Goal: Task Accomplishment & Management: Complete application form

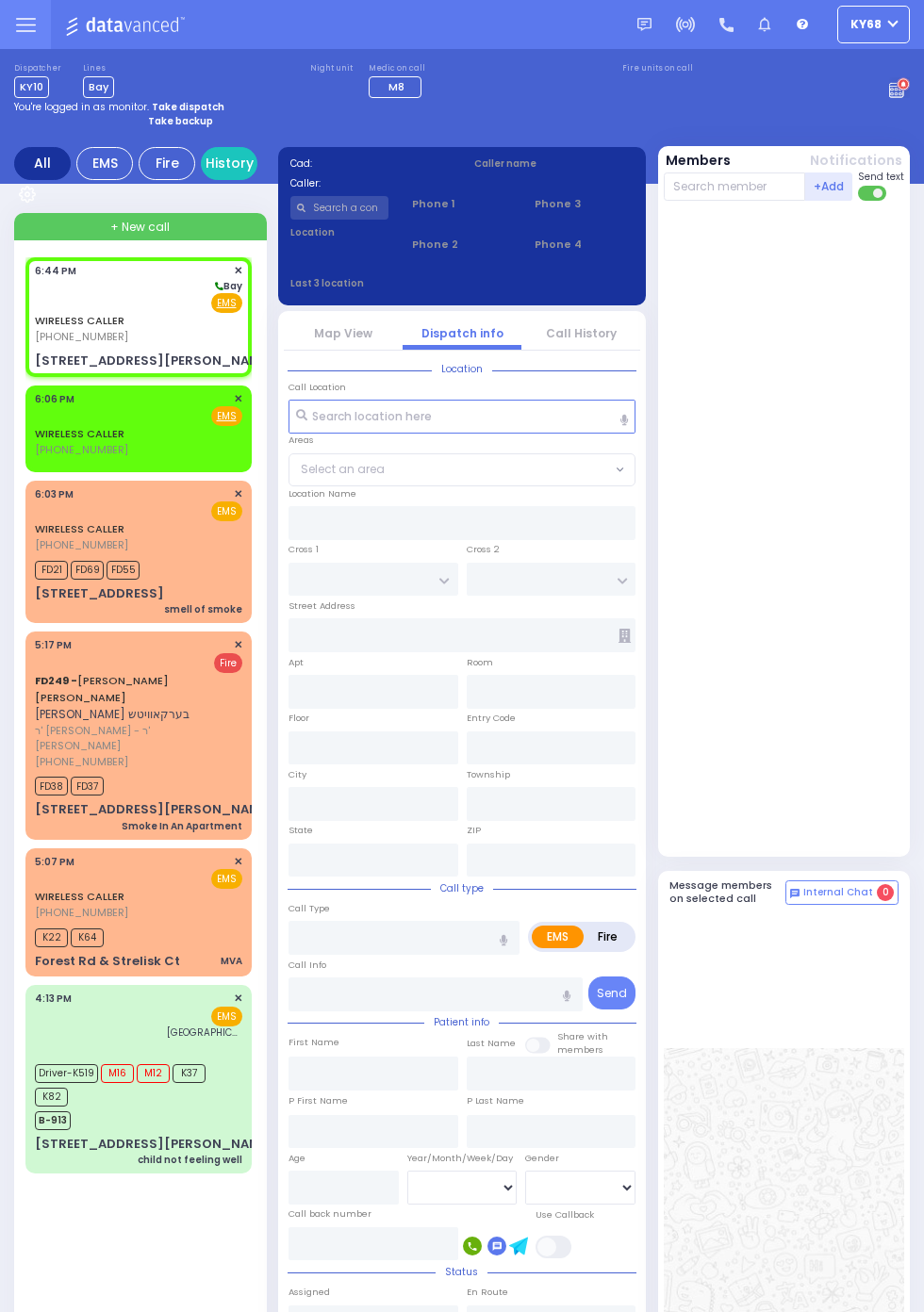
select select
radio input "true"
select select
type input "18:44"
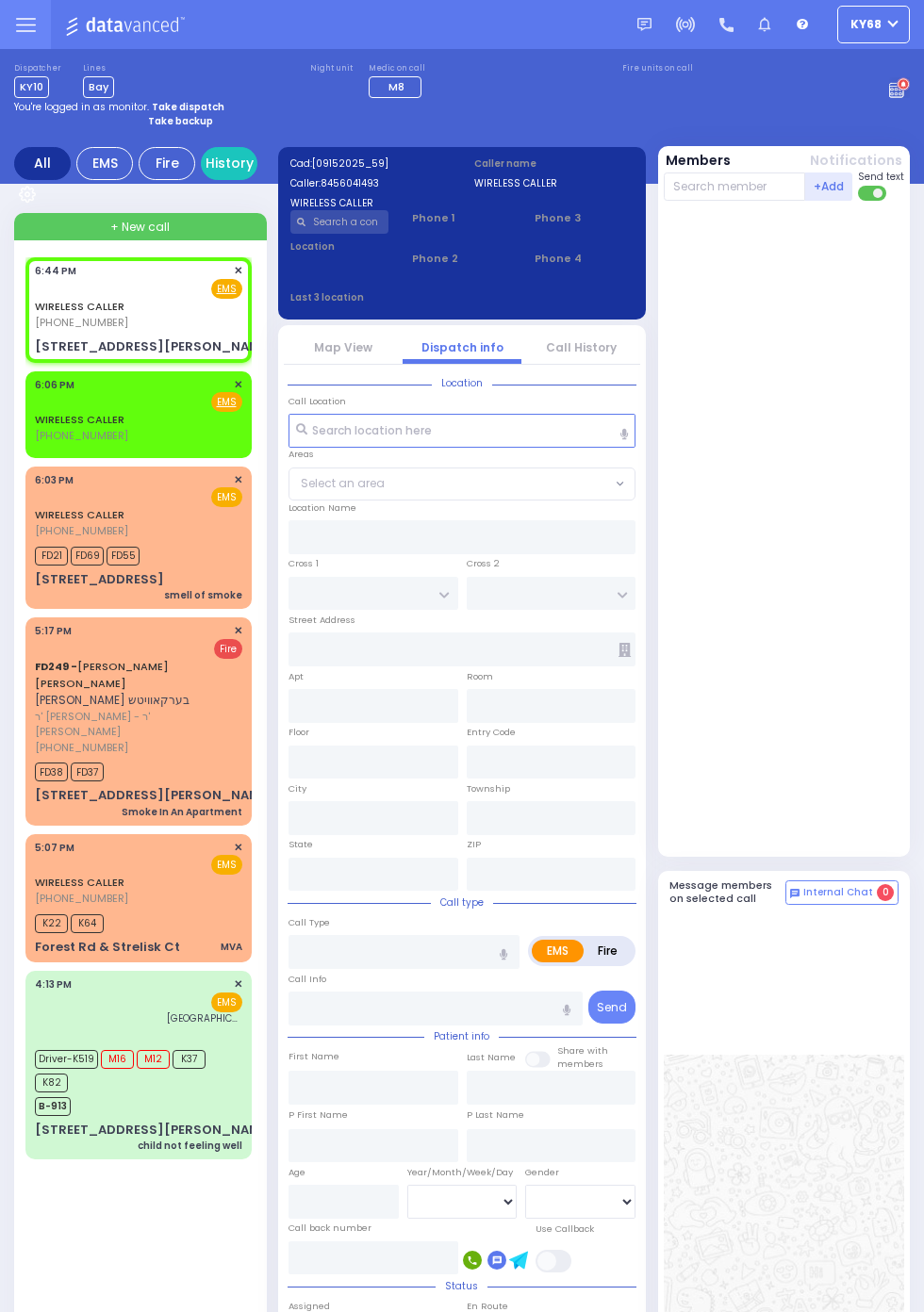
select select
radio input "true"
select select
type input "ADRIANNE DR"
type input "31 Jill Road"
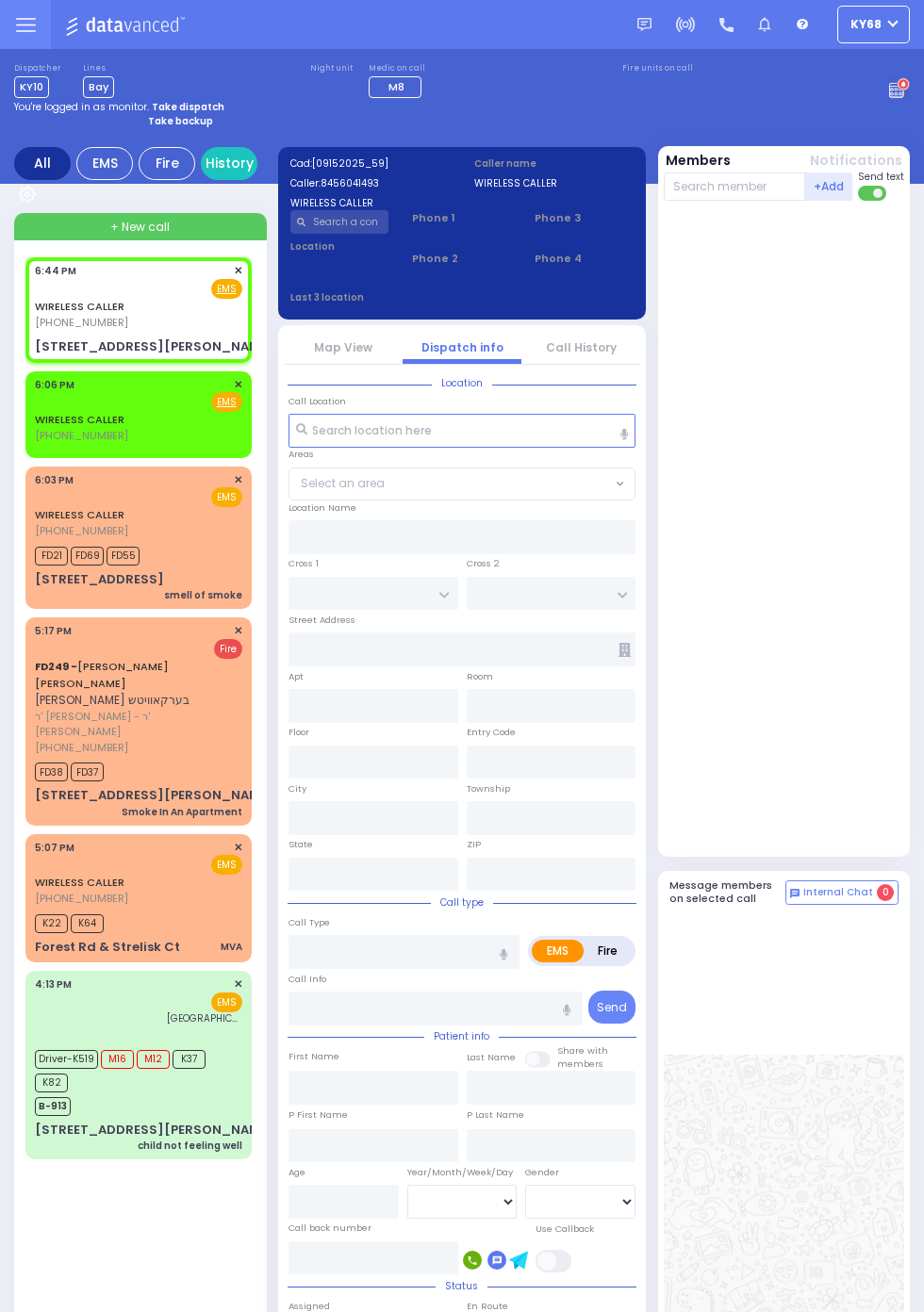
type input "Woodbury"
type input "New York"
type input "10930"
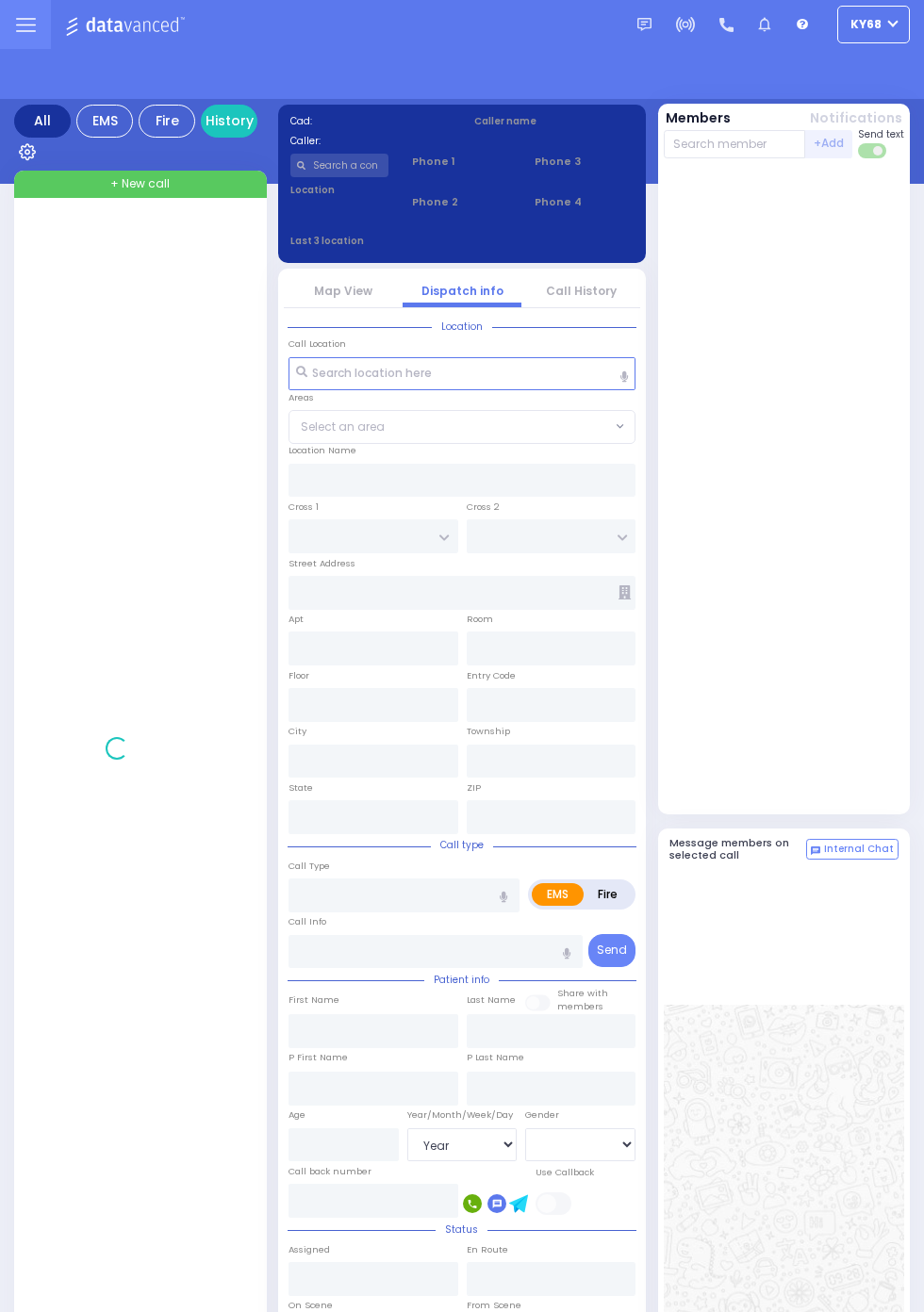
select select "Year"
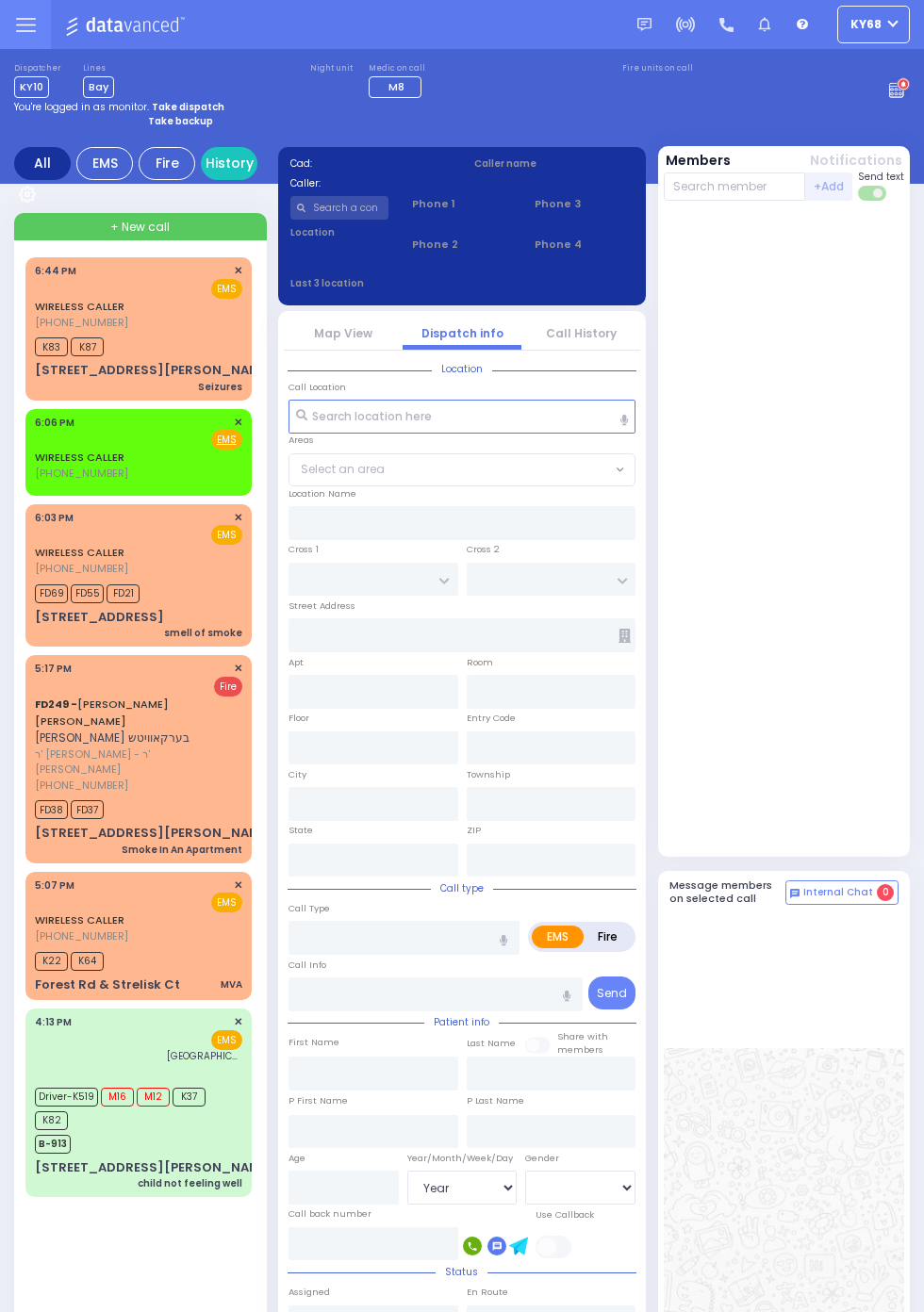
click at [35, 327] on span "(845) 604-1493" at bounding box center [82, 323] width 93 height 16
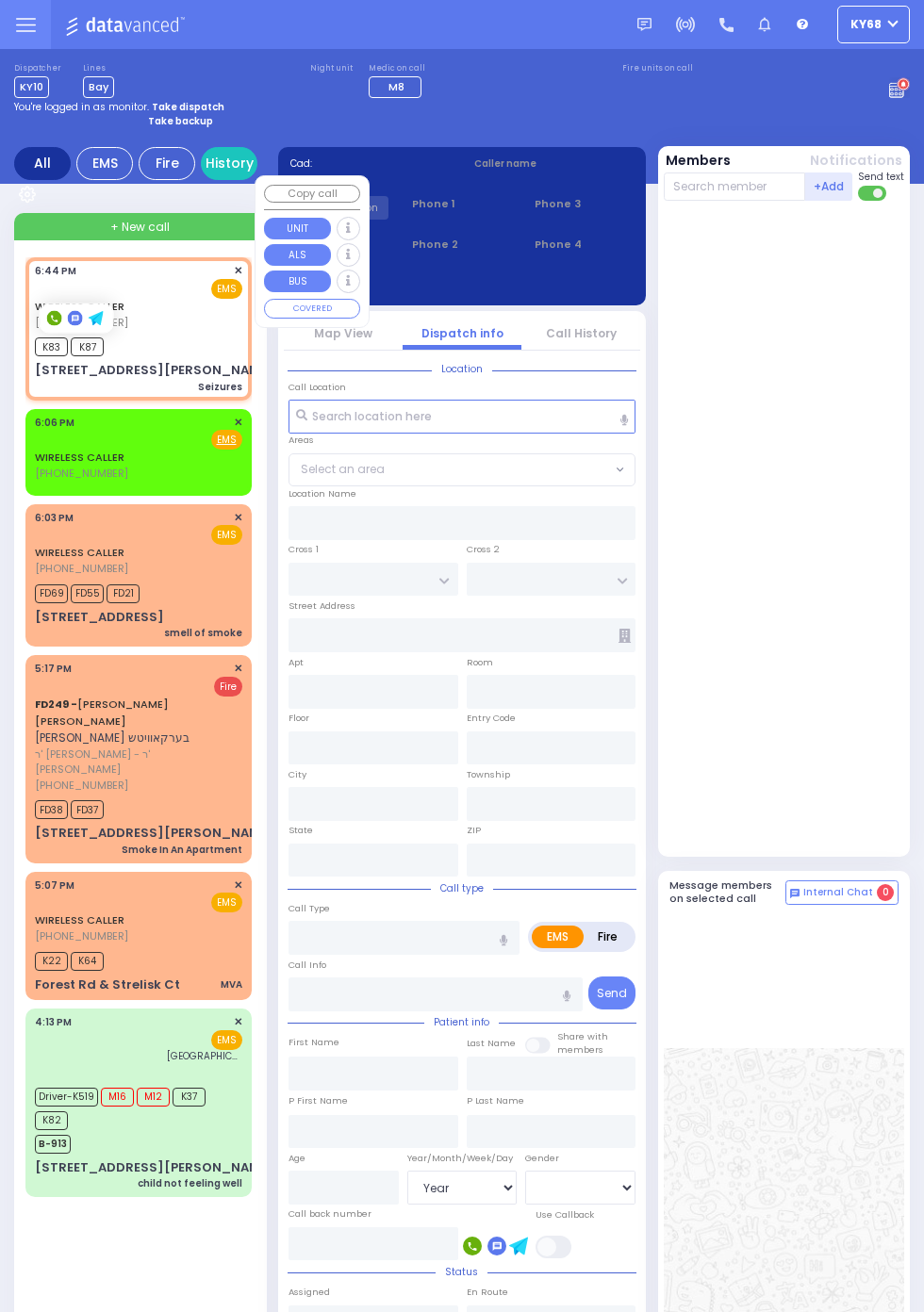
click at [873, 651] on div at bounding box center [784, 532] width 241 height 649
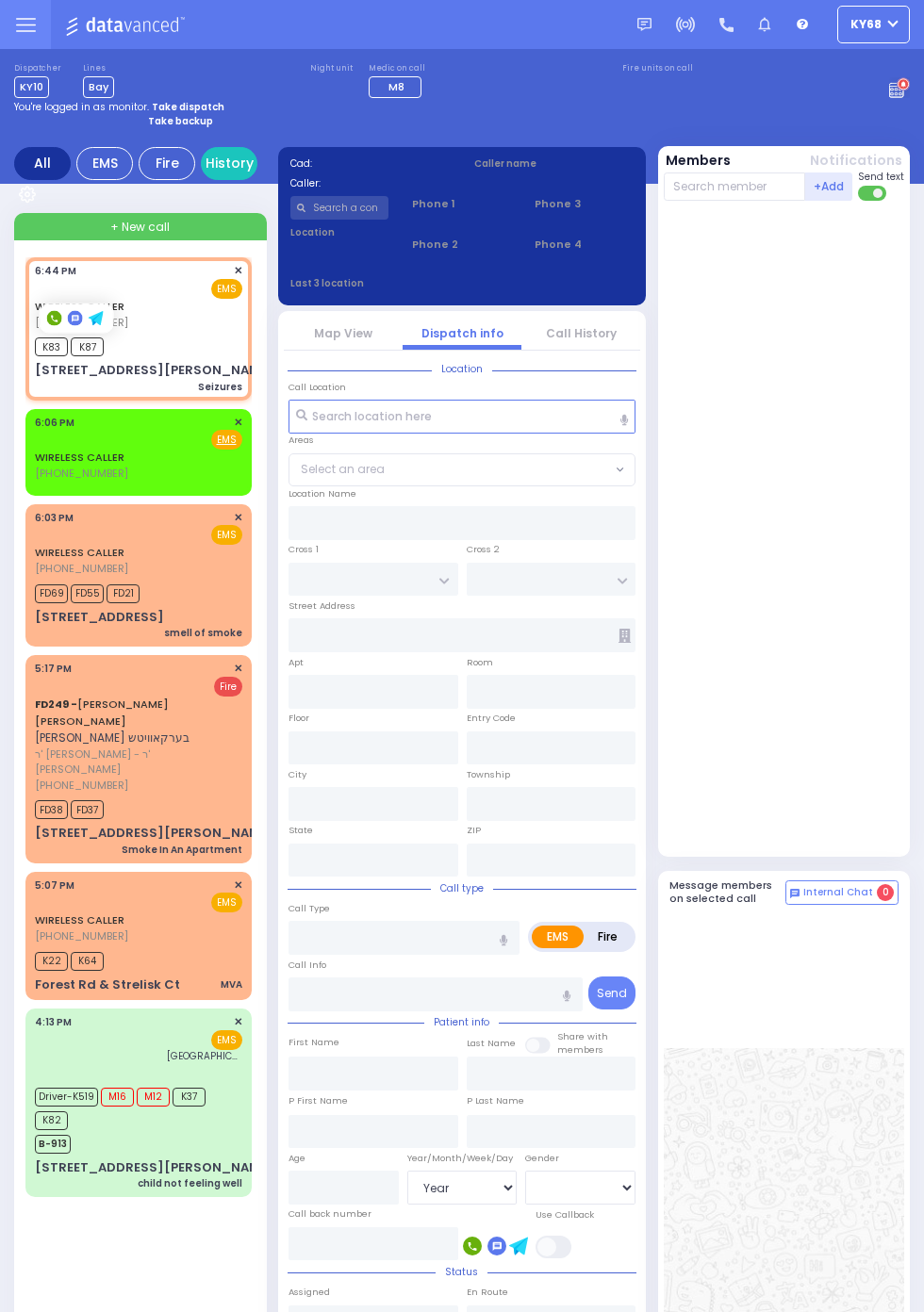
select select
type input "Seizures"
radio input "true"
select select
type input "18:44"
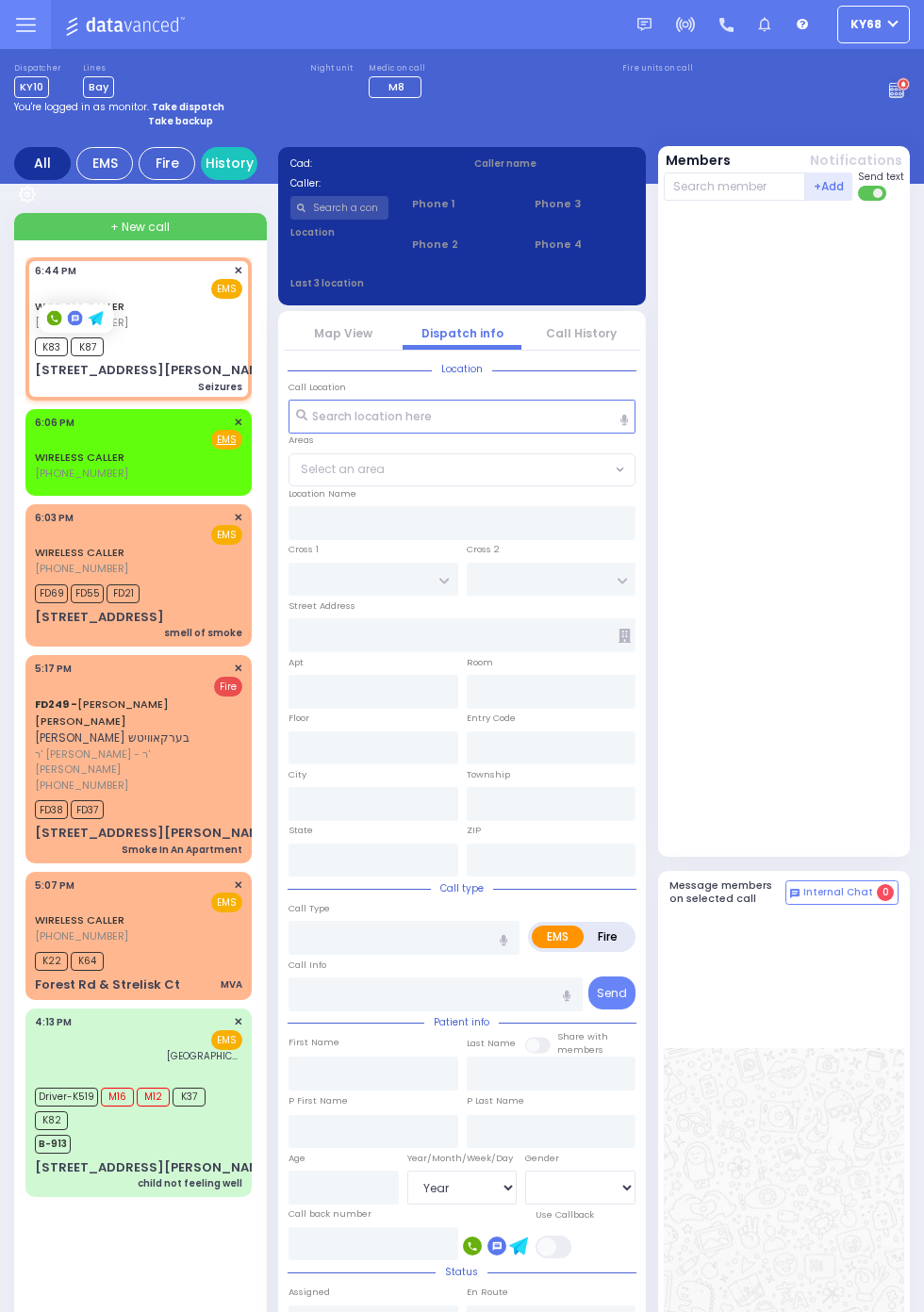
type input "18:44"
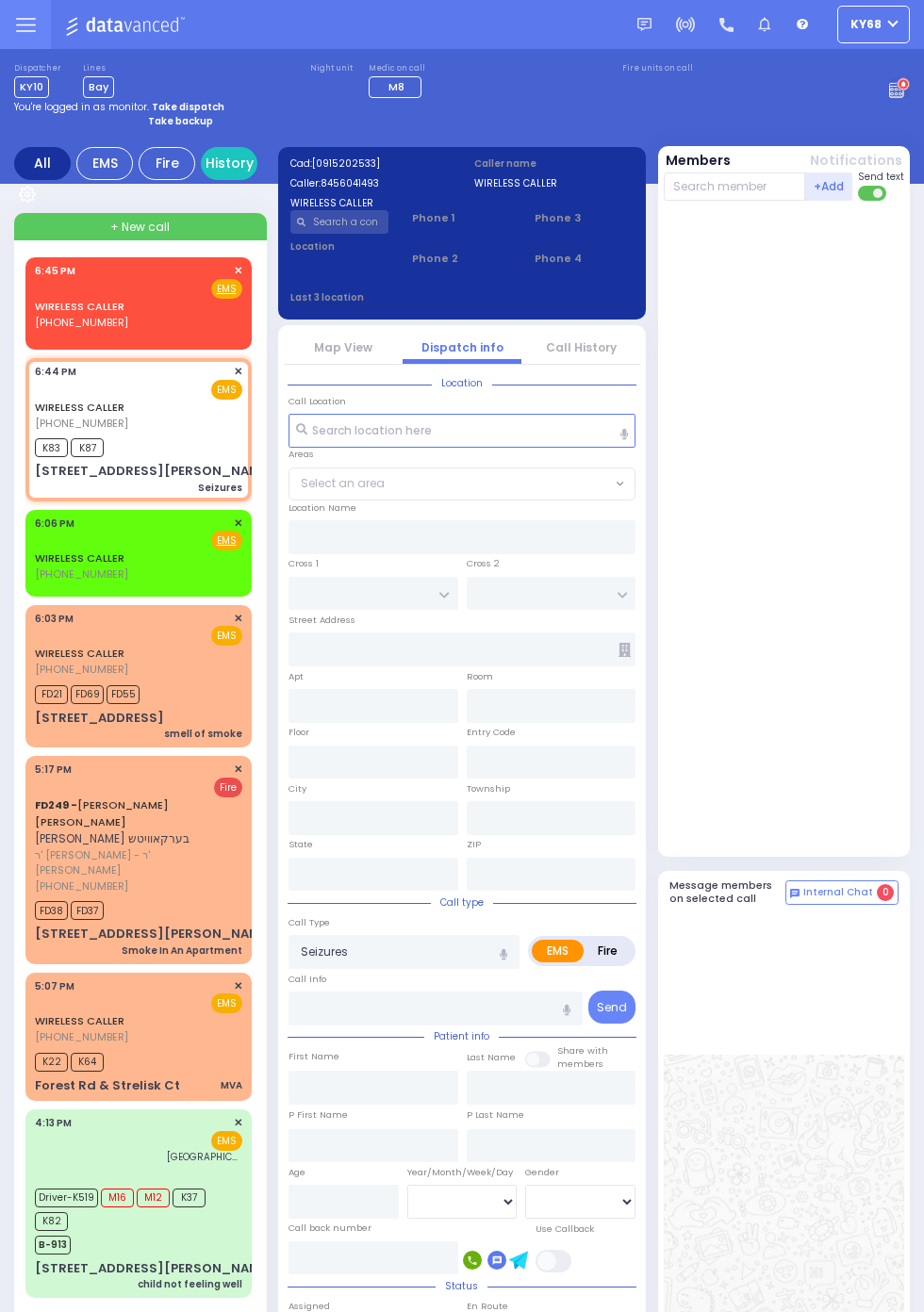
type input "[PERSON_NAME] DR"
type input "[STREET_ADDRESS][PERSON_NAME]"
type input "Woodbury"
type input "[US_STATE]"
type input "10930"
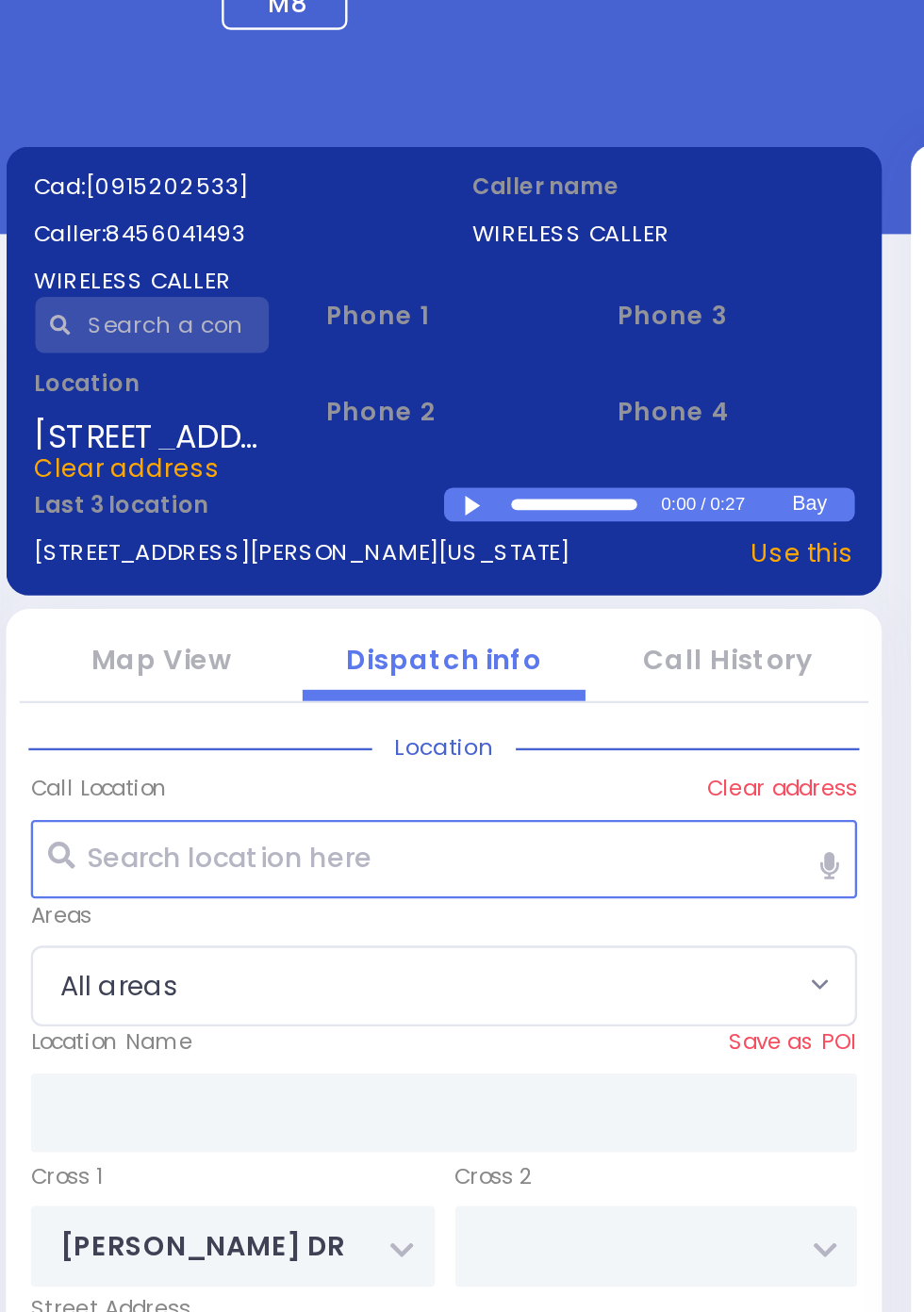
click at [474, 300] on div at bounding box center [477, 298] width 11 height 9
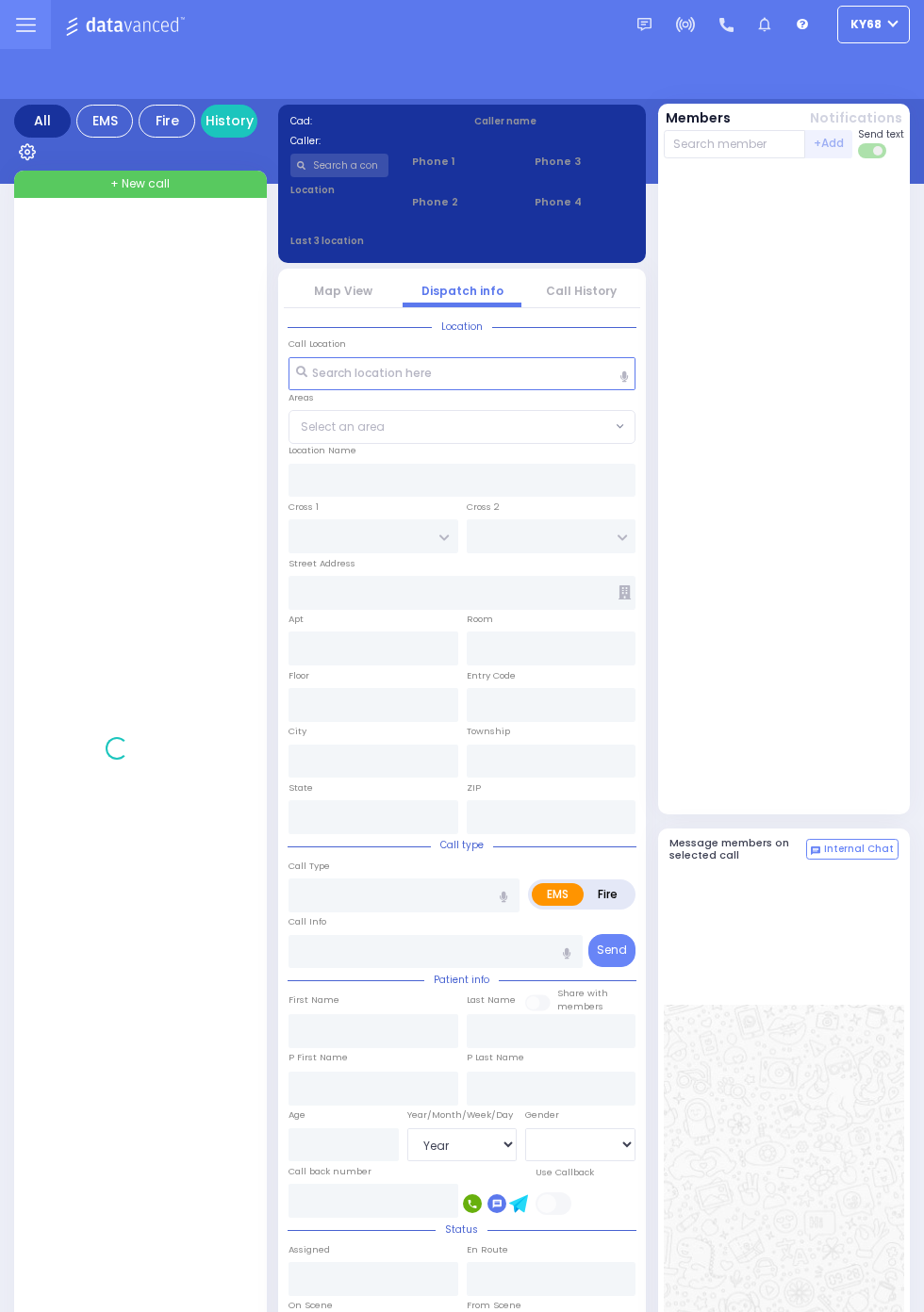
select select "Year"
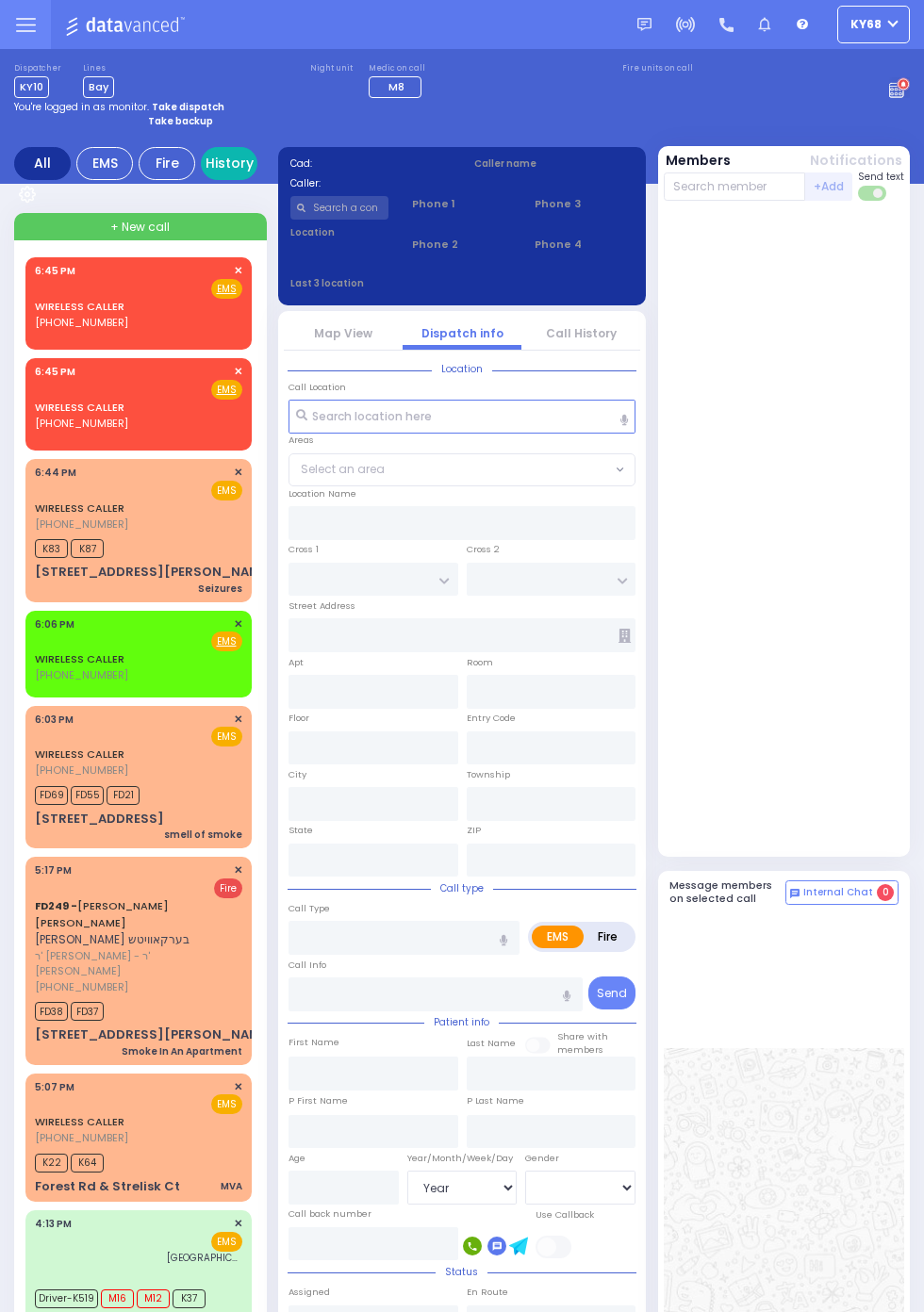
click at [235, 162] on link "History" at bounding box center [229, 163] width 56 height 33
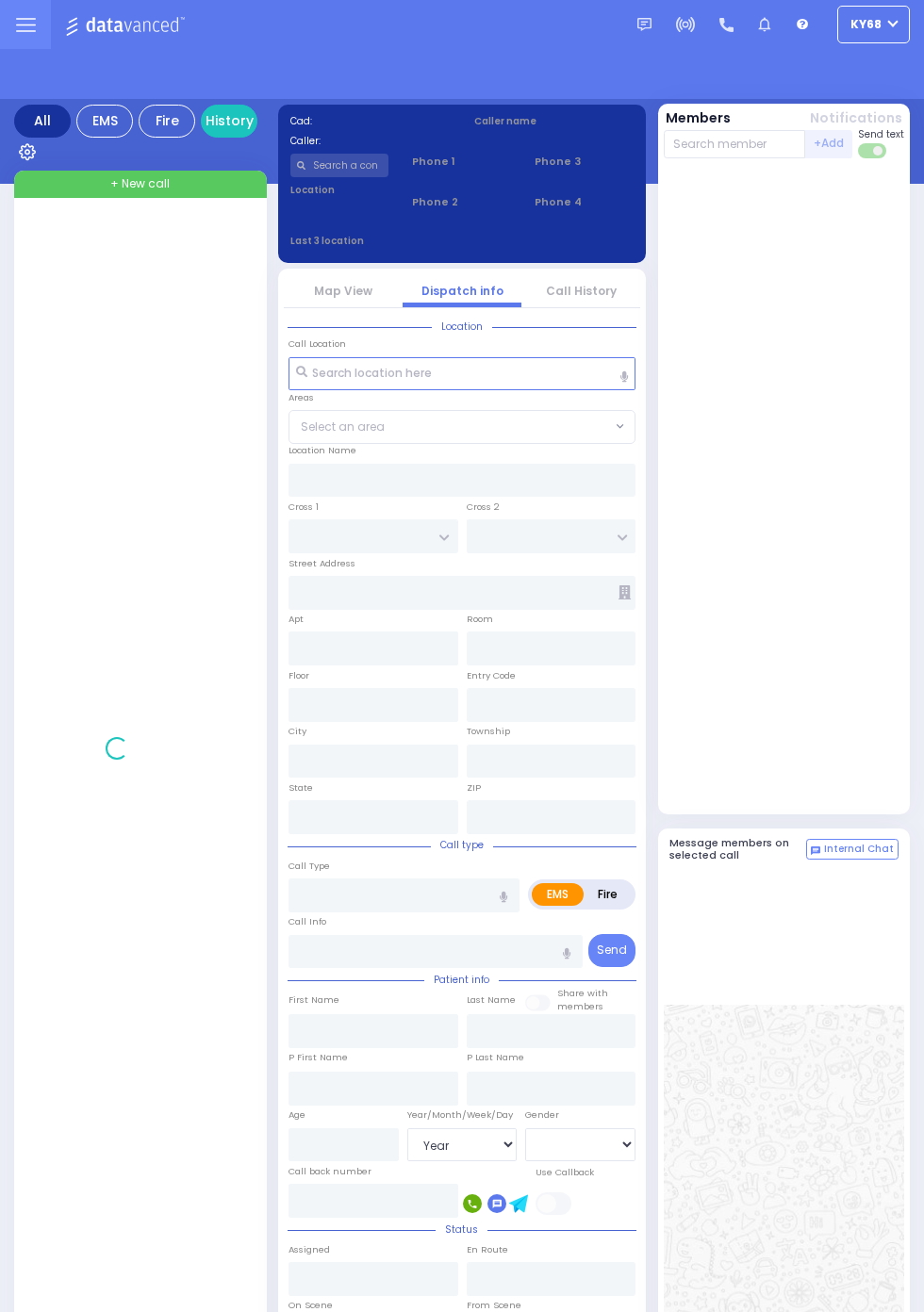
select select "Year"
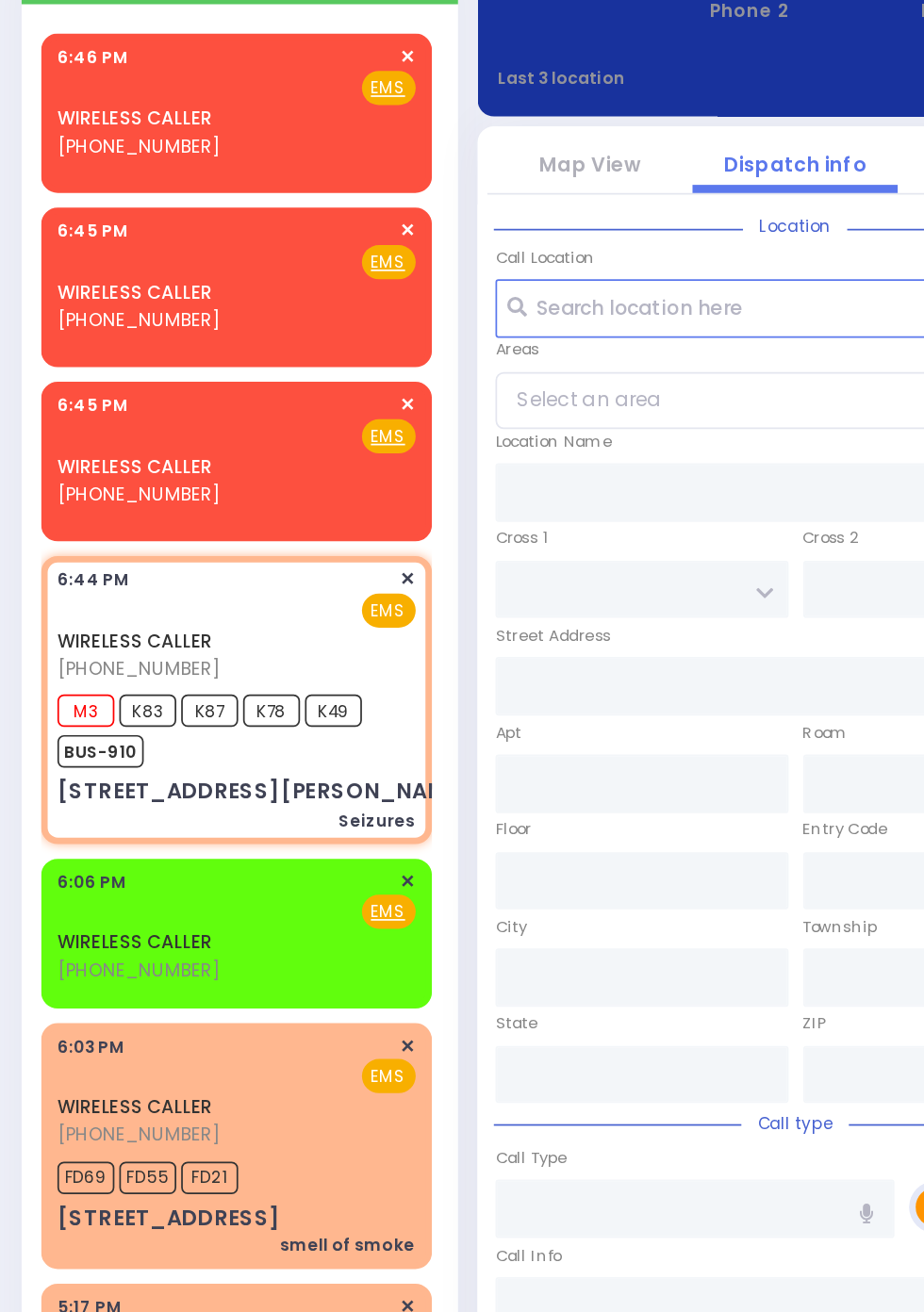
select select
type input "Seizures"
radio input "true"
select select
type input "18:44"
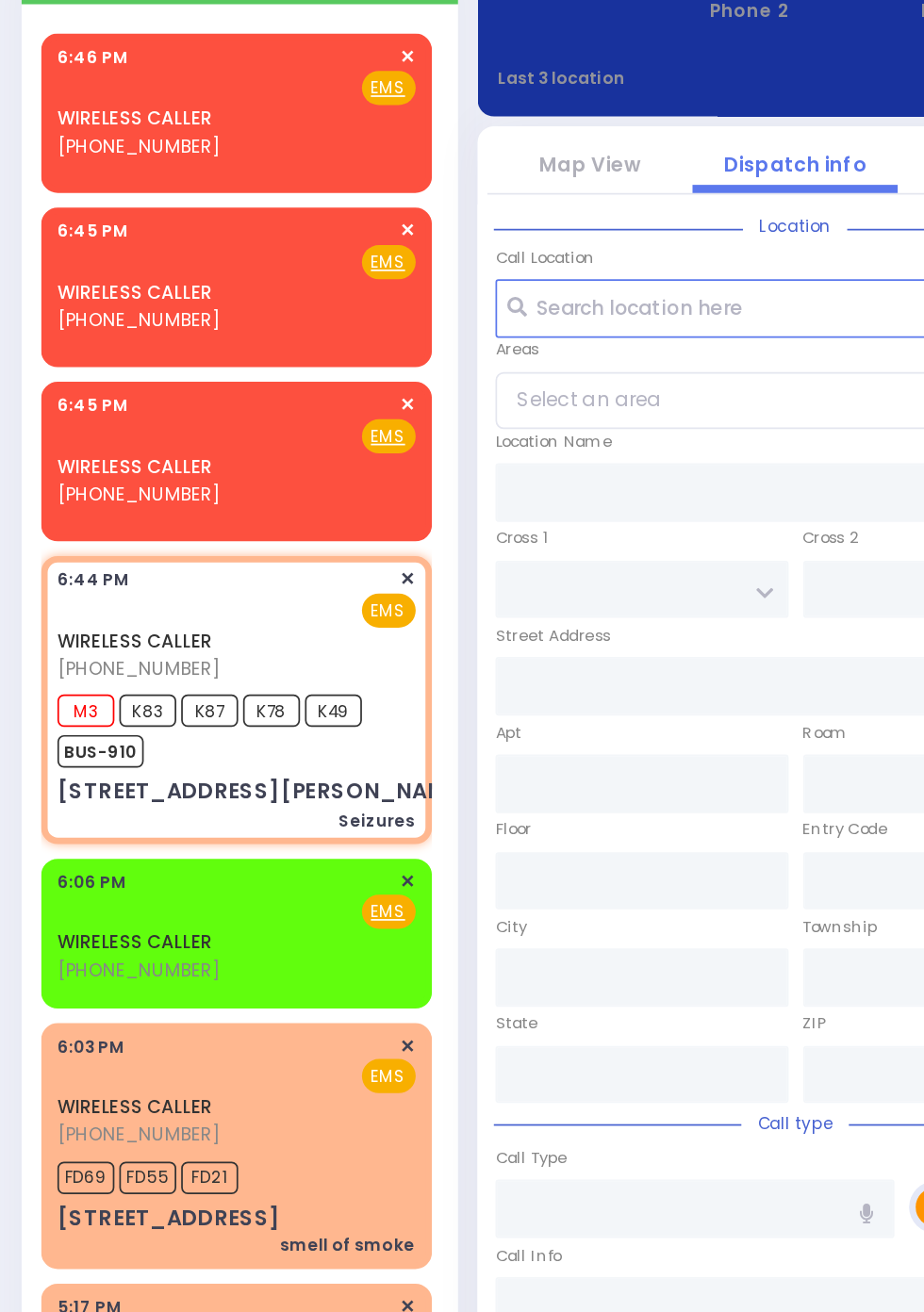
type input "18:44"
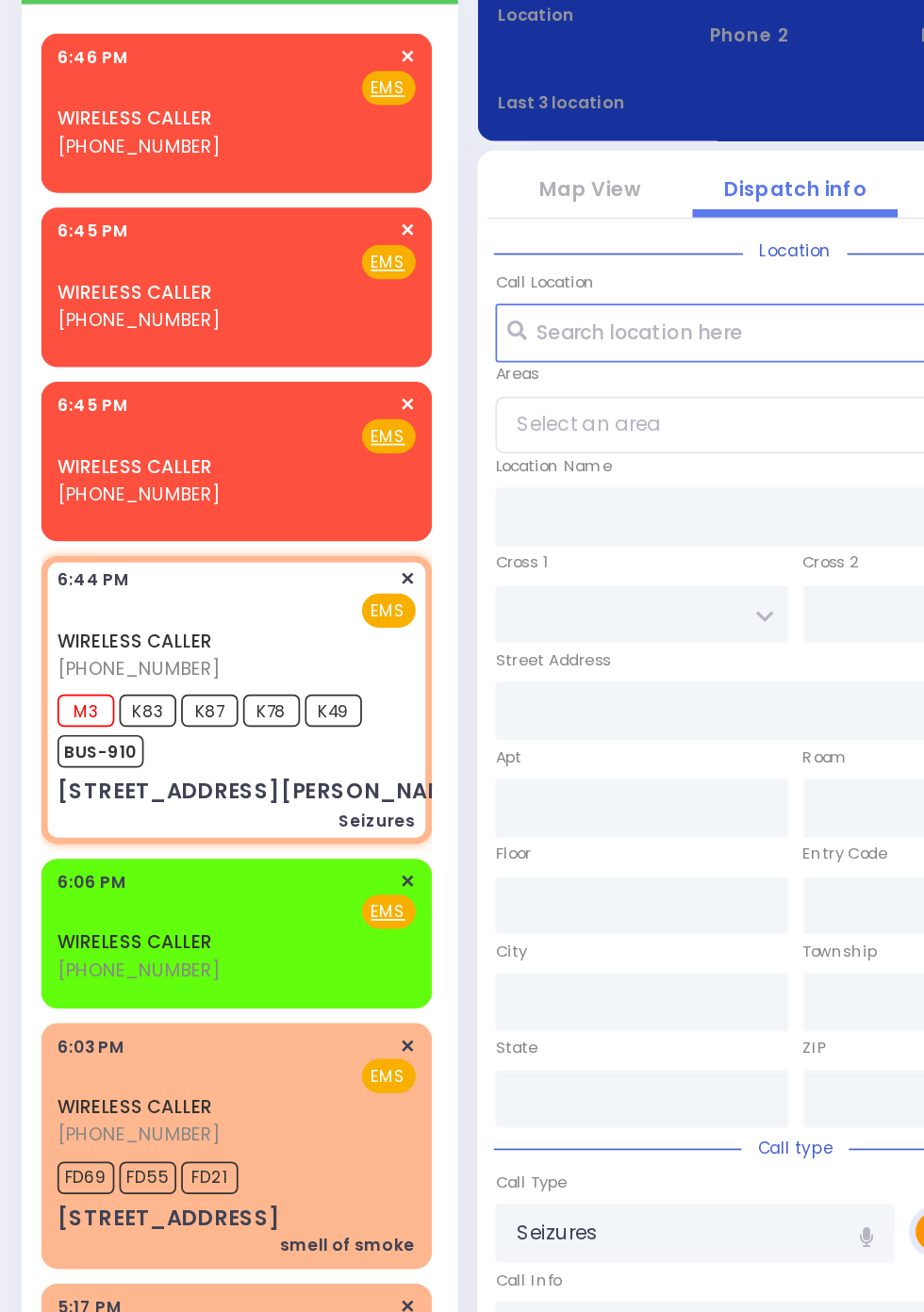
type input "[PERSON_NAME] DR"
type input "[STREET_ADDRESS][PERSON_NAME]"
type input "Woodbury"
type input "[US_STATE]"
type input "10930"
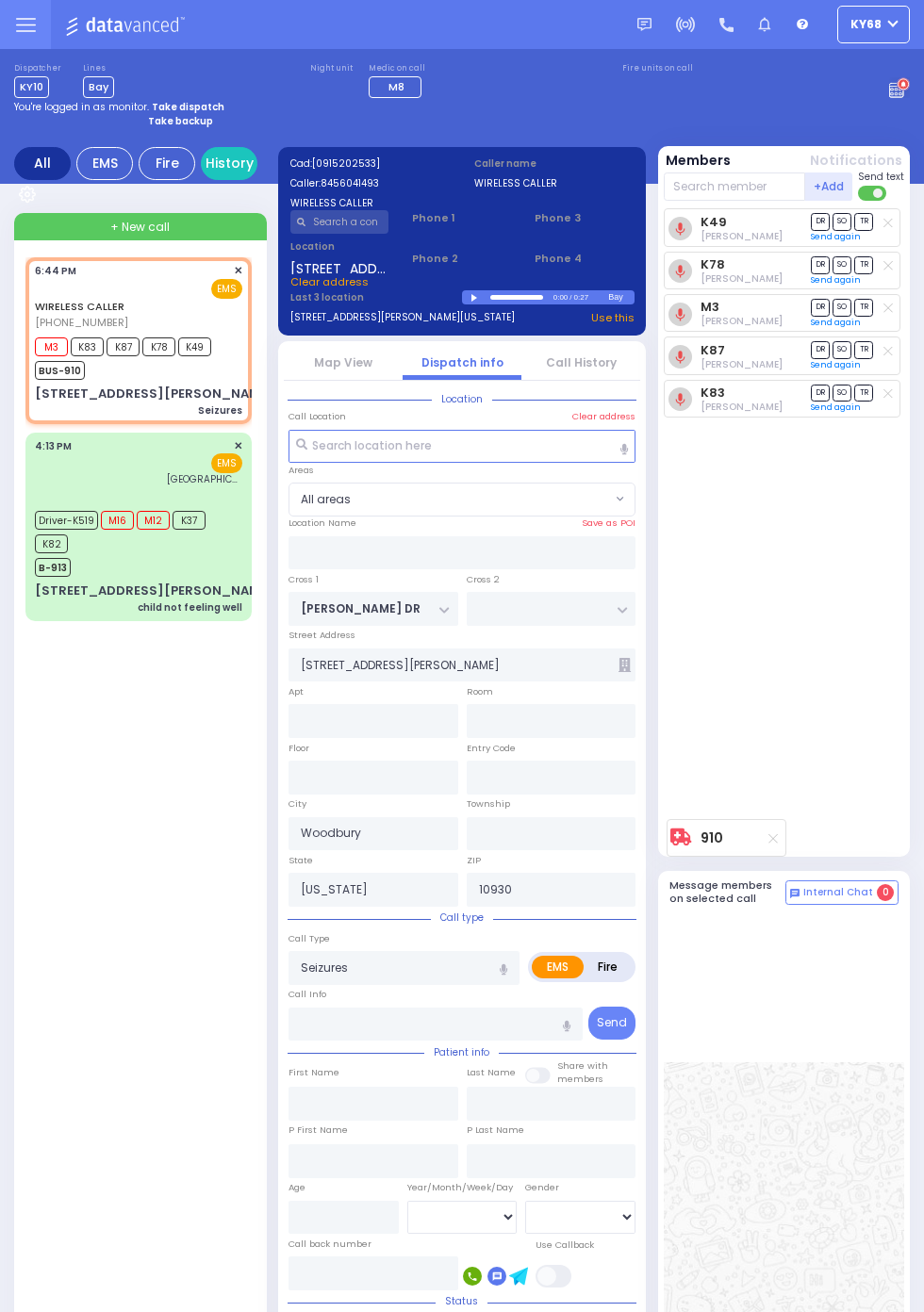
click at [89, 881] on div "WIRELESS CALLER (845) 604-1493 6:44 PM ✕ M3 K83 K87" at bounding box center [142, 937] width 233 height 1358
select select
radio input "true"
type input "Unknown"
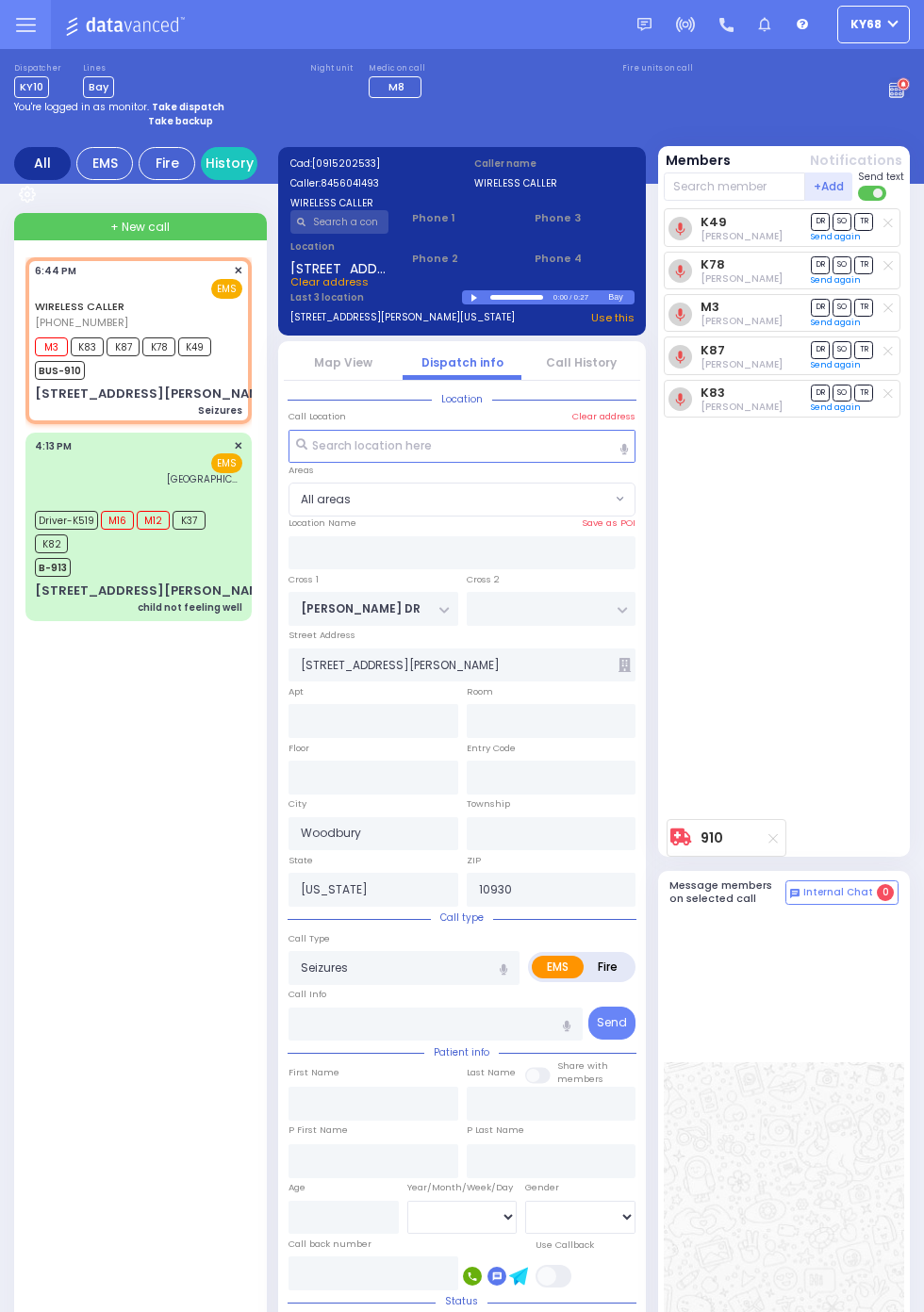
select select "Year"
select select
radio input "true"
select select "Year"
select select
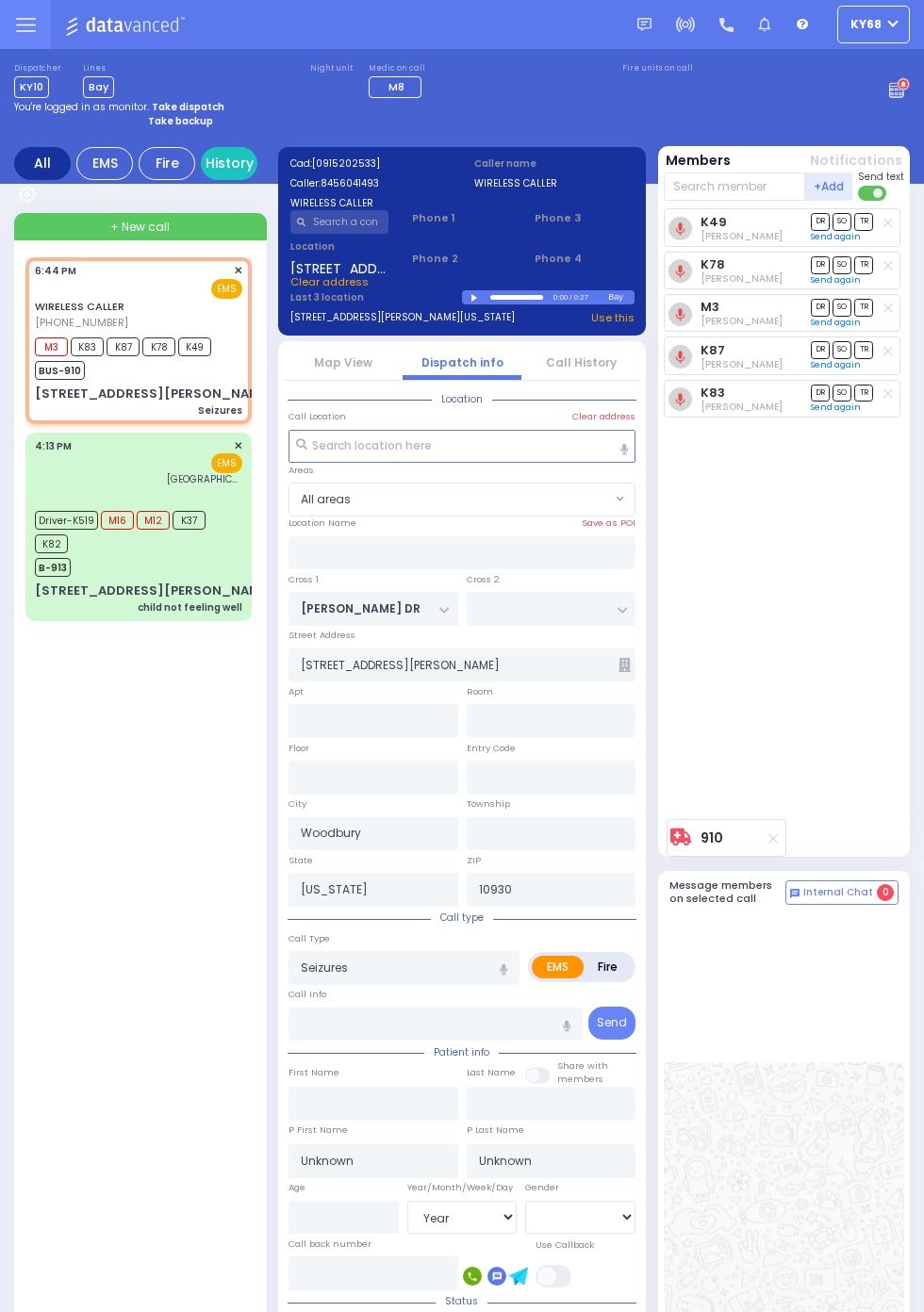
radio input "true"
select select "Year"
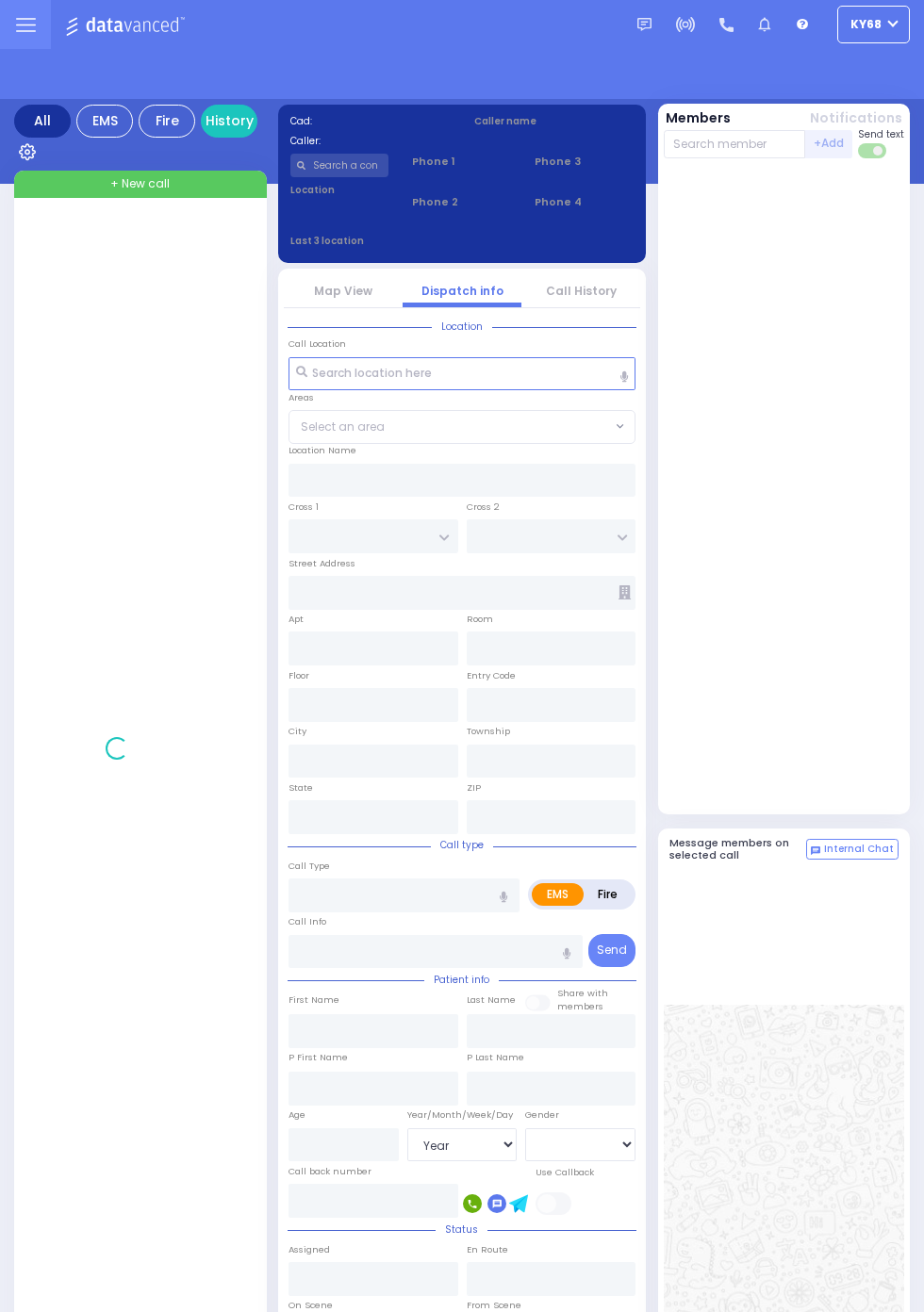
select select "Year"
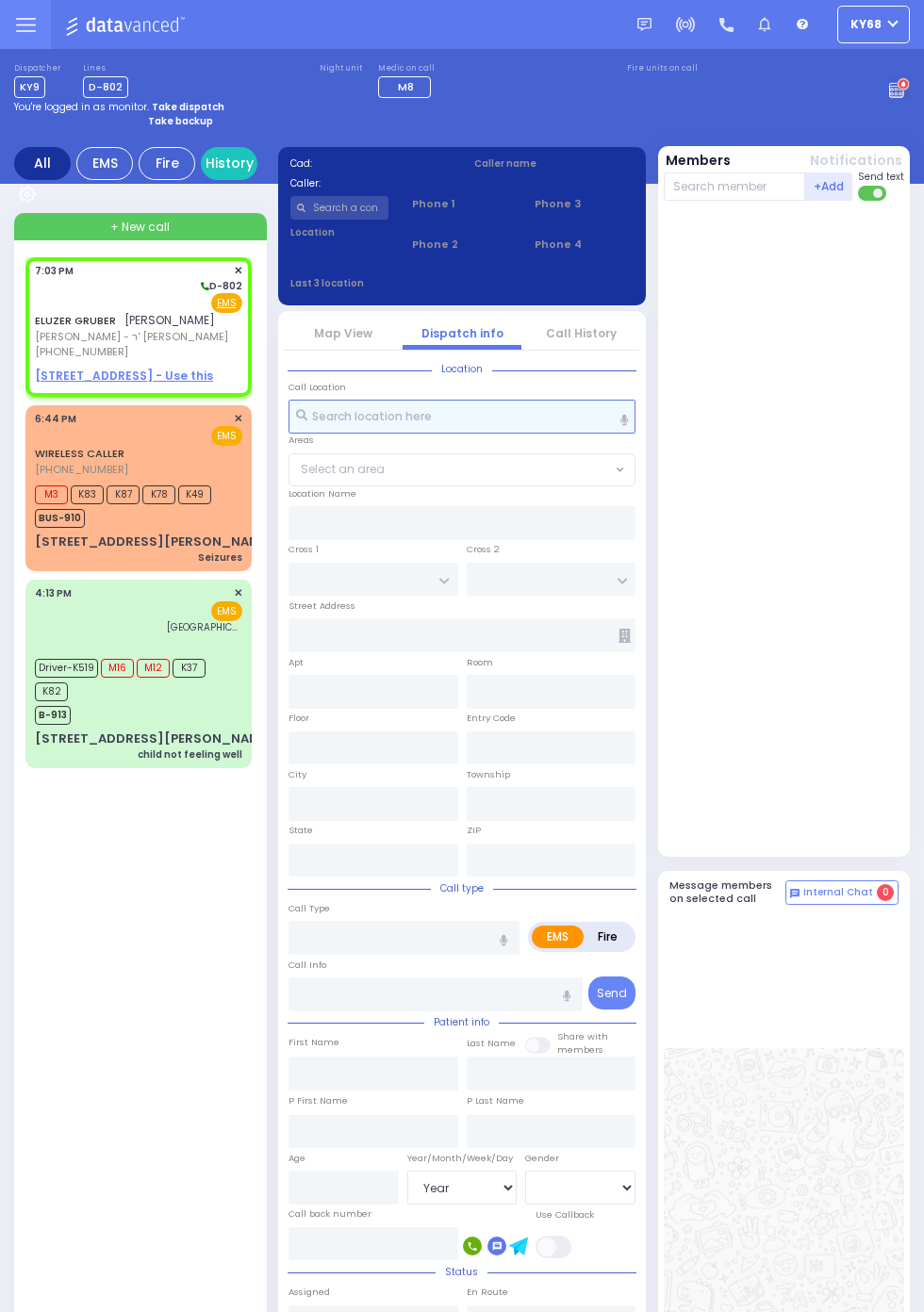
select select
radio input "true"
type input "ELUZER"
type input "GRUBER"
select select
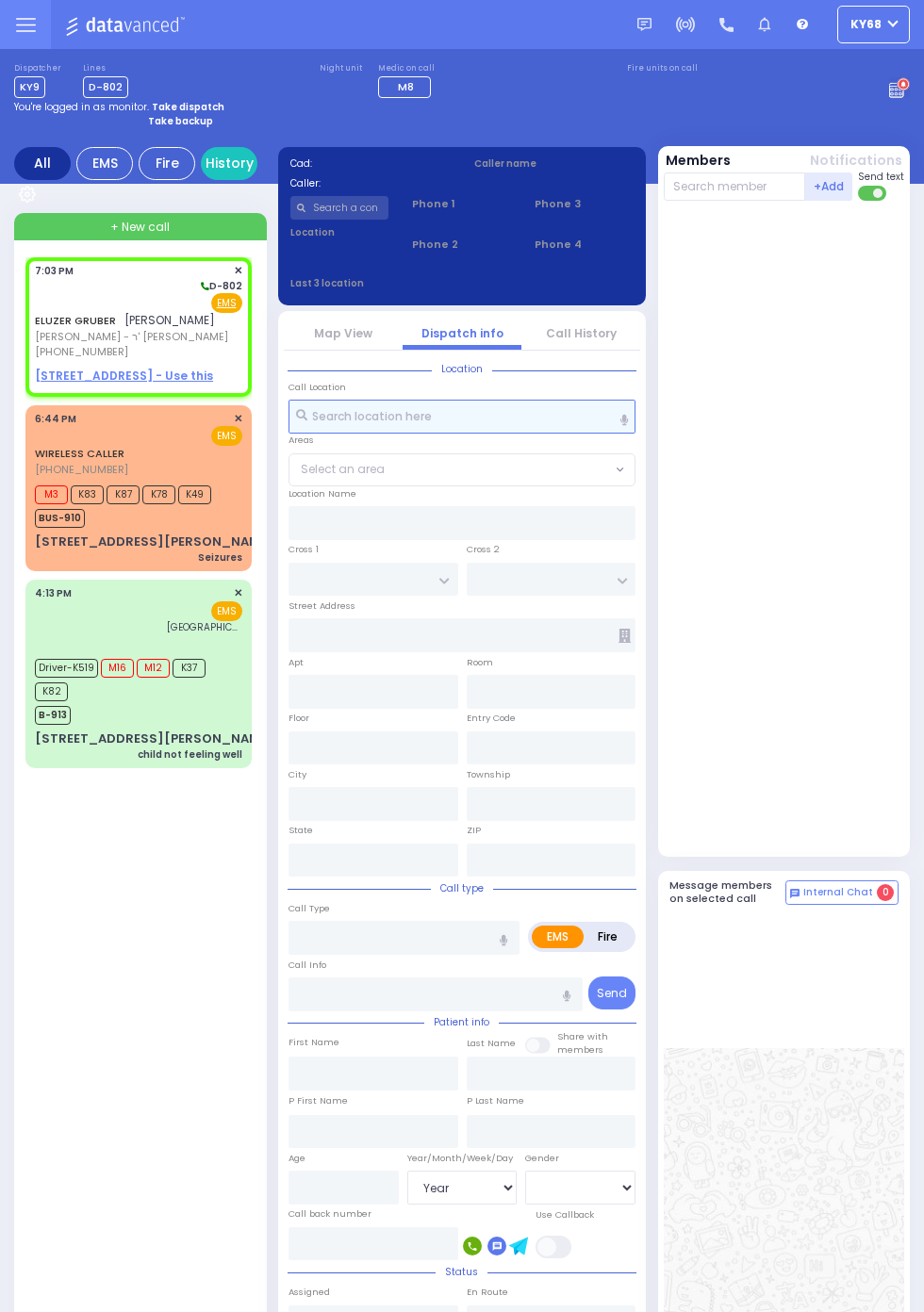
type input "19:03"
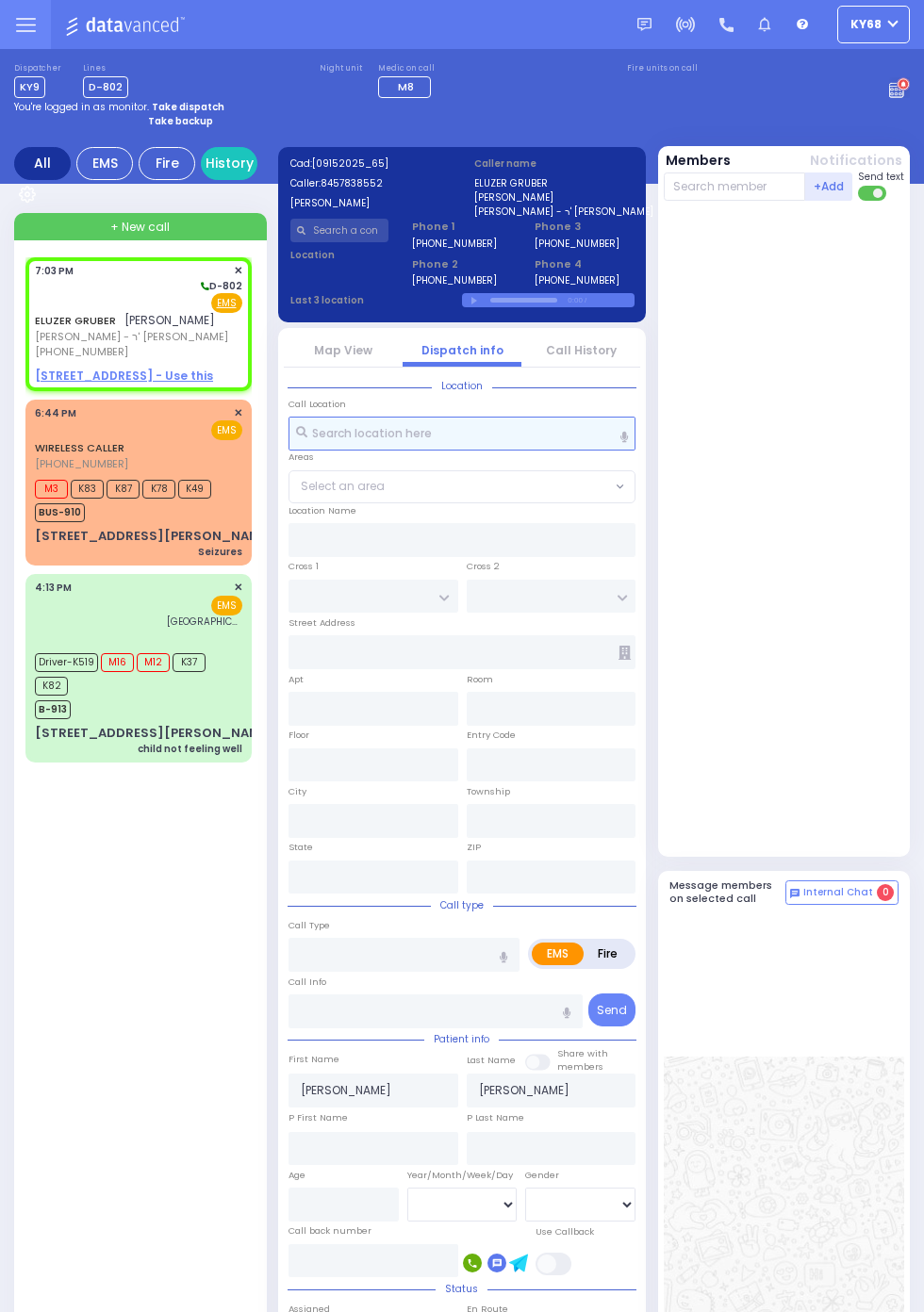
select select
radio input "true"
select select
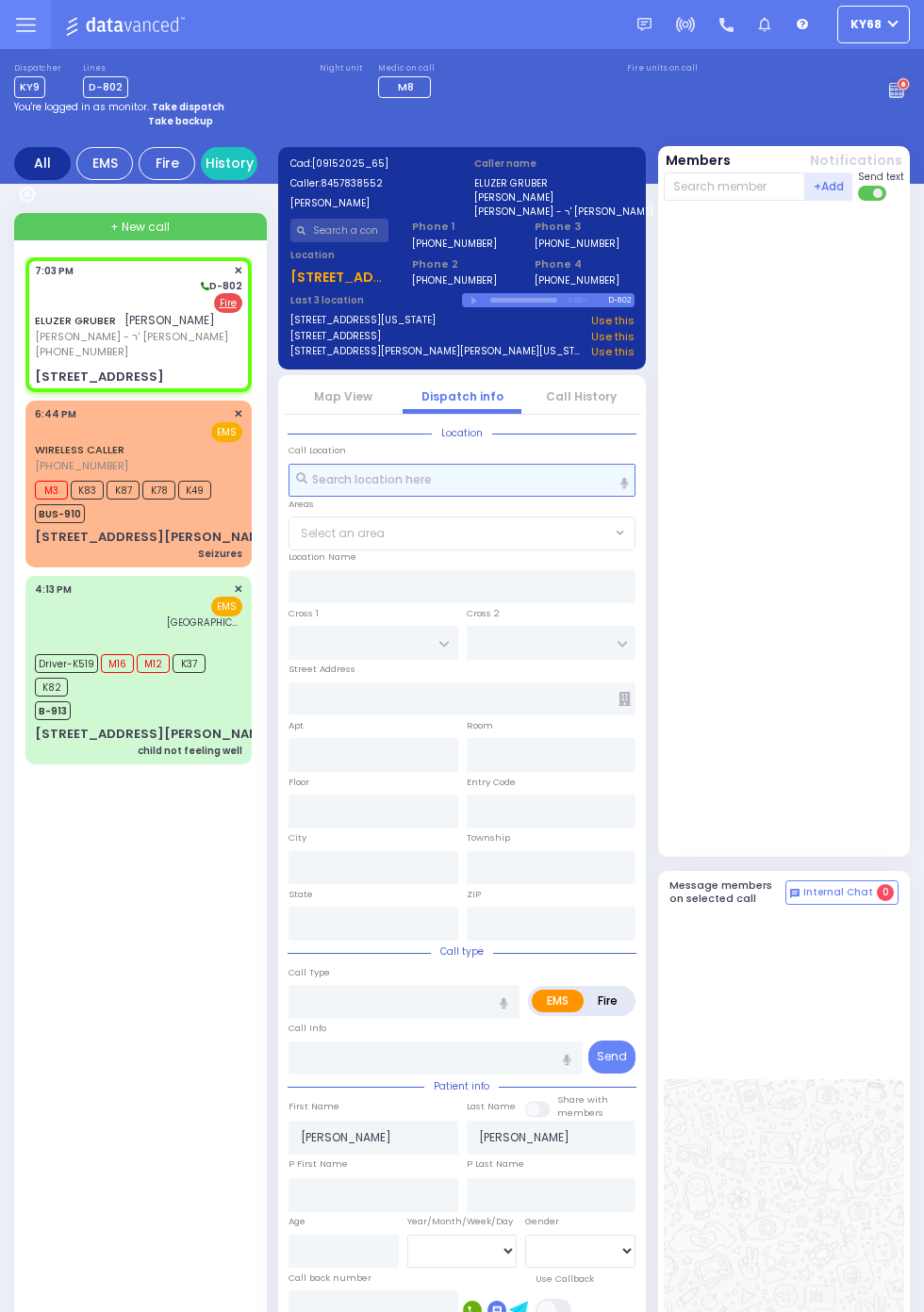
select select
radio input "false"
radio input "true"
select select
type input "SHINEV COURT"
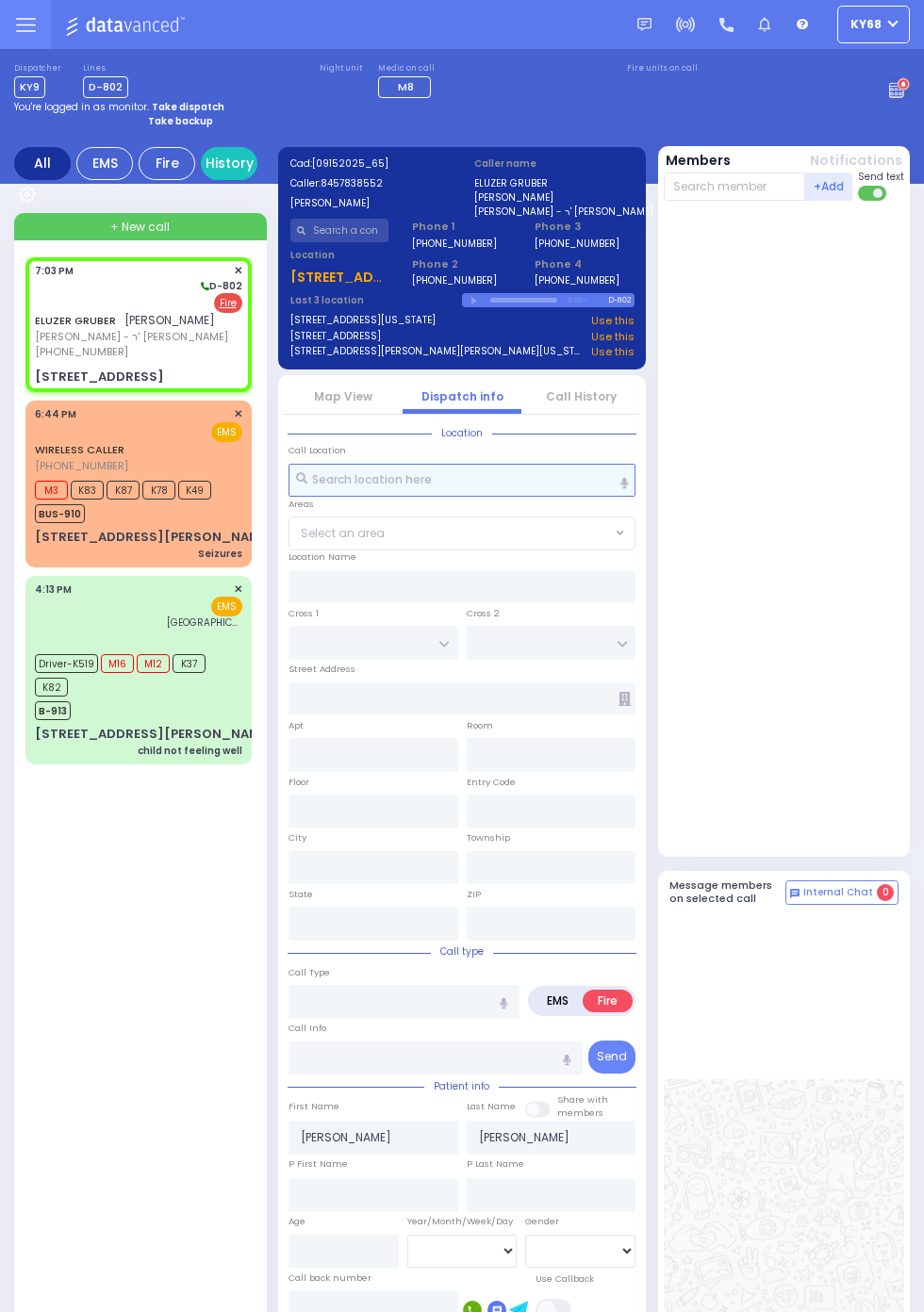
type input "QUICKWAY RD"
type input "29 VAN BUREN DR"
type input "201"
type input "Monroe"
type input "New York"
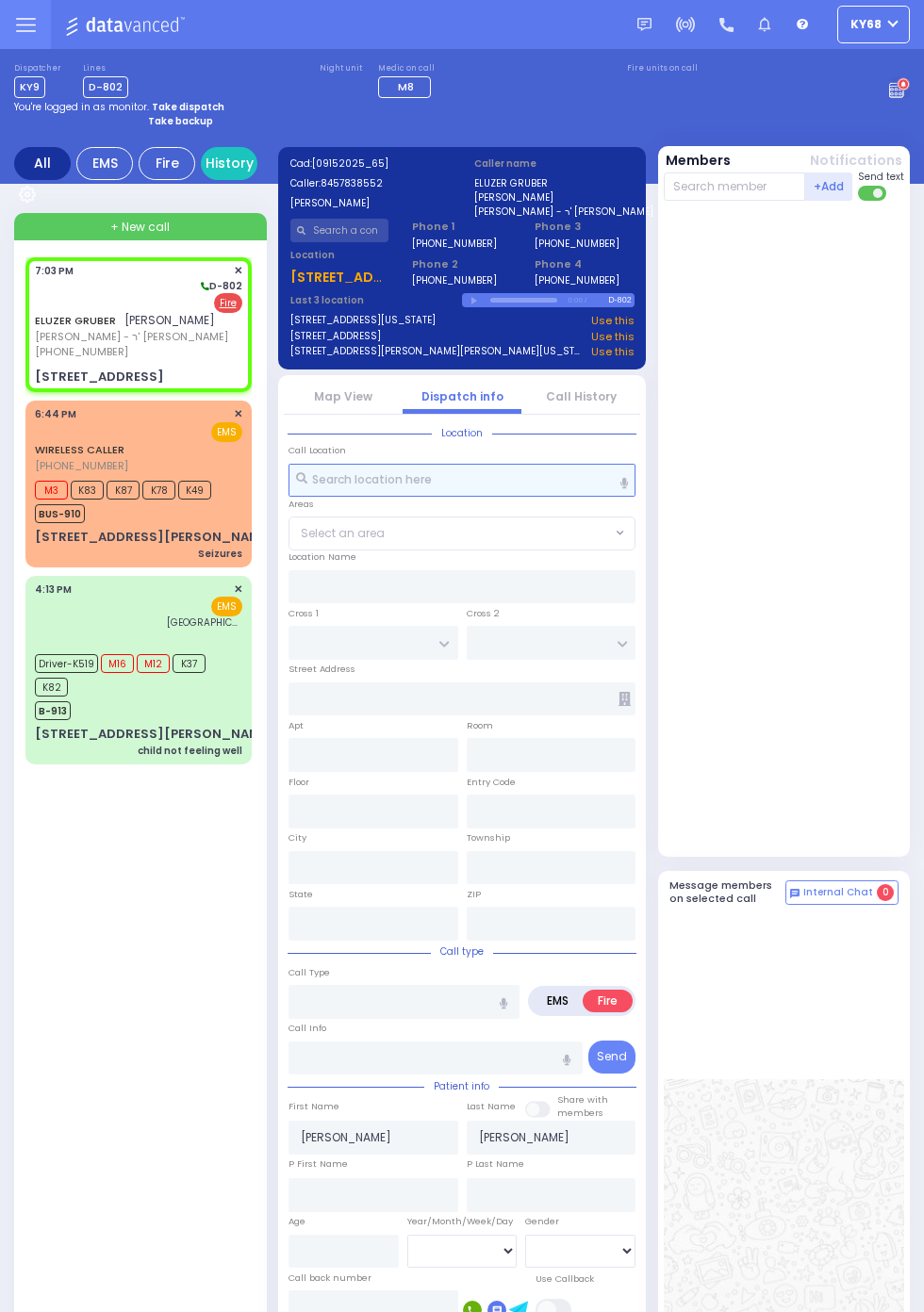
type input "10950"
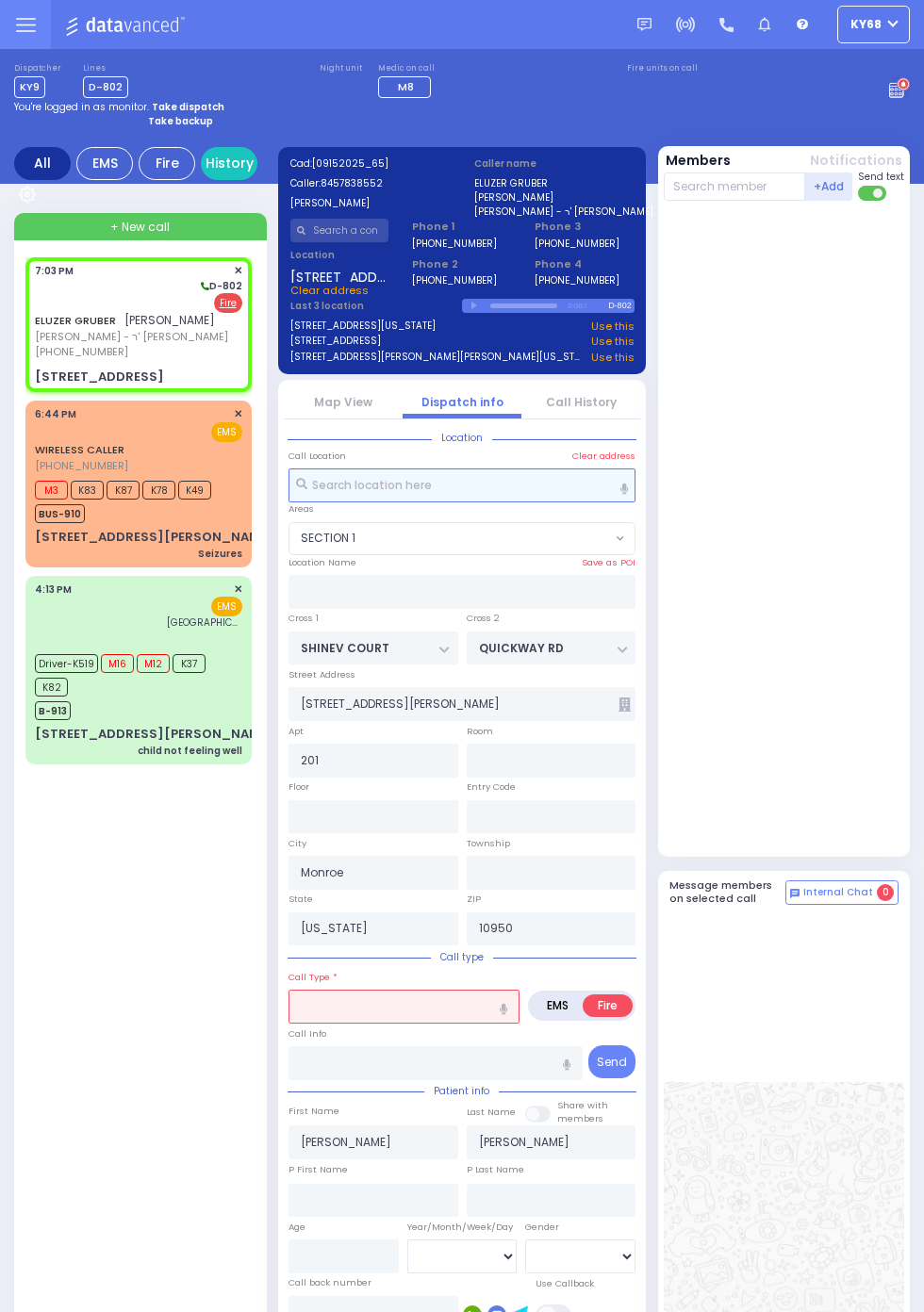
select select "SECTION 1"
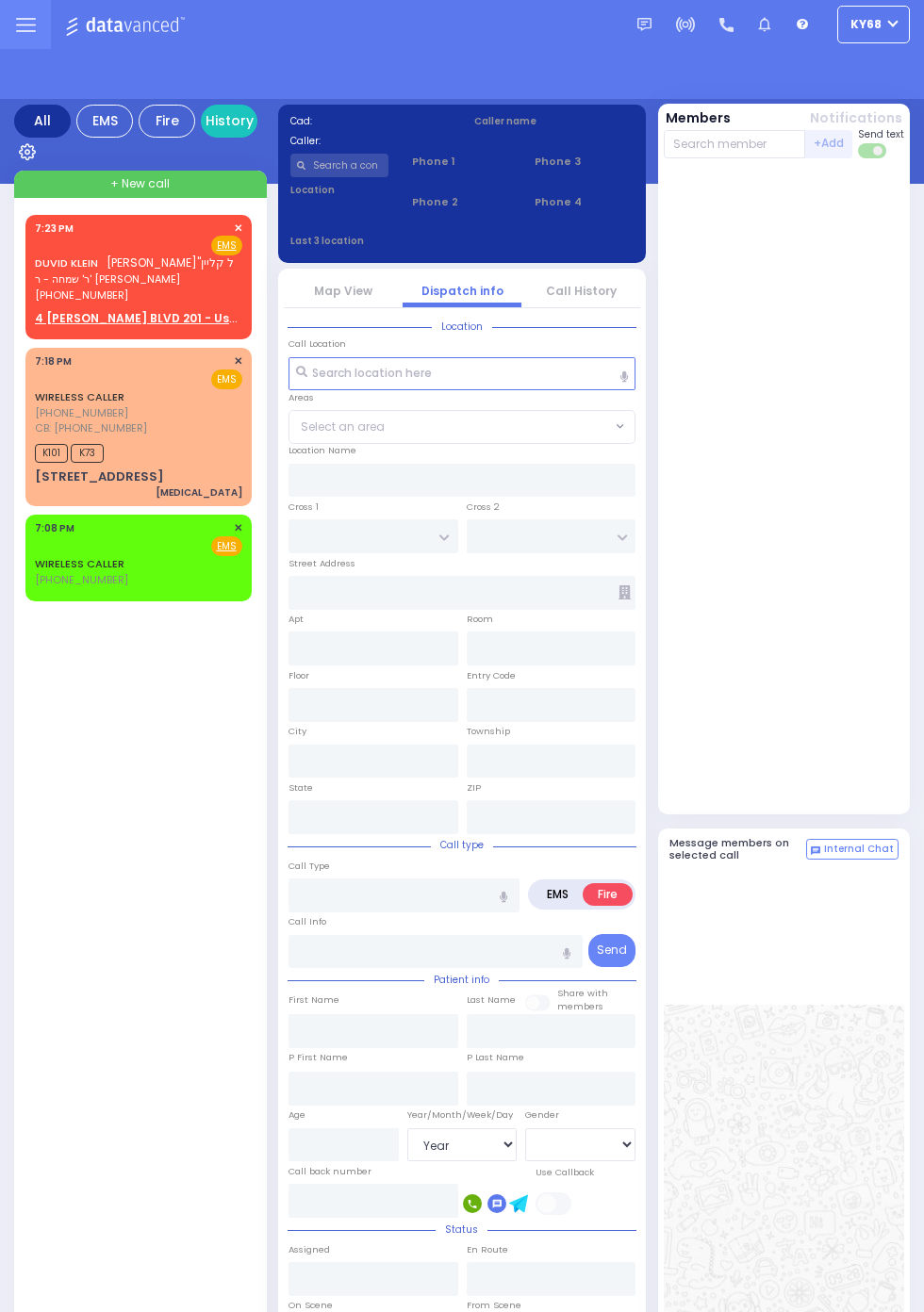
select select "Year"
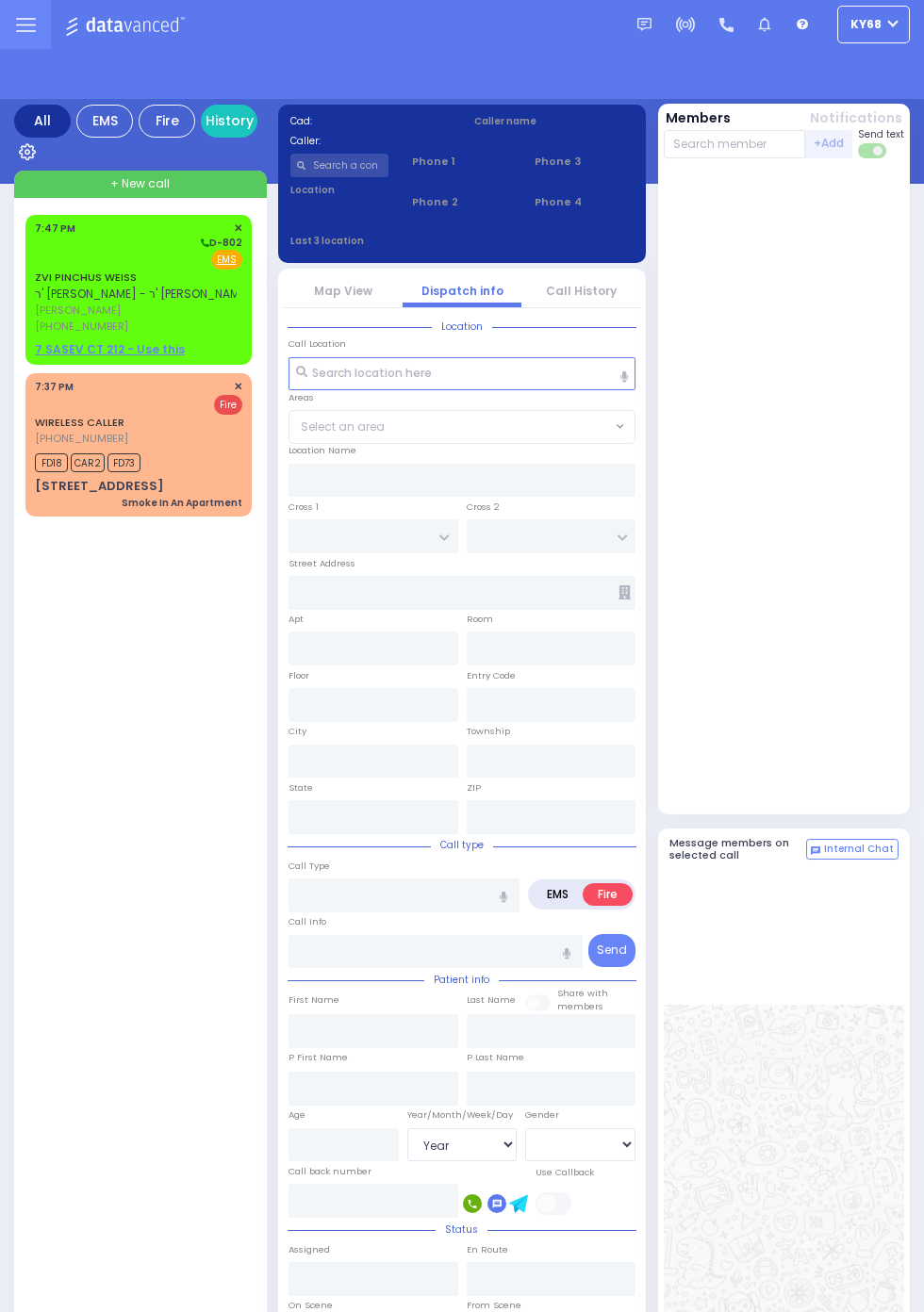
select select "Year"
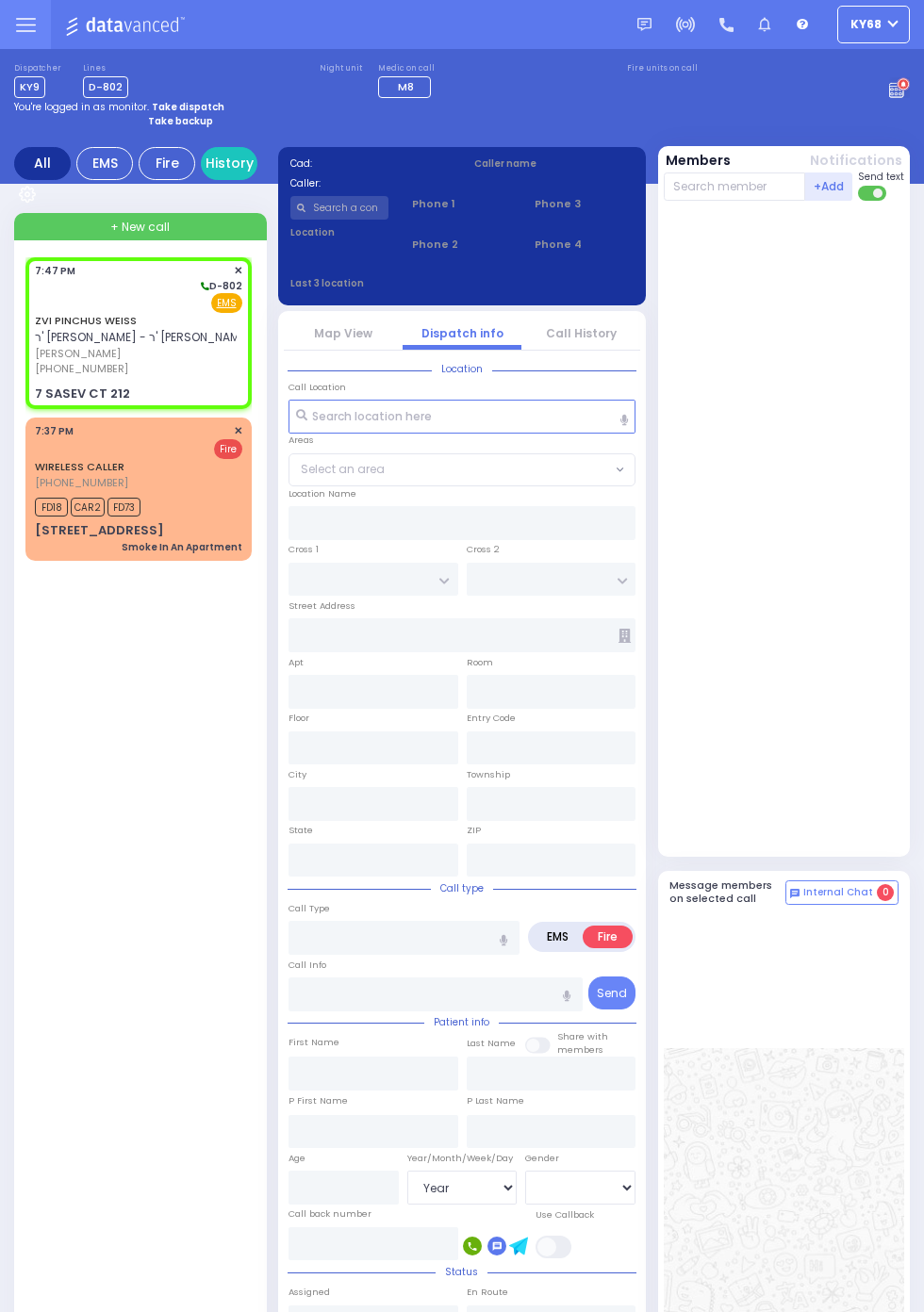
select select
radio input "true"
type input "ZVI PINCHUS"
type input "WEISS"
select select
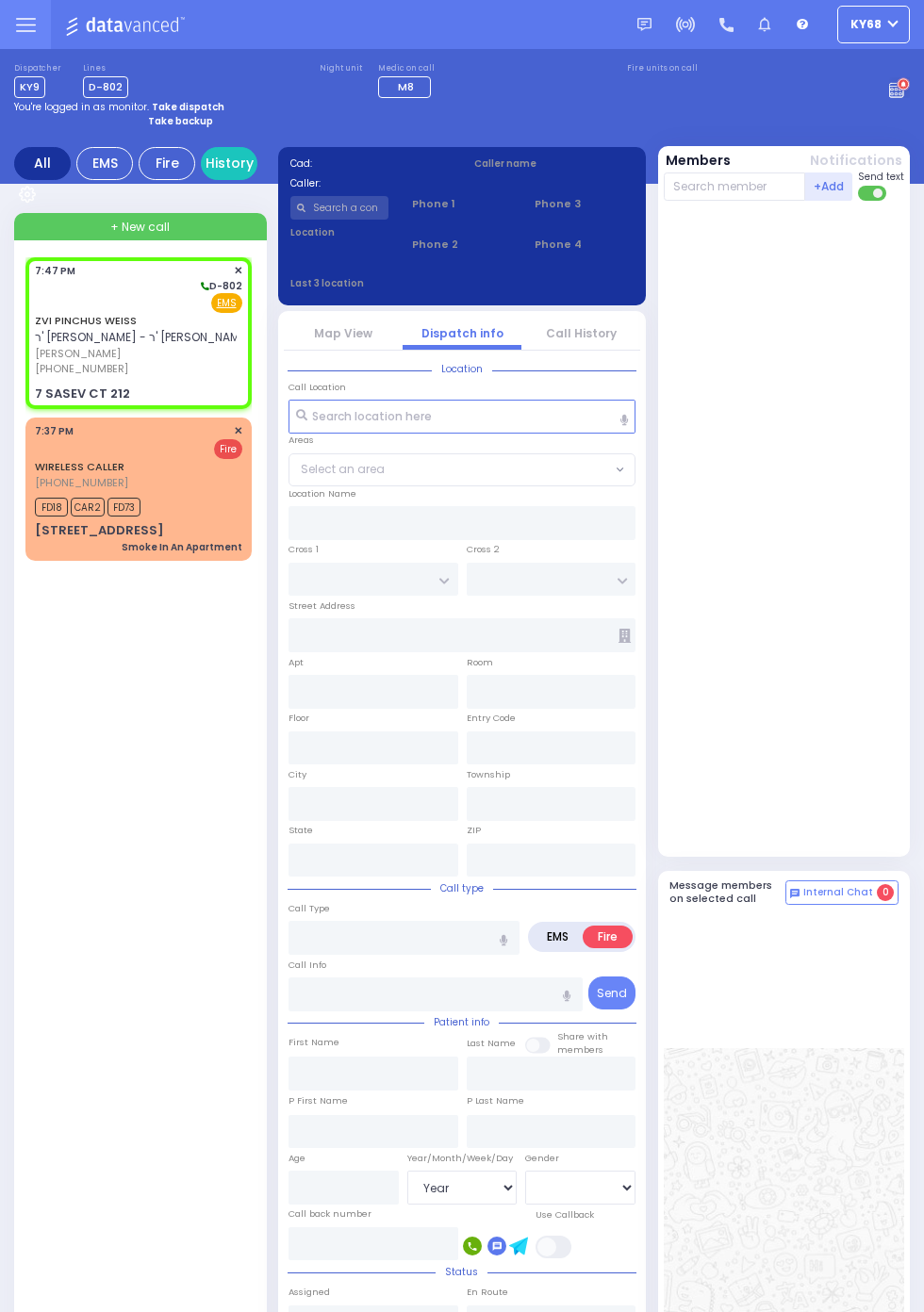
type input "19:47"
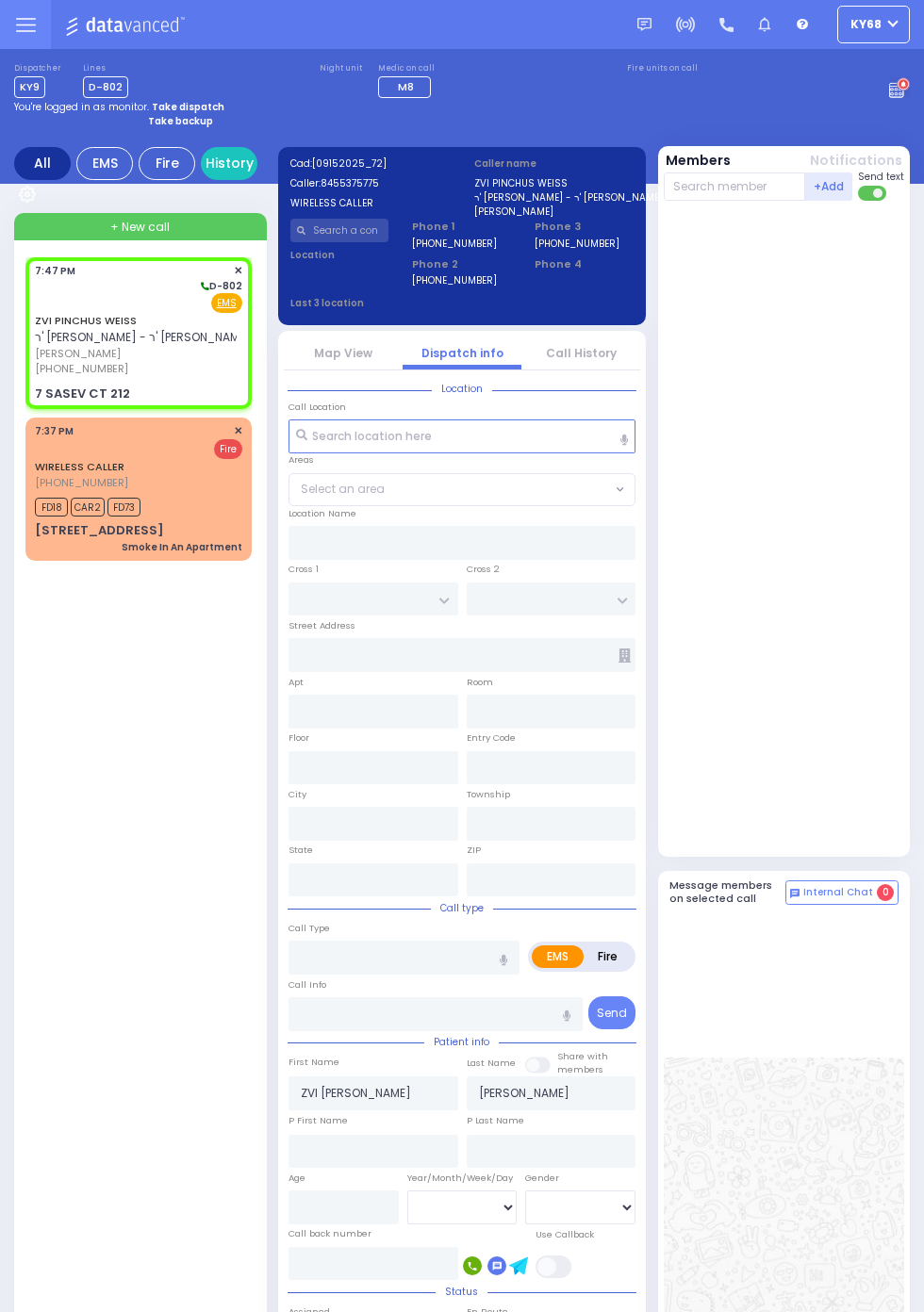
type input "MOUNTAIN RD"
type input "7 SASEV CT"
type input "212"
type input "Kiryas Joel"
type input "New York"
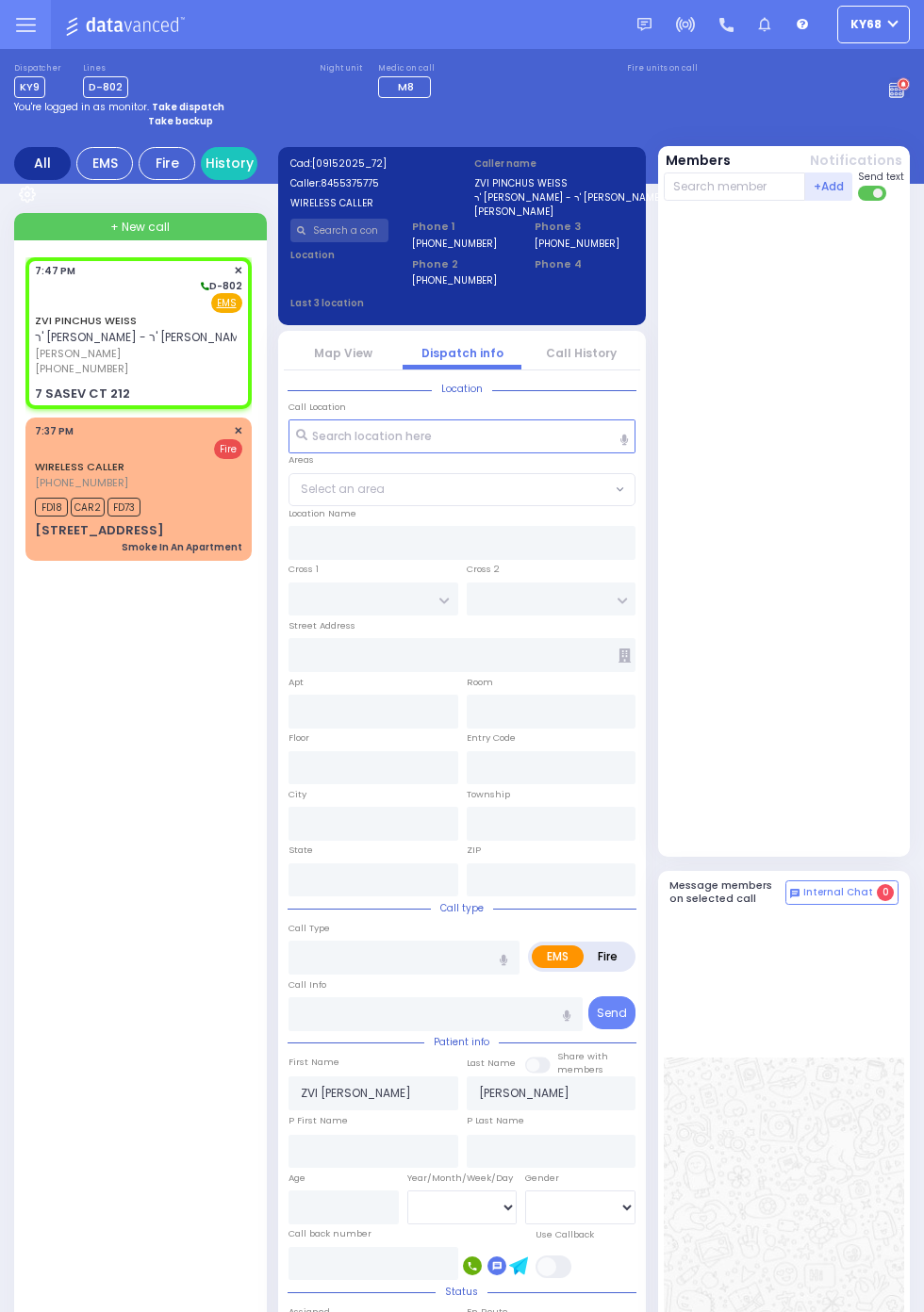
type input "10950"
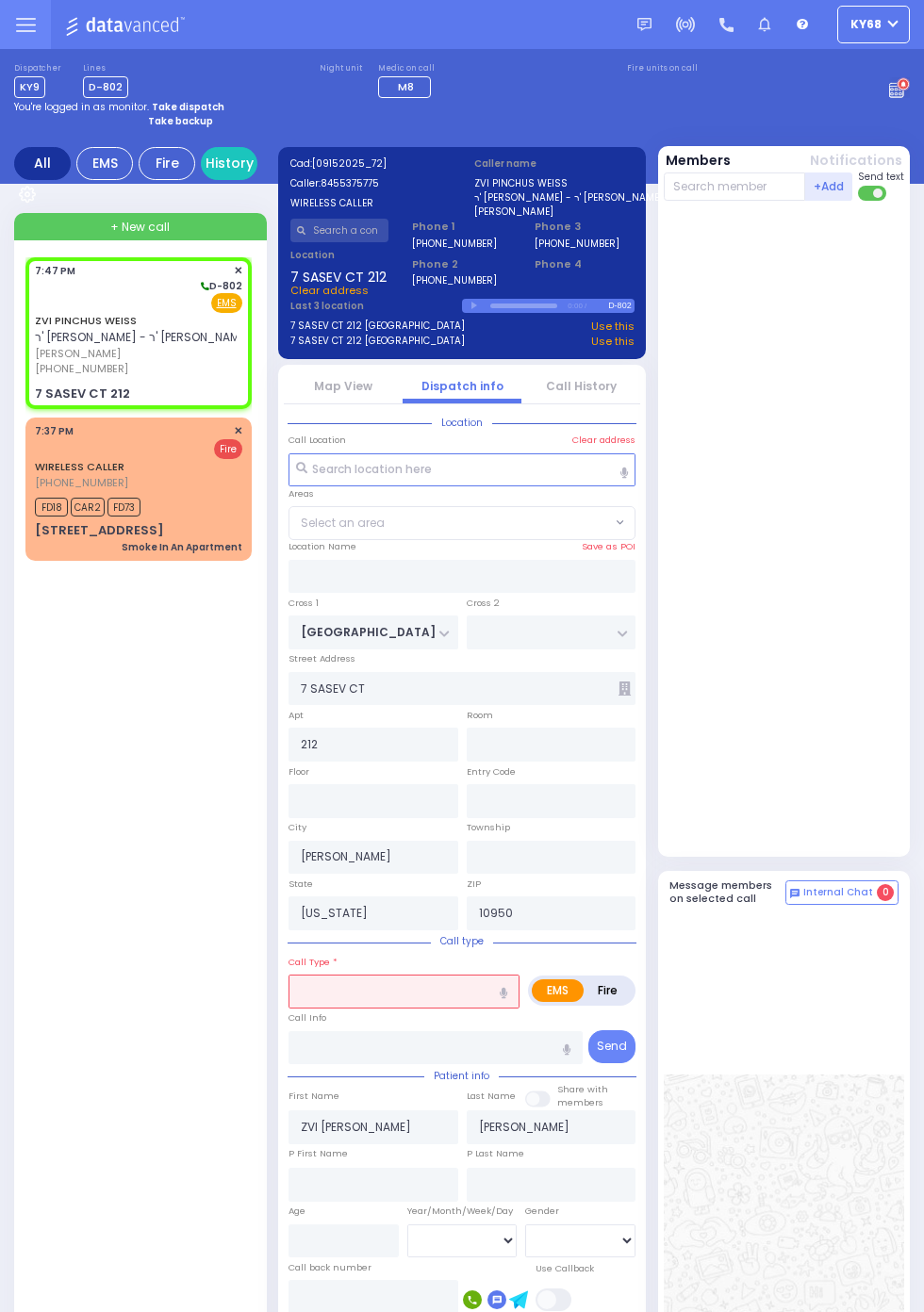
select select "[GEOGRAPHIC_DATA]"
select select
type input "low platlets"
radio input "true"
select select
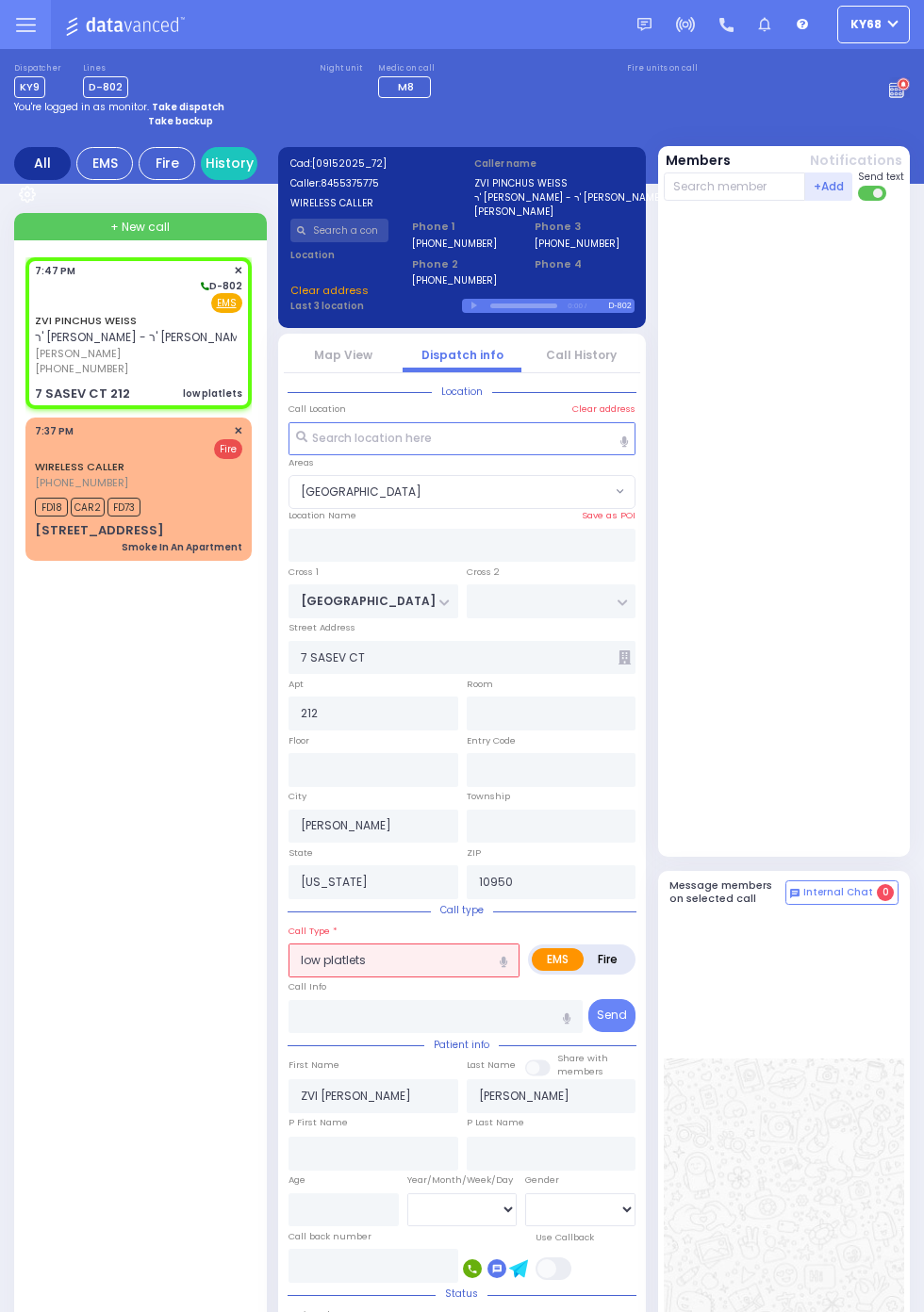
select select
radio input "true"
select select
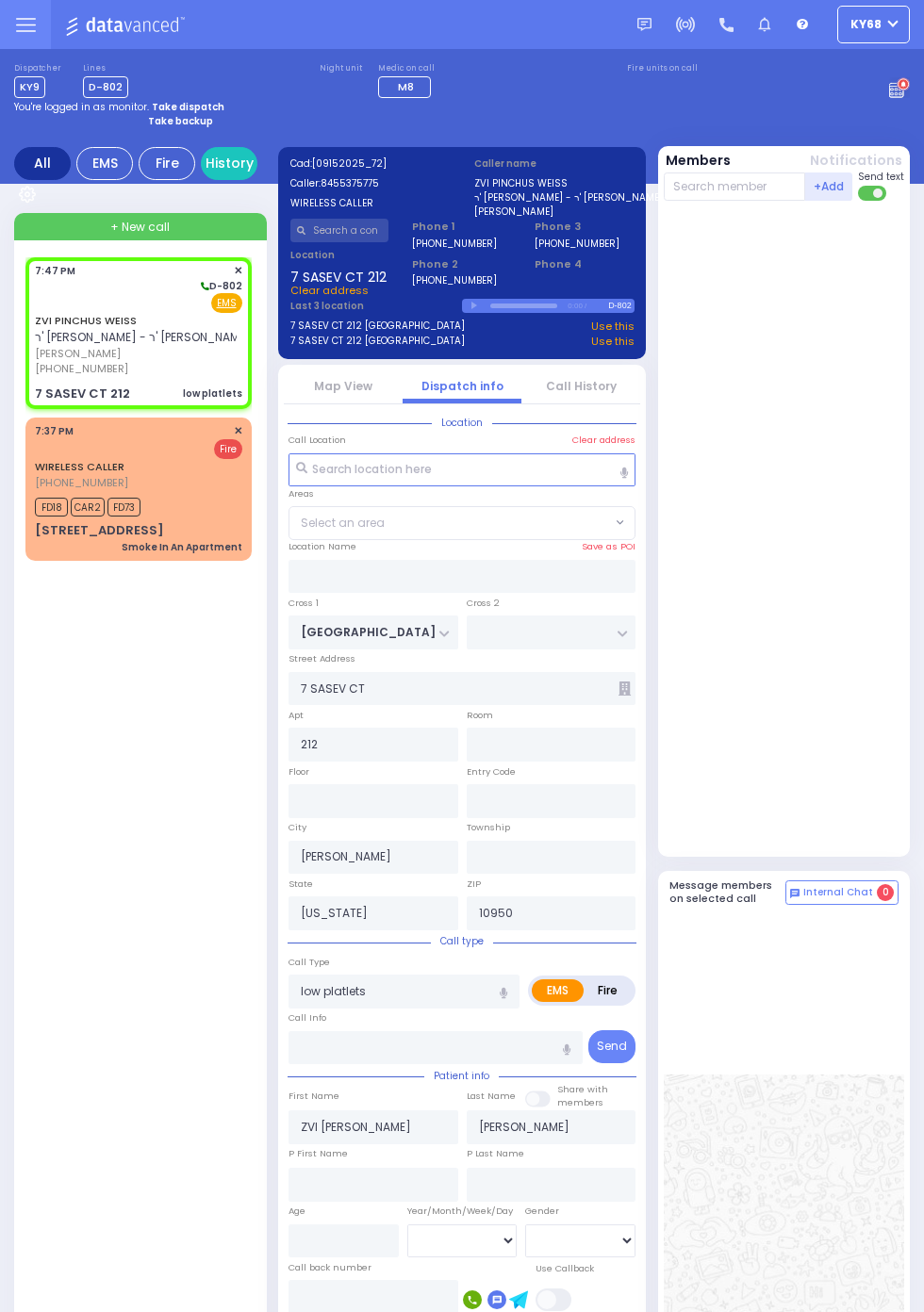
select select "BLOOMING GROVE"
select select
radio input "true"
type input "3"
select select "Year"
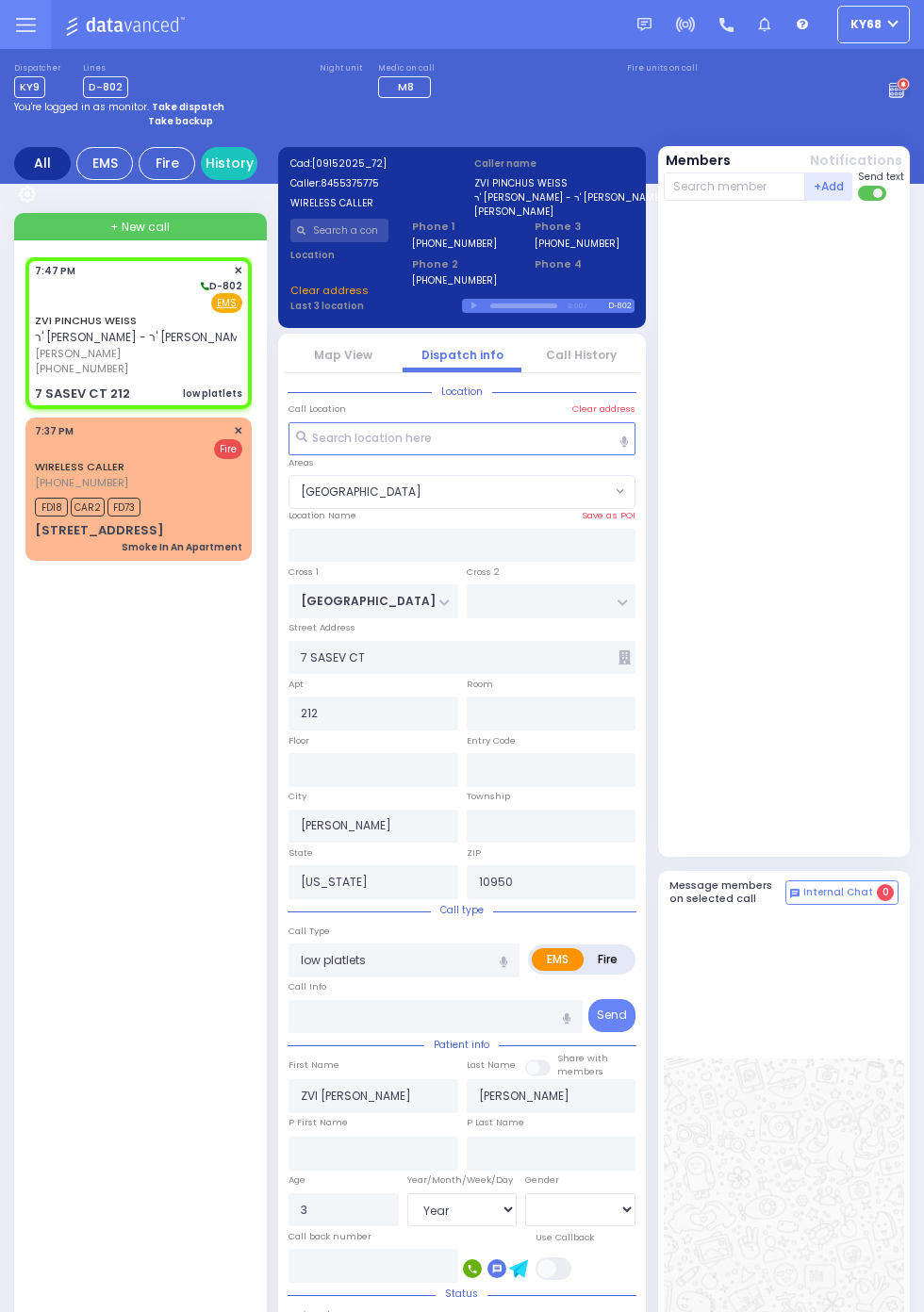
select select
radio input "true"
select select "Year"
select select "[DEMOGRAPHIC_DATA]"
select select "BLOOMING GROVE"
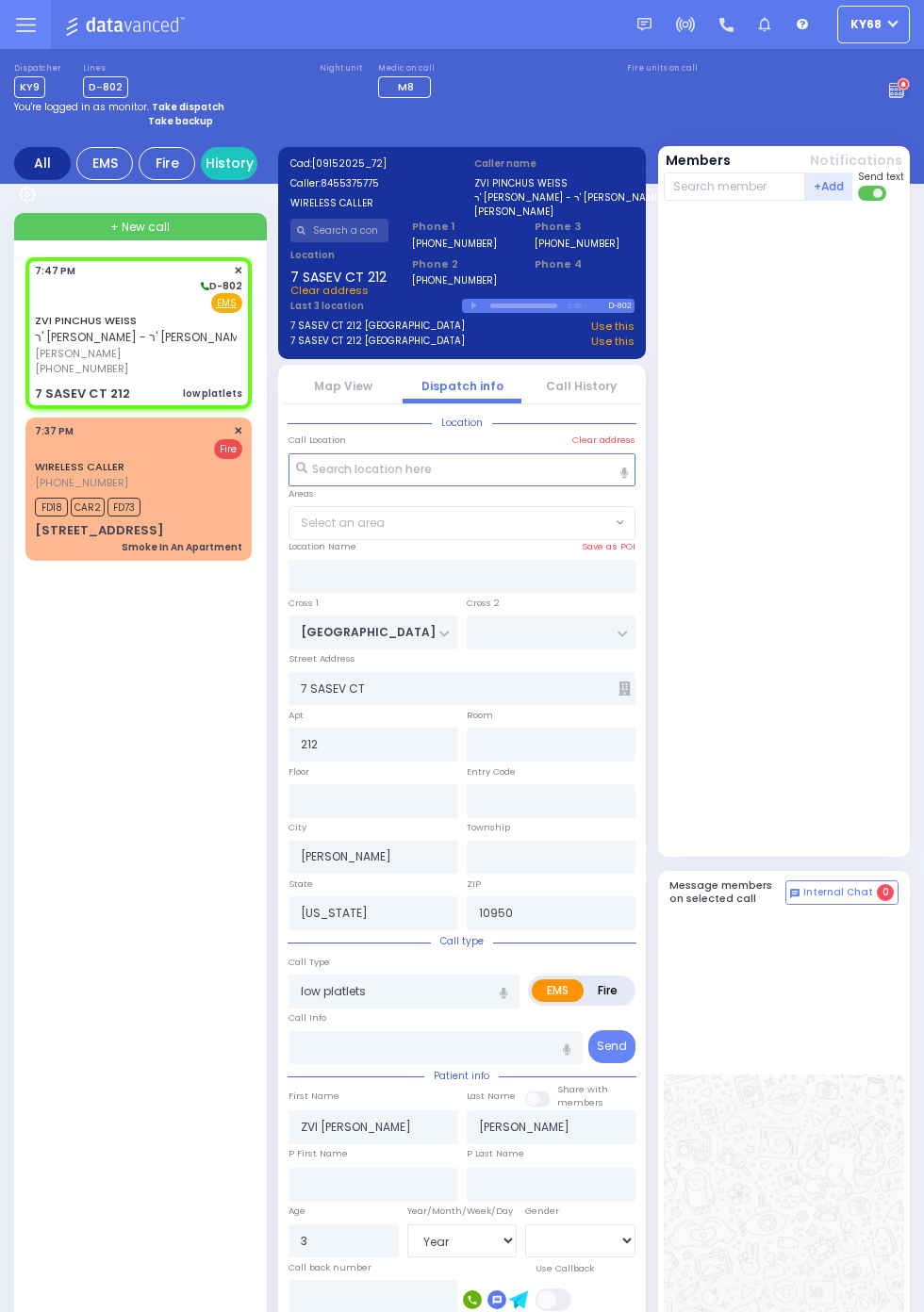
select select "BLOOMING GROVE"
select select
radio input "true"
select select "Year"
select select "[DEMOGRAPHIC_DATA]"
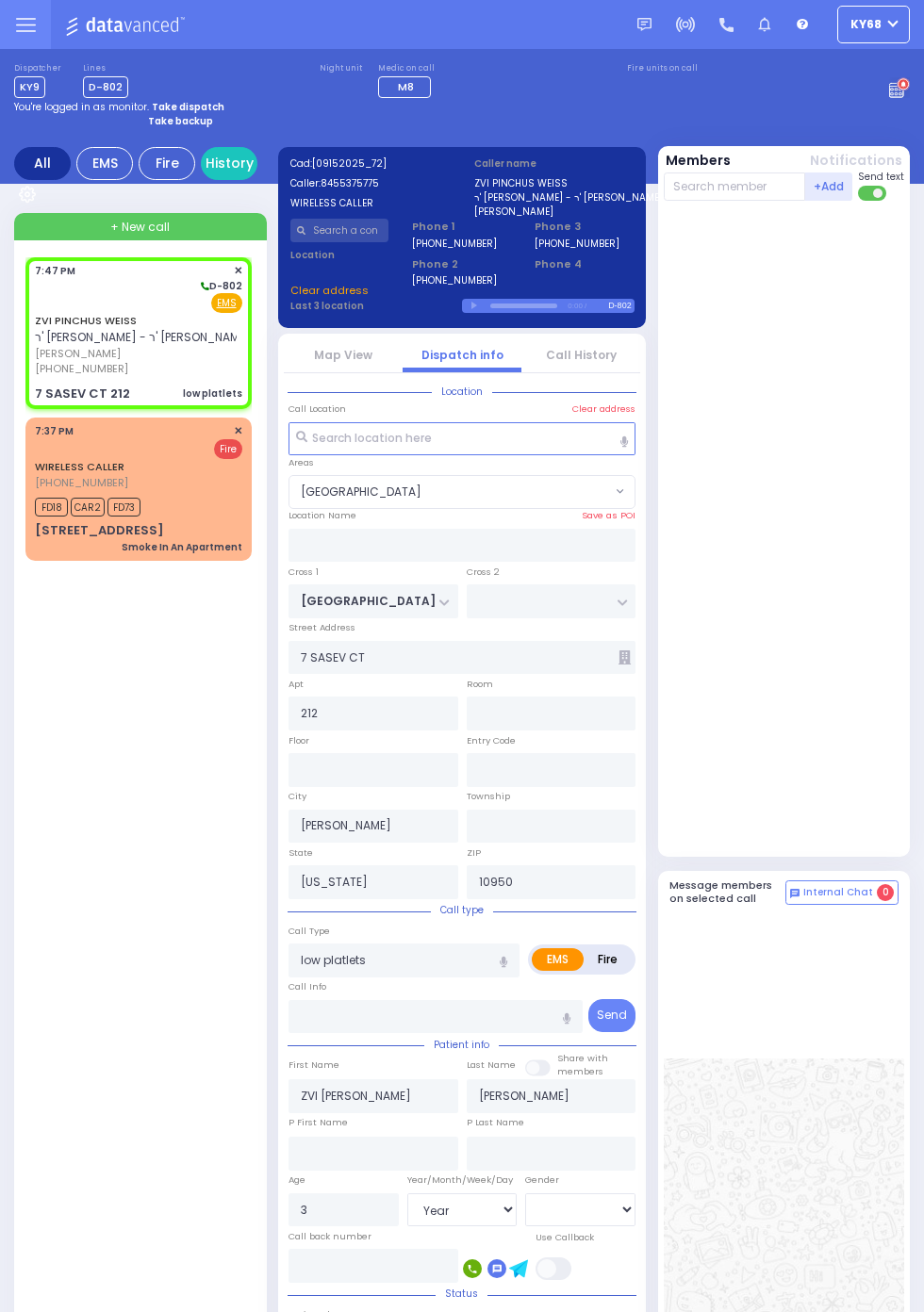
select select "BLOOMING GROVE"
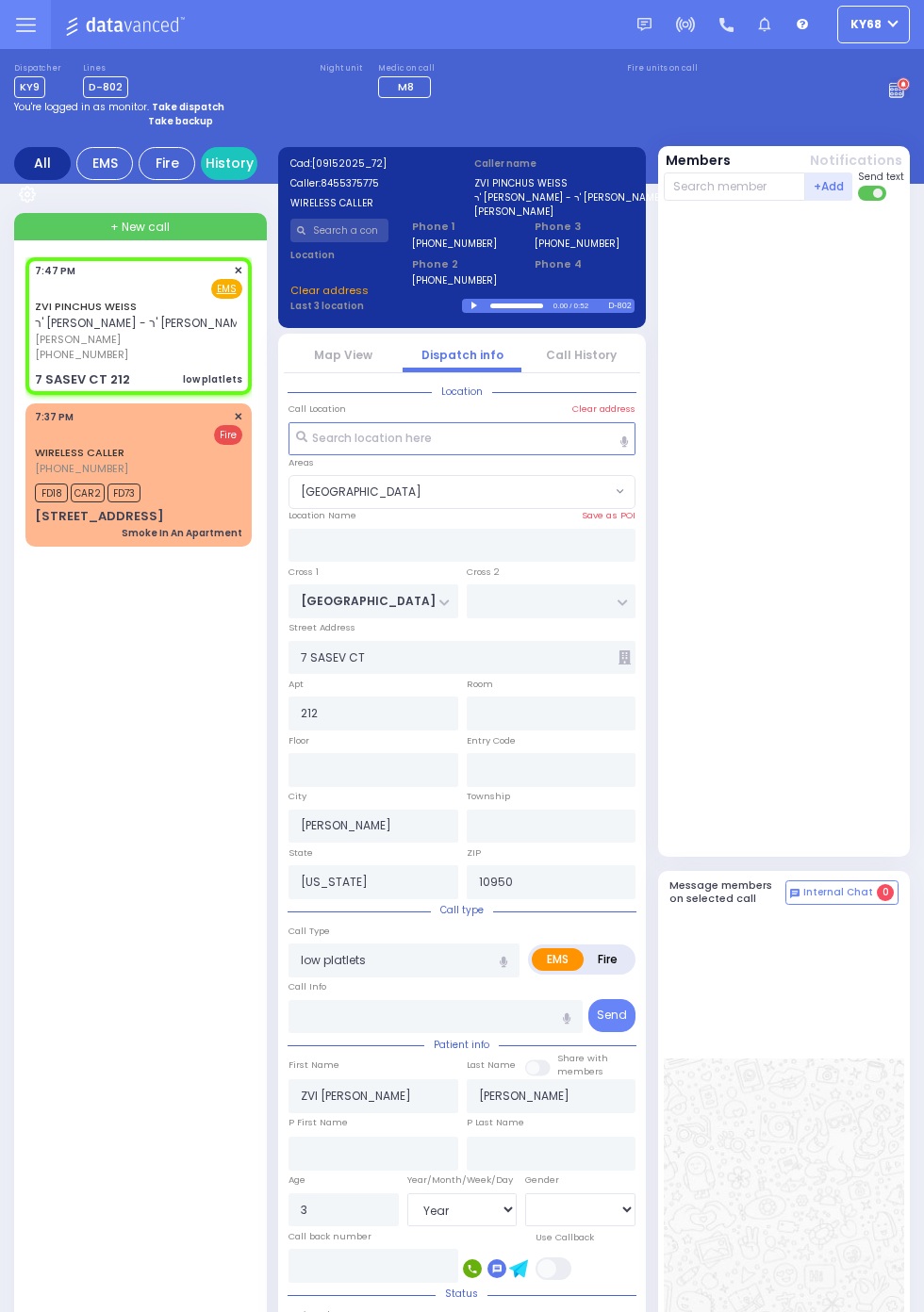
select select
radio input "true"
select select "Year"
select select "[DEMOGRAPHIC_DATA]"
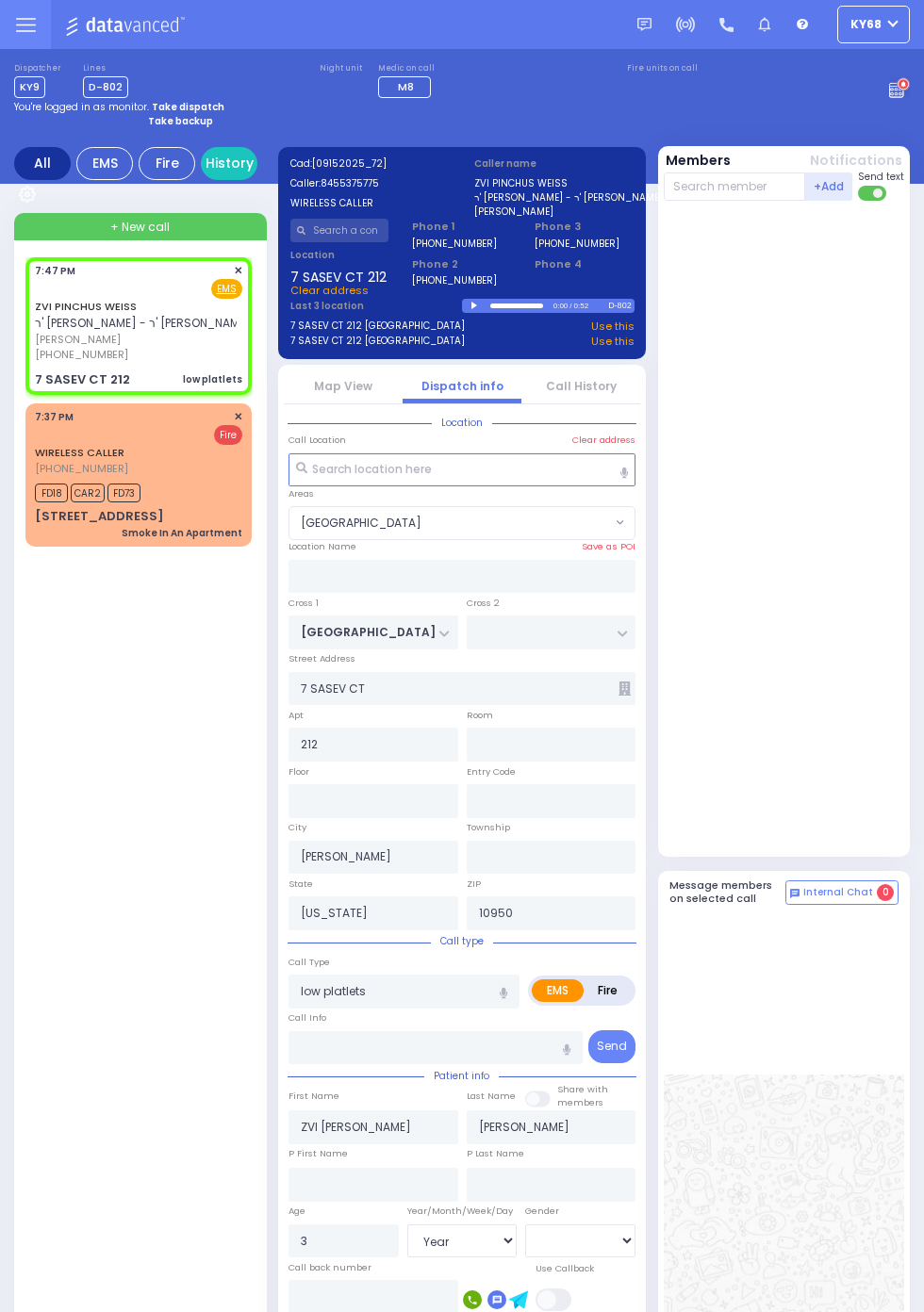
select select "BLOOMING GROVE"
click at [480, 303] on div at bounding box center [477, 305] width 11 height 9
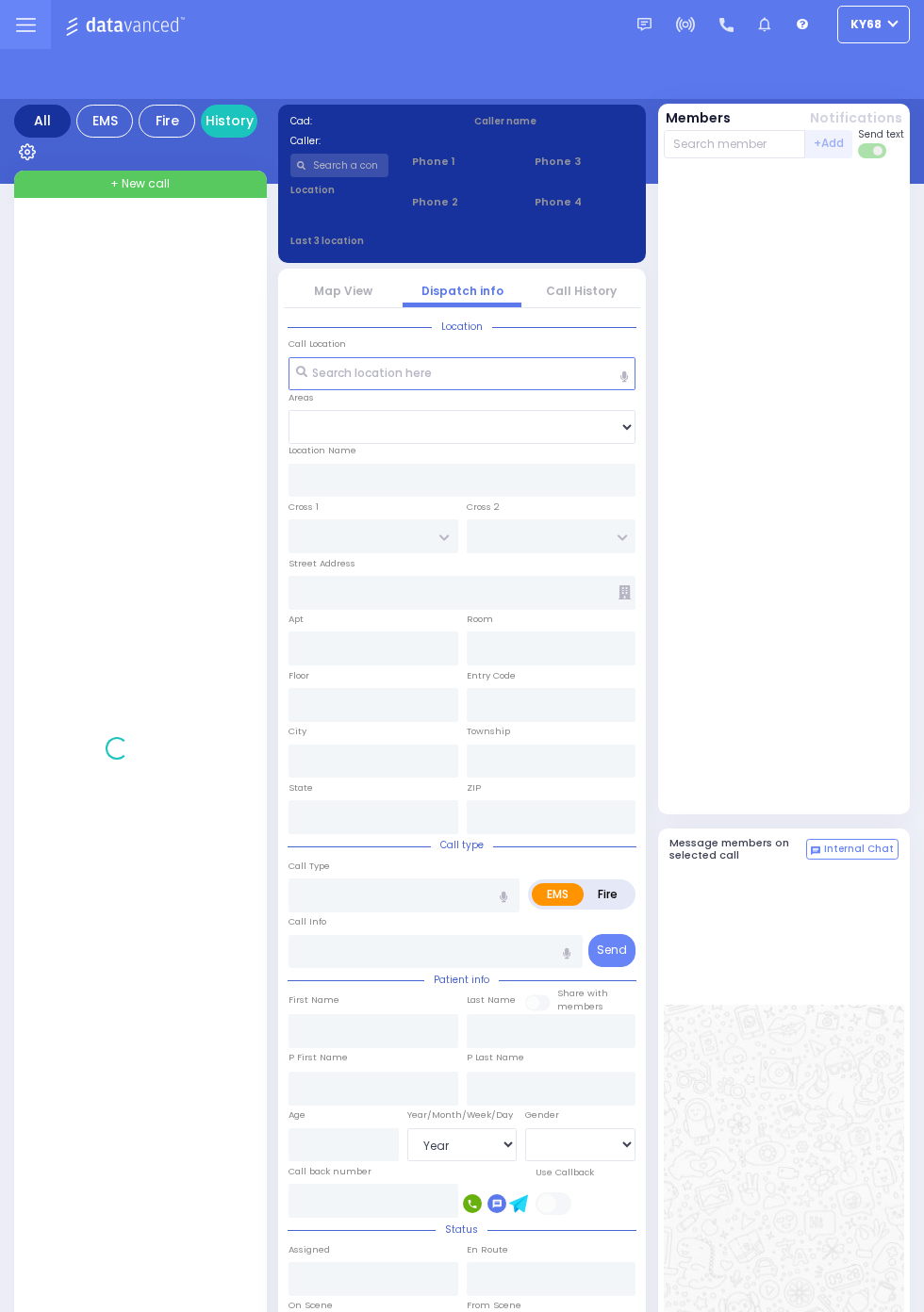
select select "Year"
select select "[DEMOGRAPHIC_DATA]"
select select "Year"
select select "[DEMOGRAPHIC_DATA]"
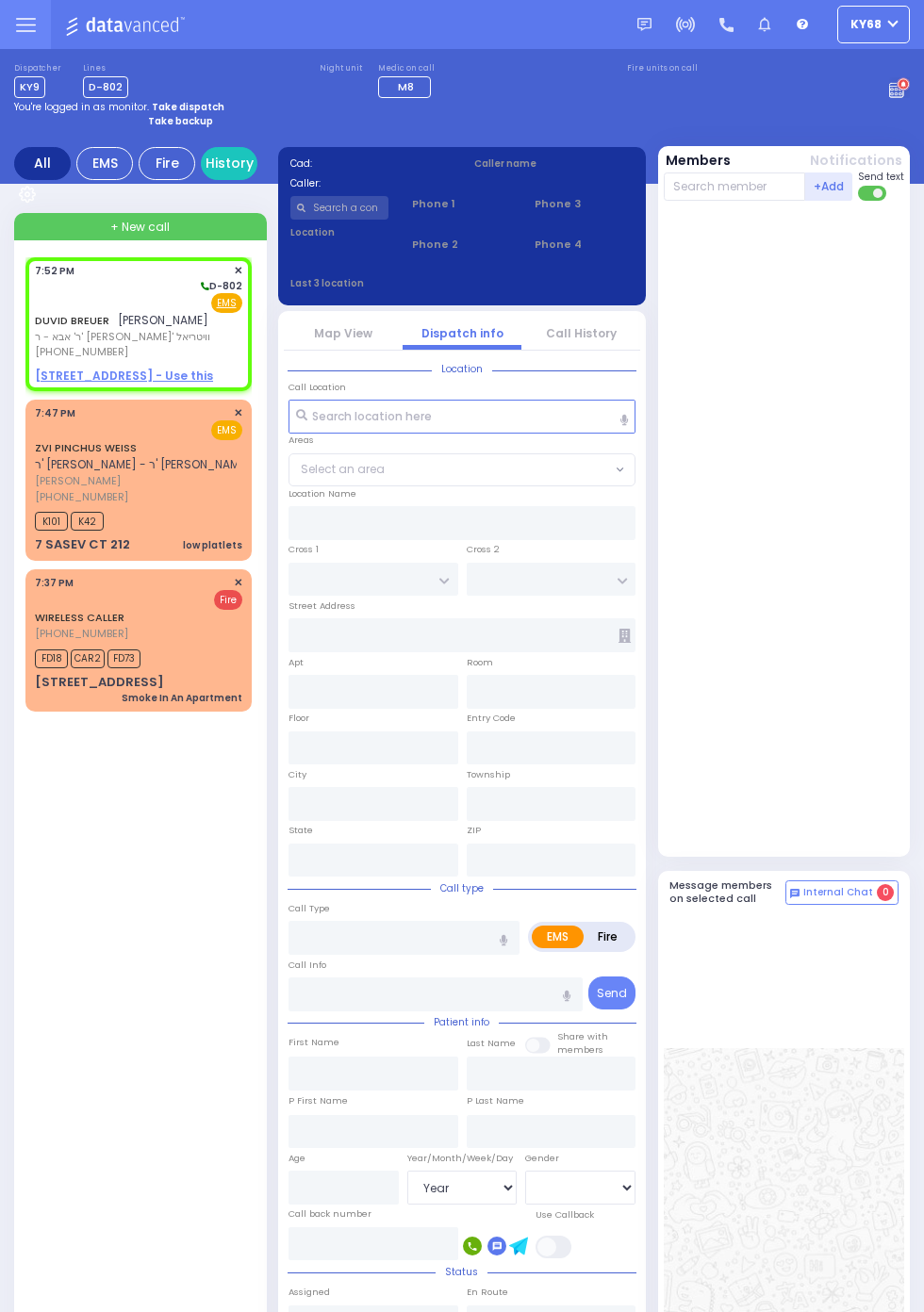
select select
radio input "true"
type input "DUVID"
type input "[PERSON_NAME]"
select select
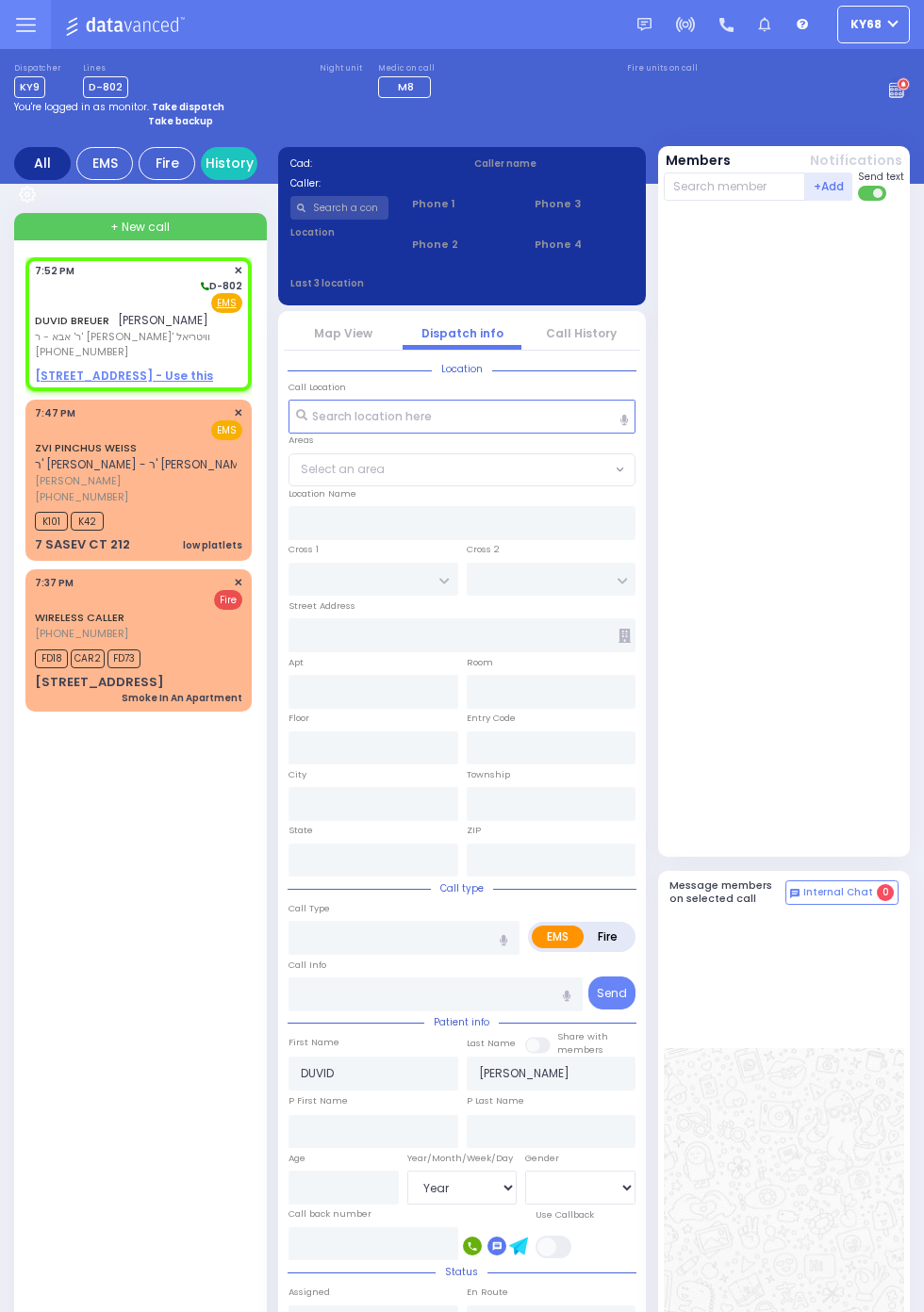
select select
type input "19:52"
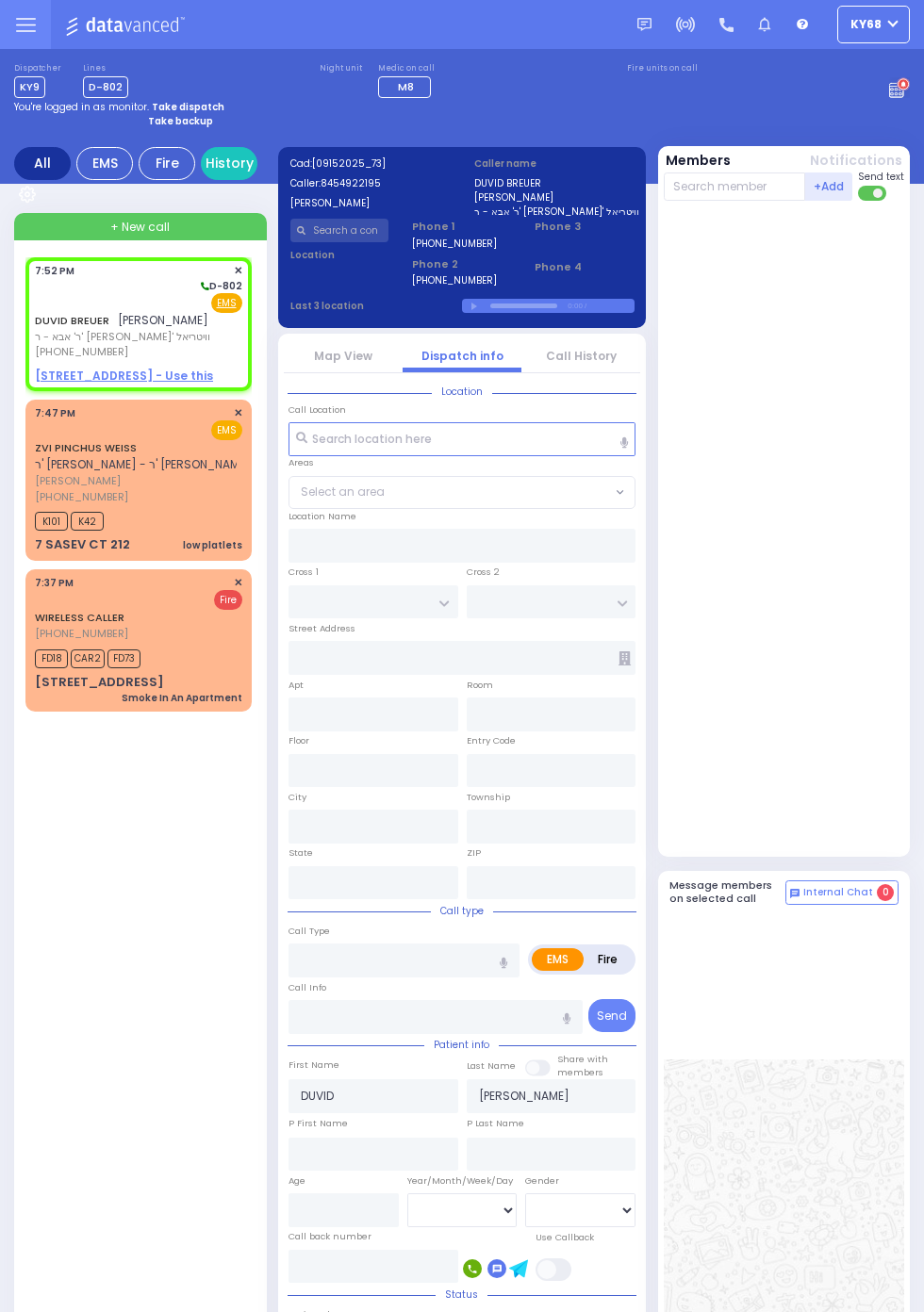
type input "YOEL KLEIN BLVD"
type input "MERON DR"
type input "4 PRAG BLVD"
type input "103"
type input "Monroe"
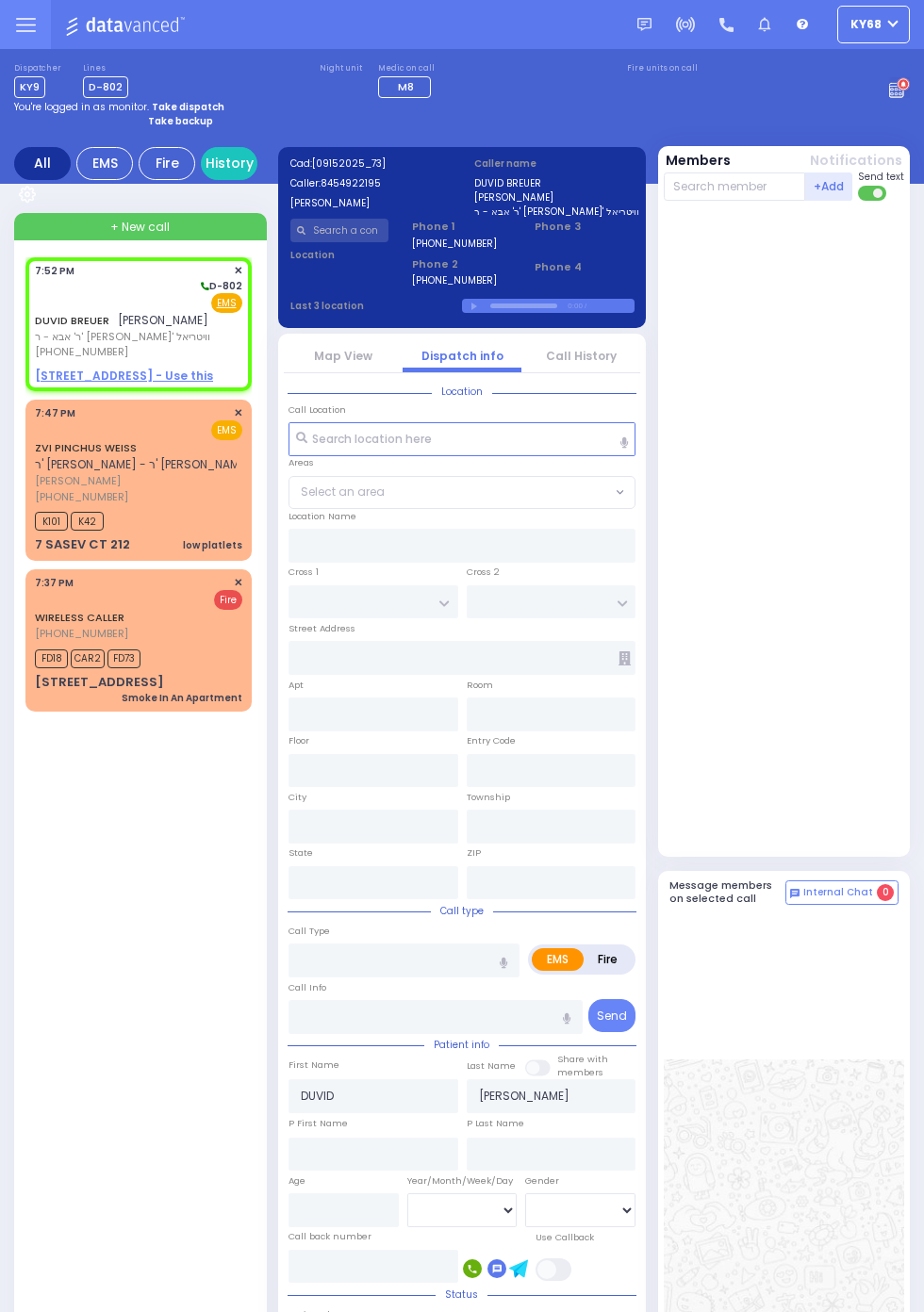
type input "New York"
type input "10950"
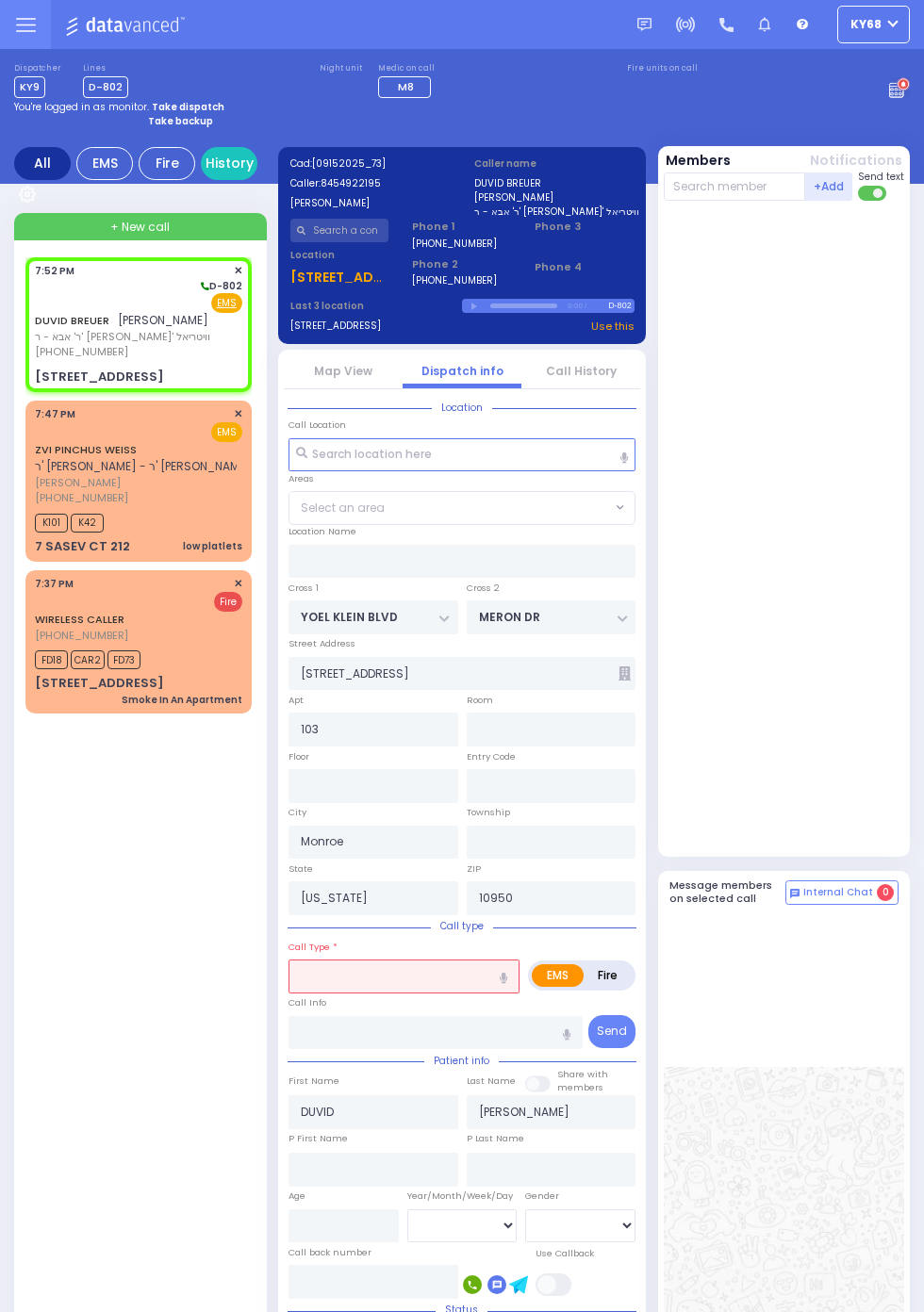
select select "SECTION 6"
select select
radio input "true"
select select
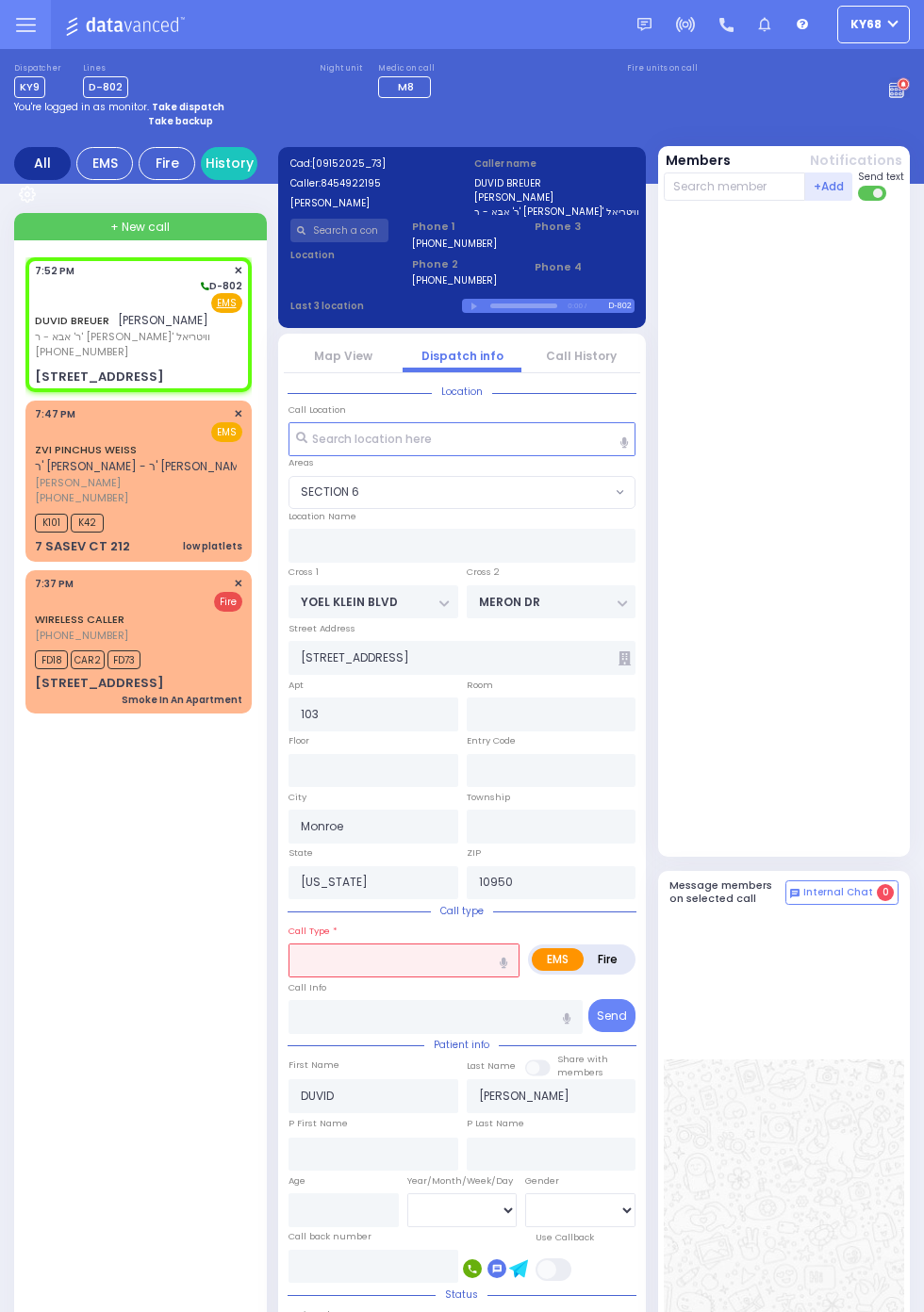
select select "SECTION 6"
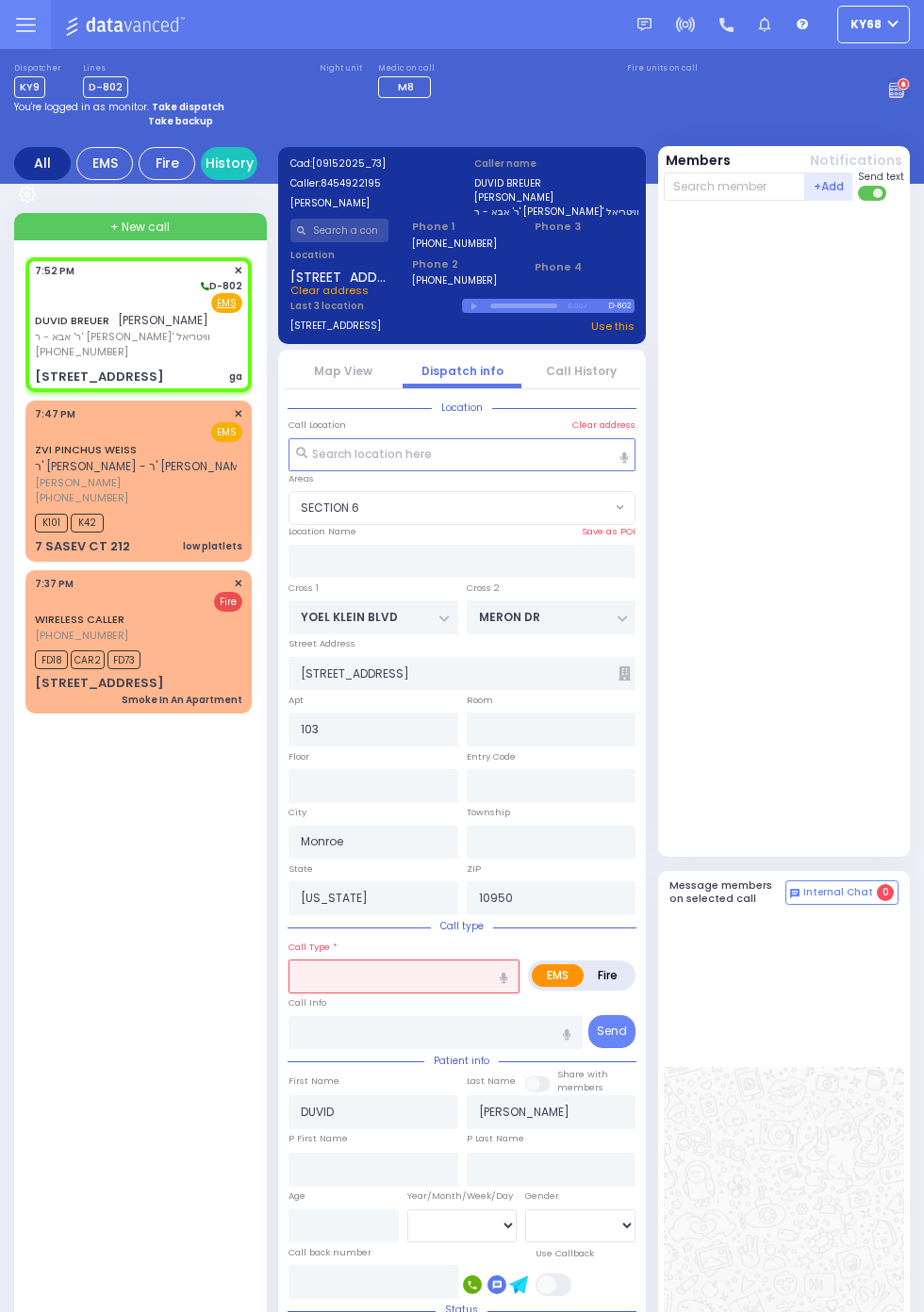
select select
type input "ga"
radio input "true"
select select
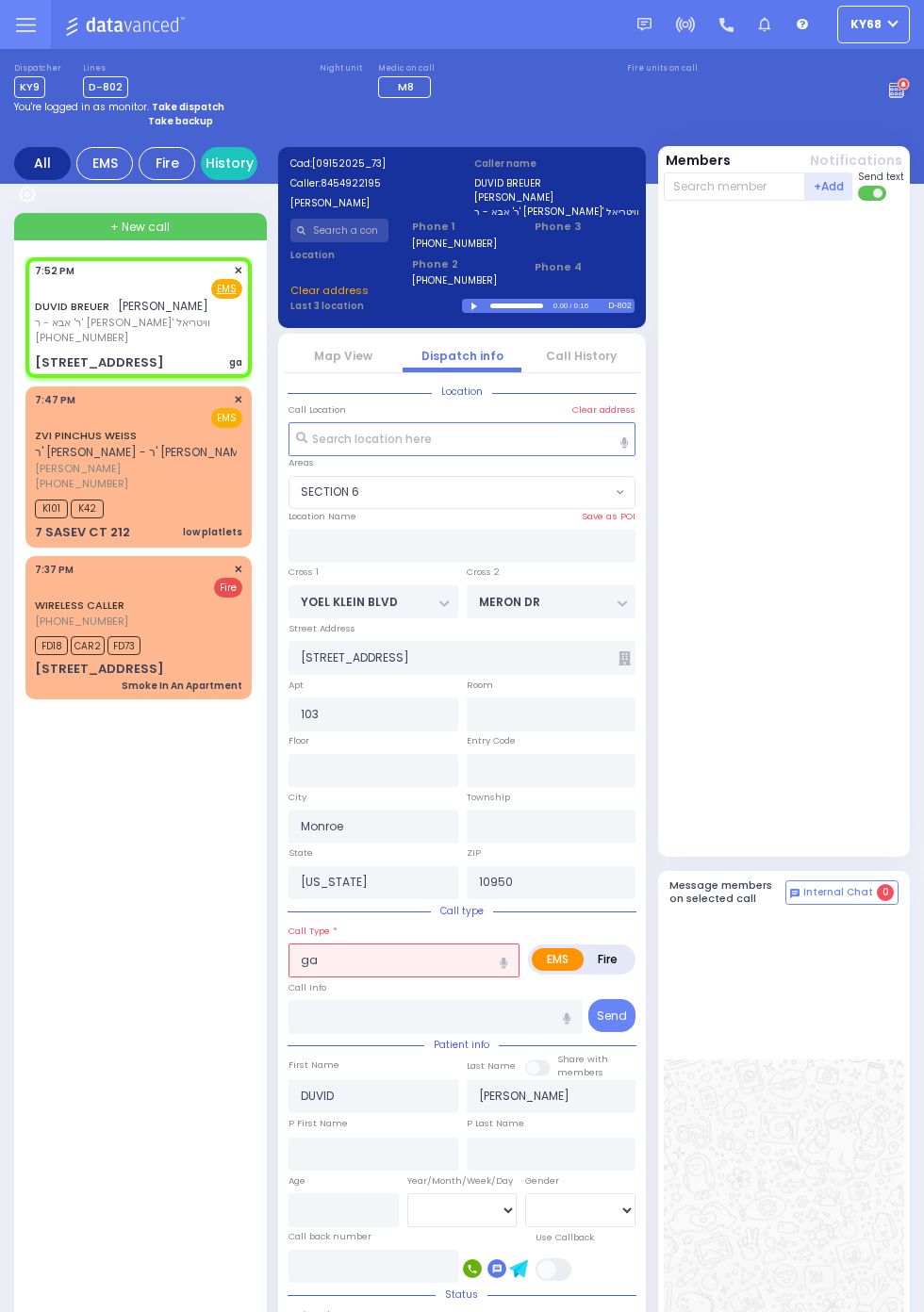
radio input "true"
select select
select select "SECTION 6"
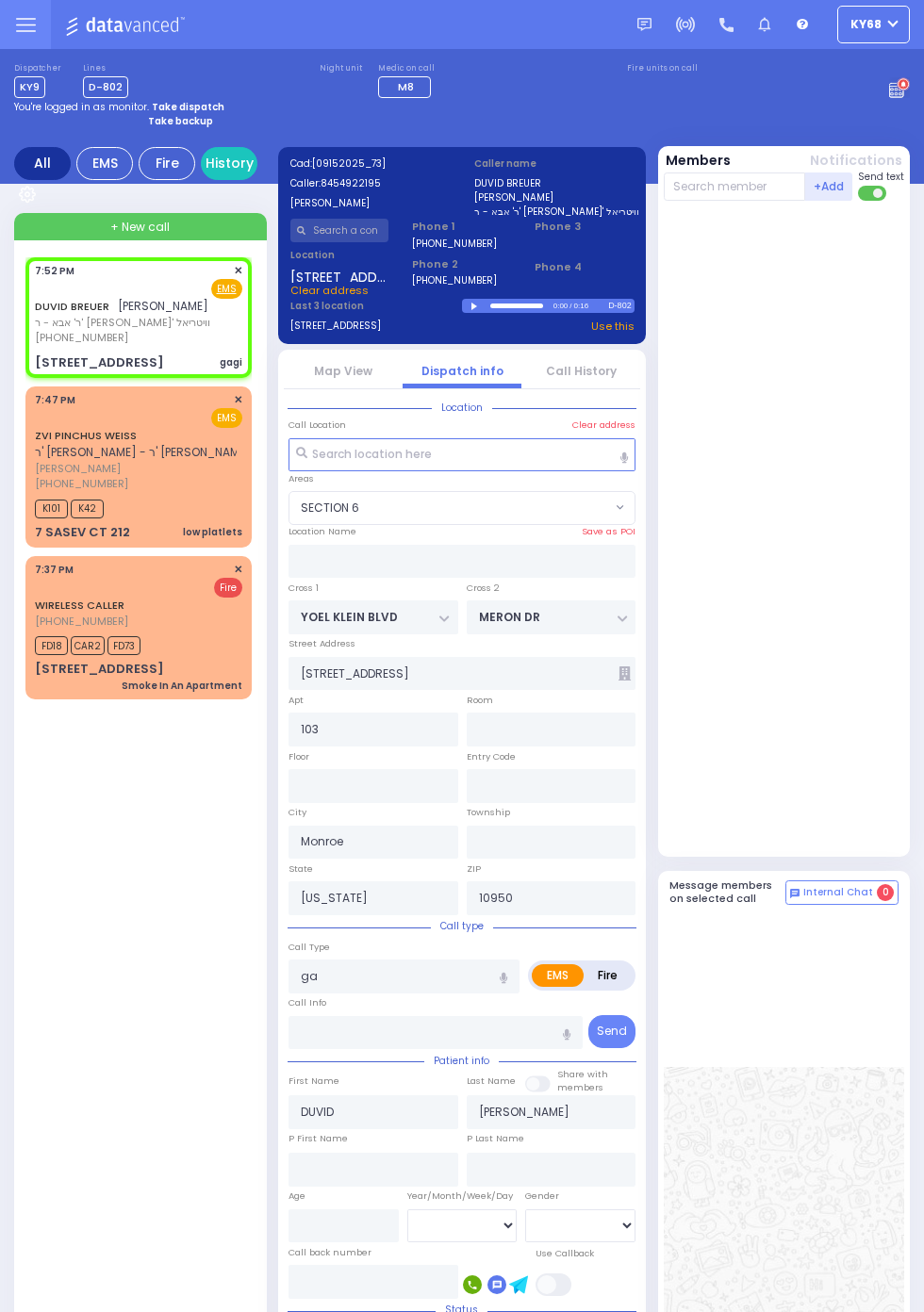
select select
type input "gagi"
radio input "true"
select select
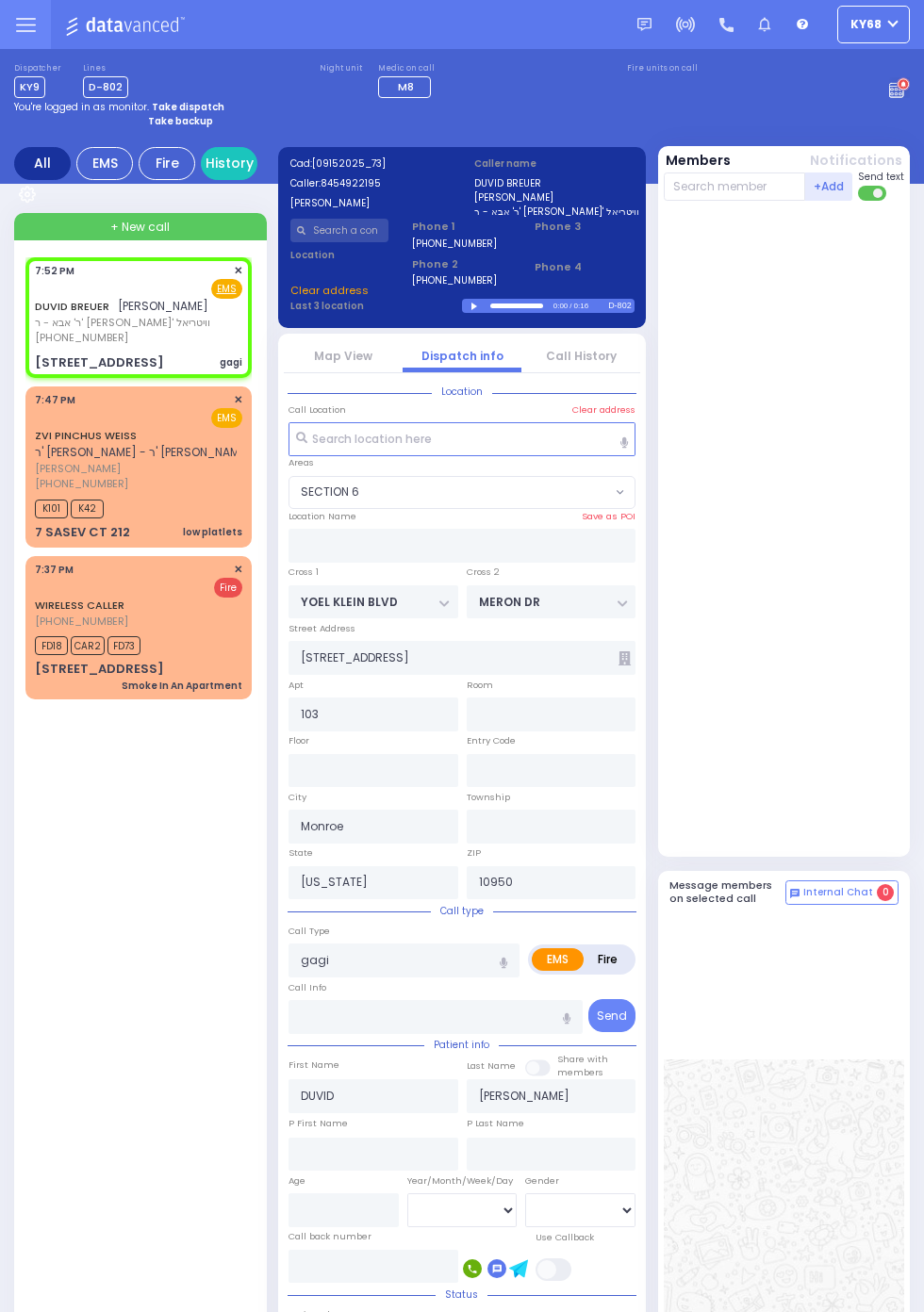
select select "SECTION 6"
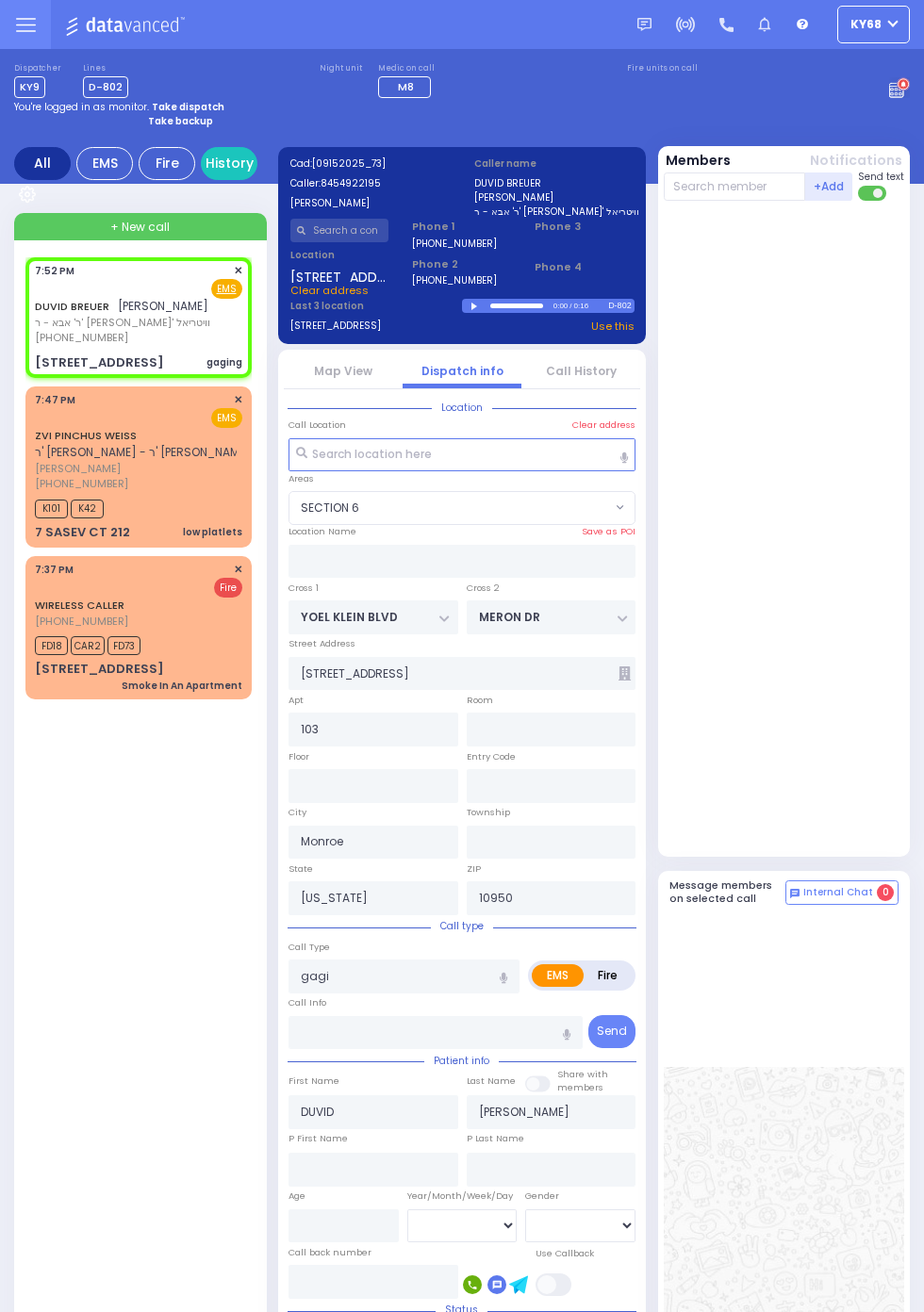
select select
type input "gaging"
radio input "true"
select select
radio input "true"
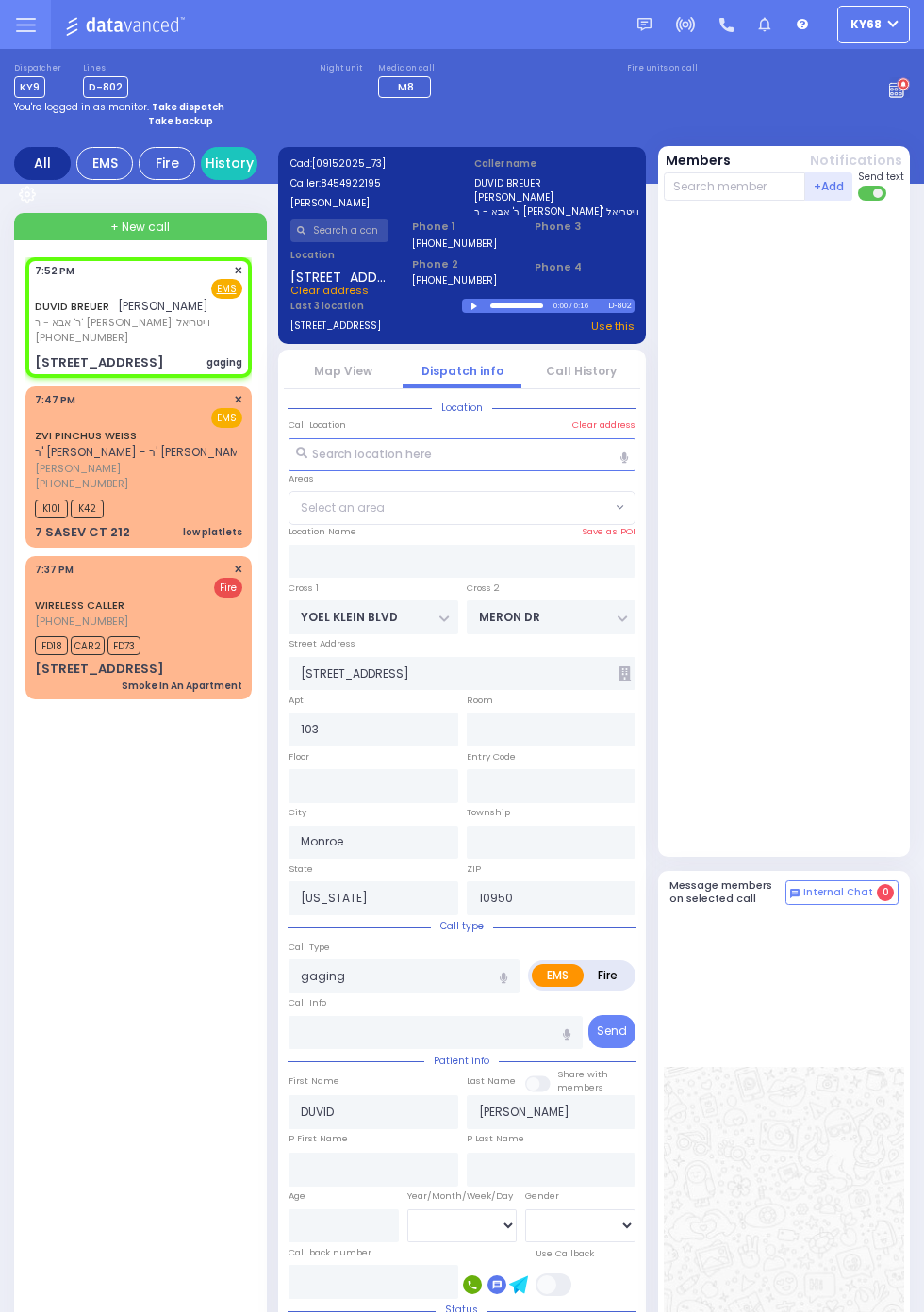
select select
select select "SECTION 6"
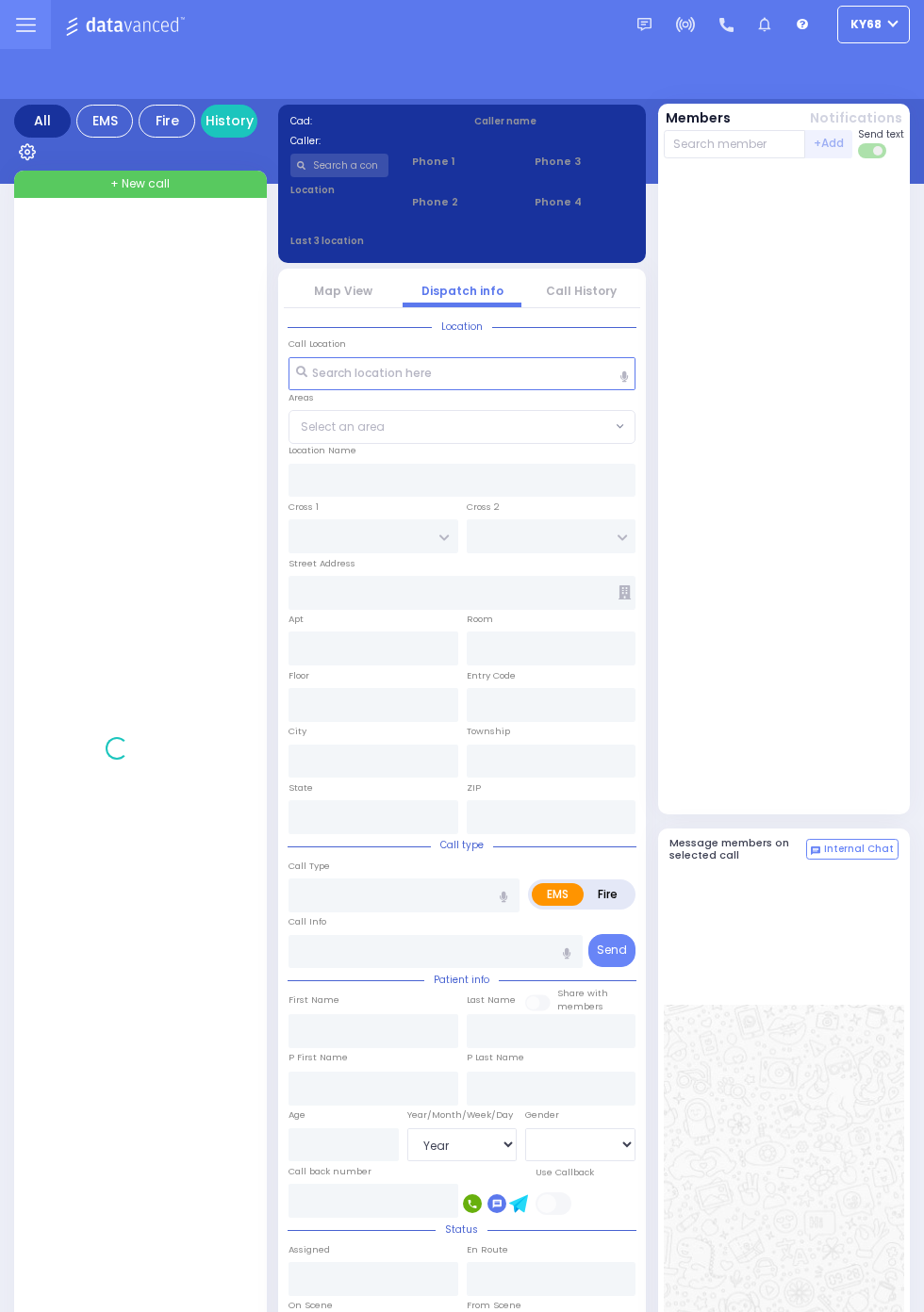
select select "Year"
select select "[DEMOGRAPHIC_DATA]"
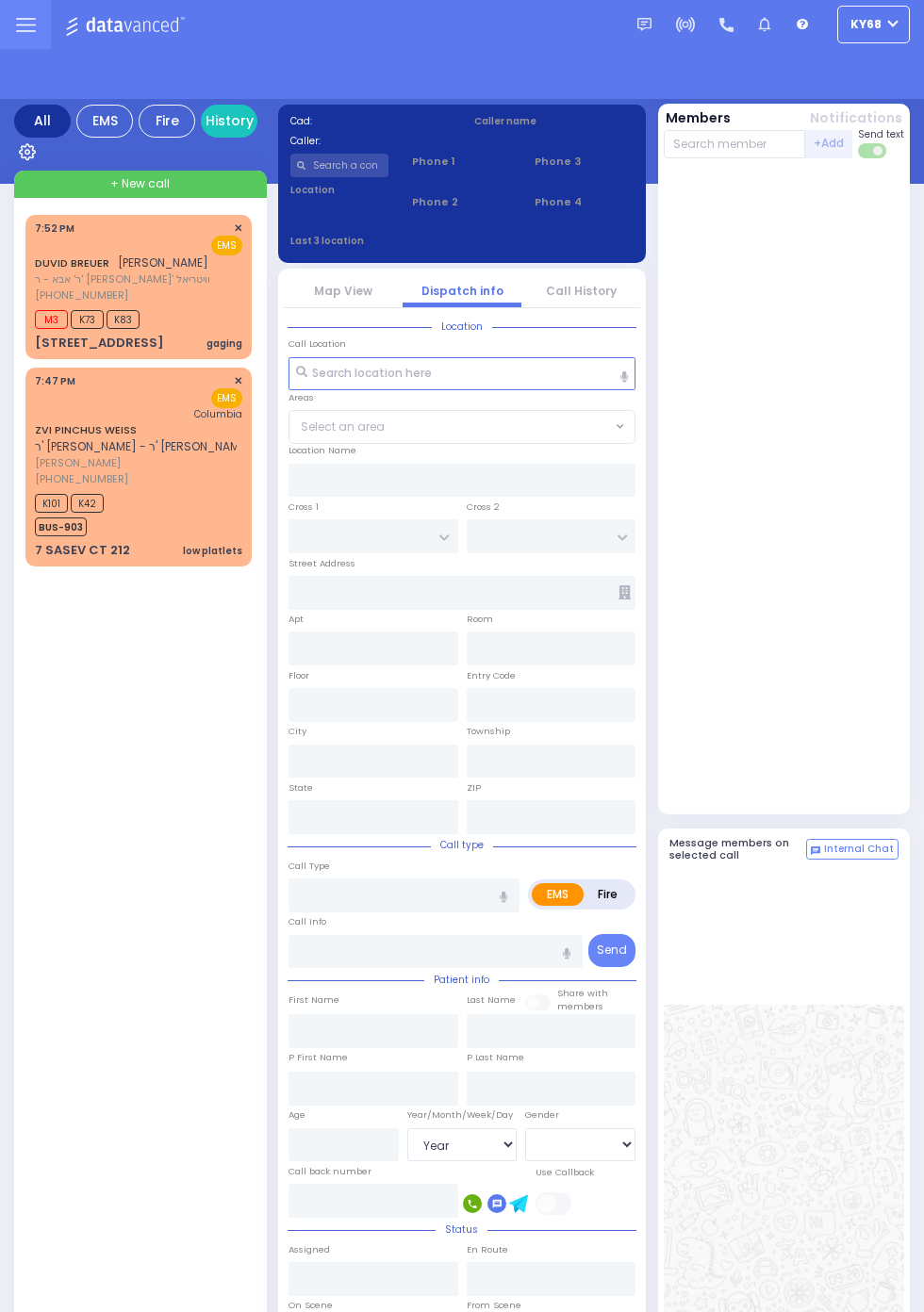
select select "Year"
select select "[DEMOGRAPHIC_DATA]"
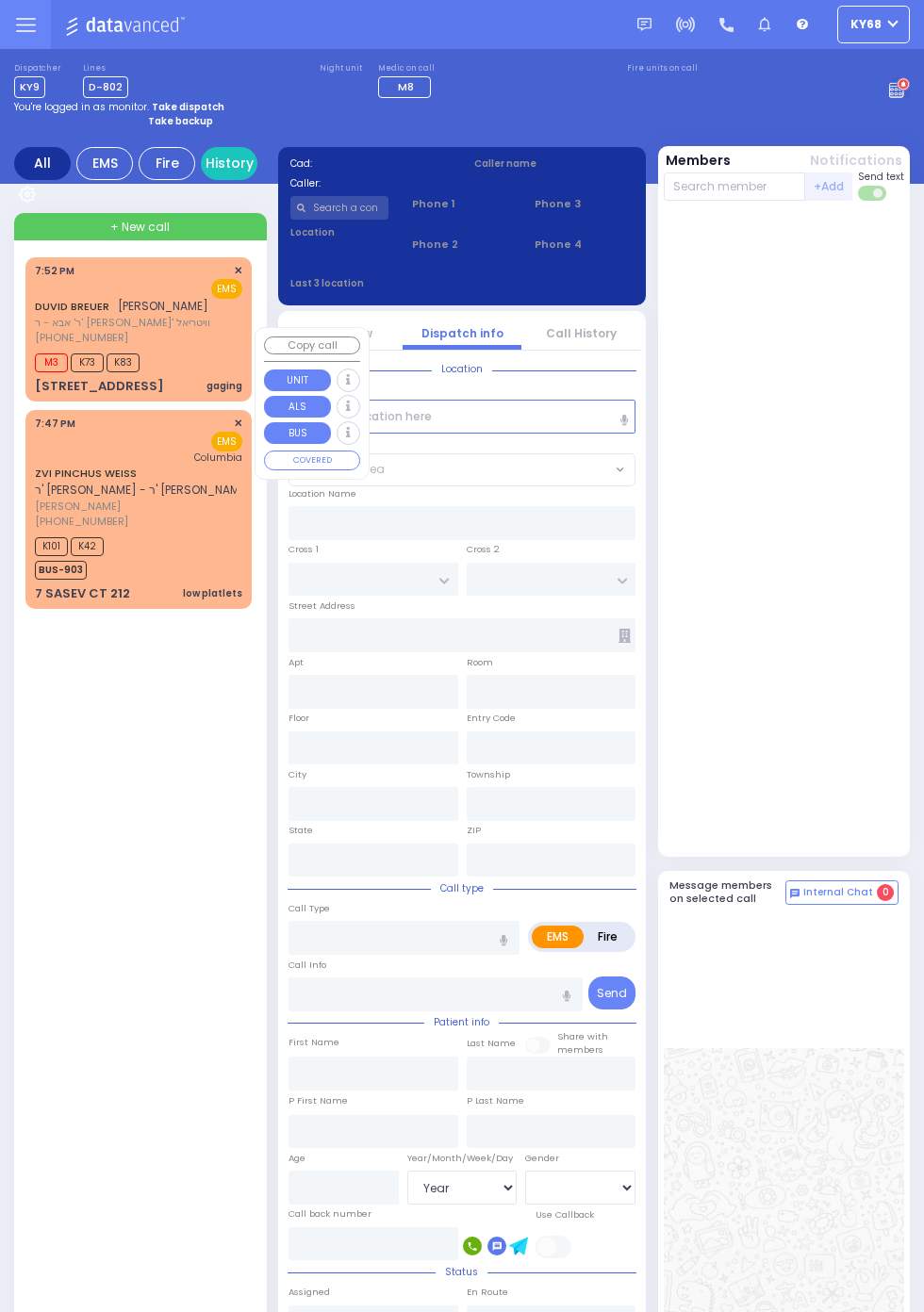
click at [68, 1139] on div "DUVID BREUER דוד ברייער ר' אבא - ר' שמואל מתתי' וויטריאל (845) 492-2195 7:52 PM…" at bounding box center [142, 922] width 233 height 1329
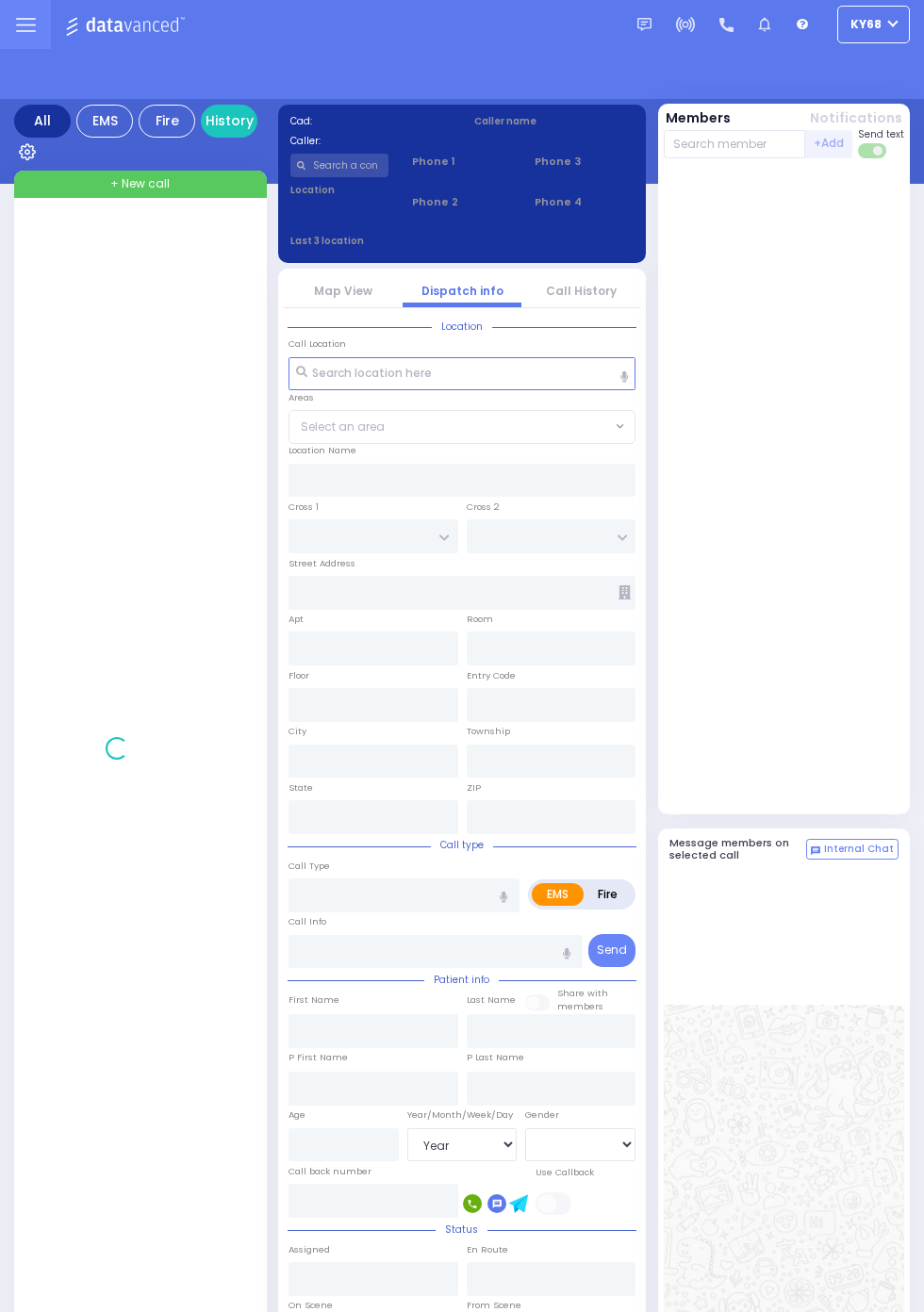
select select "Year"
select select "[DEMOGRAPHIC_DATA]"
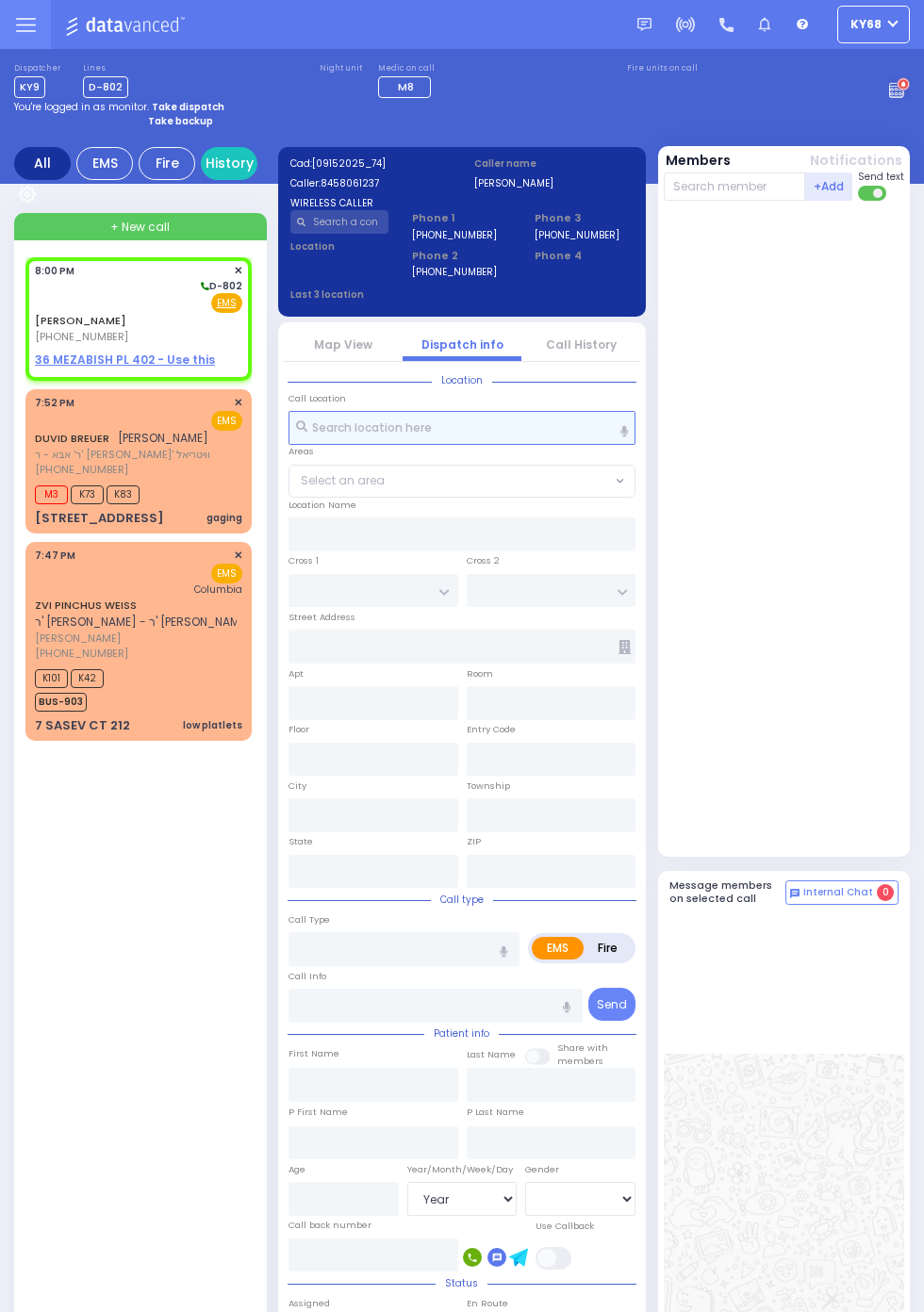
select select
radio input "true"
type input "[PERSON_NAME]"
select select
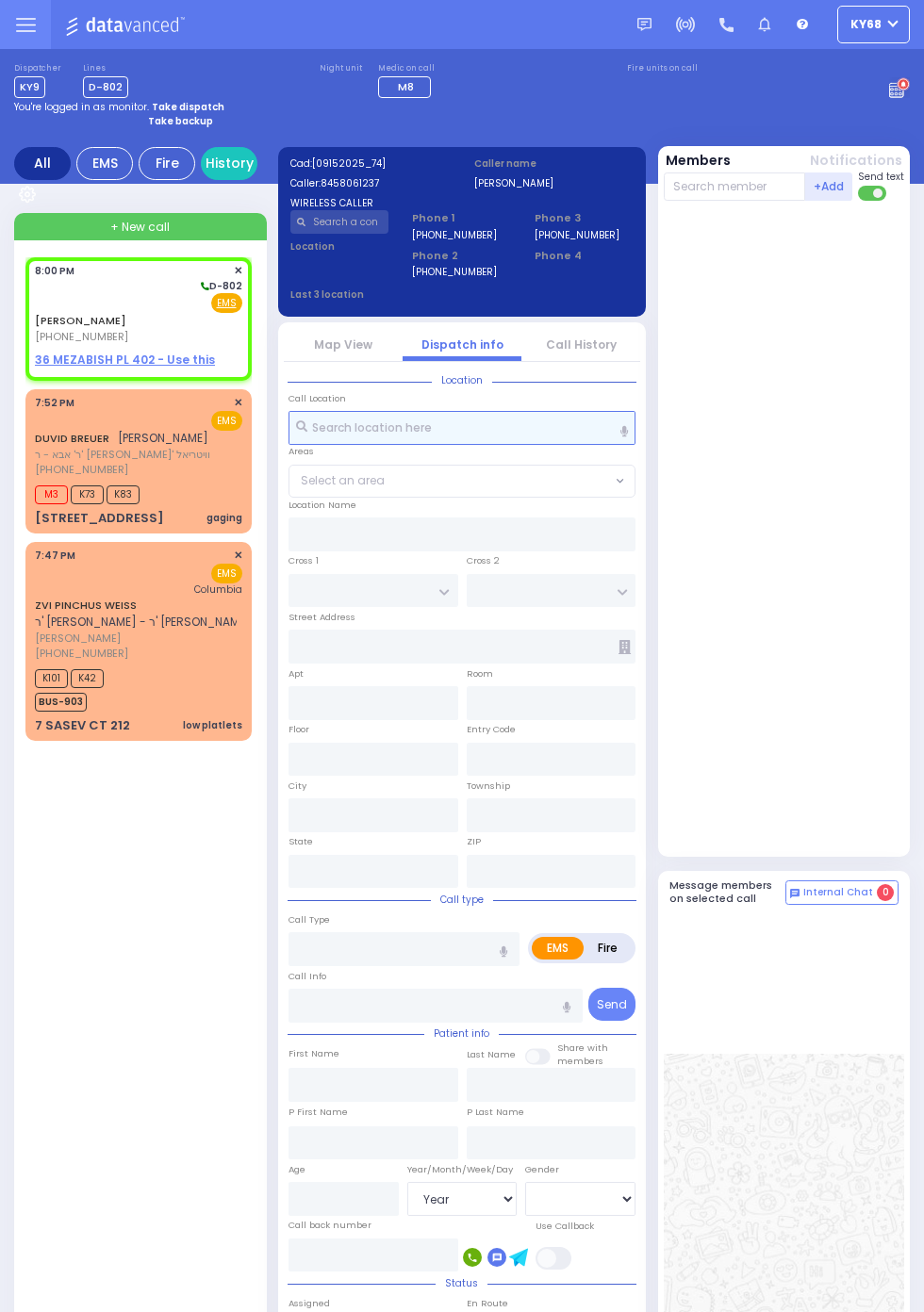
select select
type input "20:00"
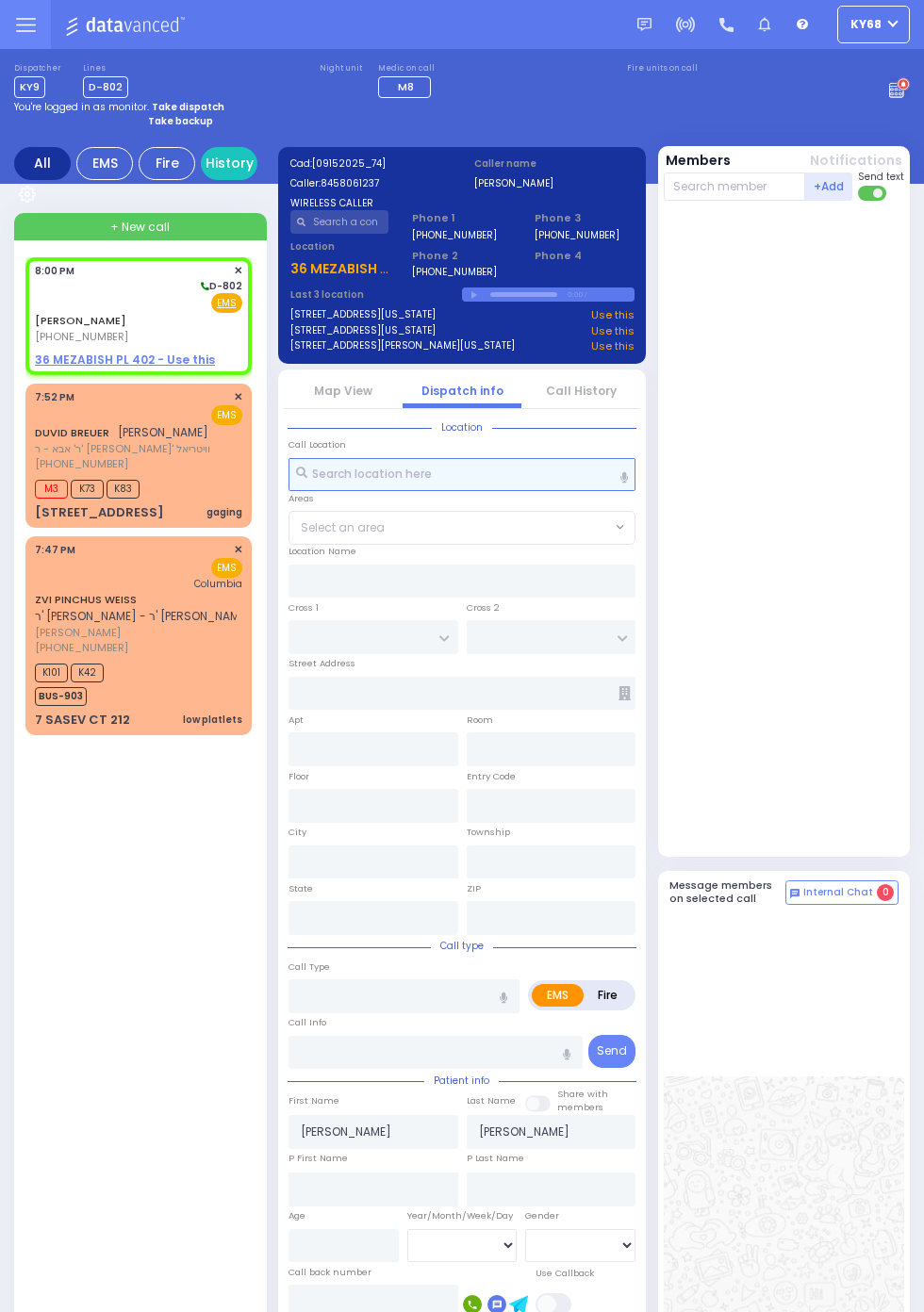
select select
radio input "true"
select select
radio input "true"
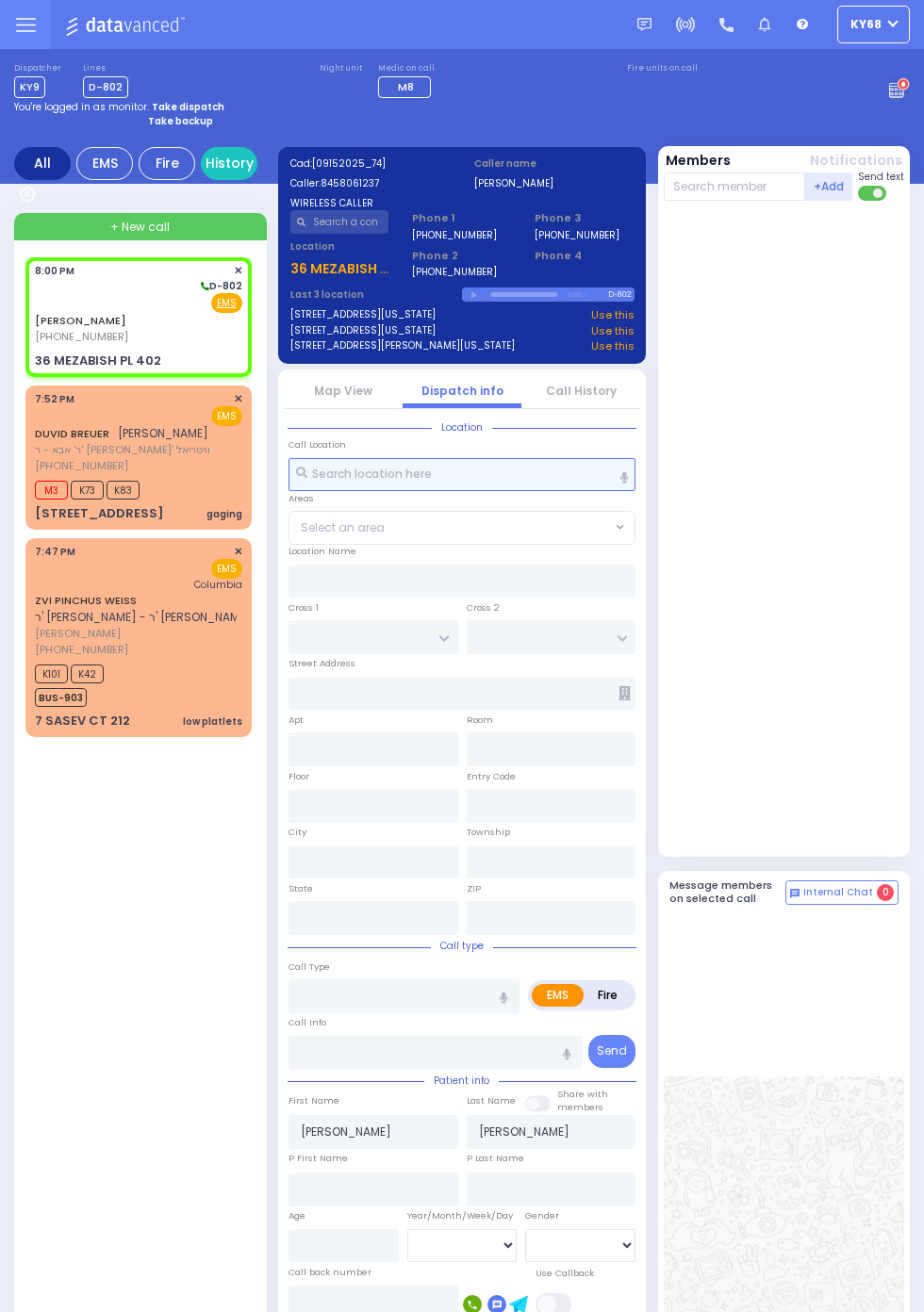
select select
type input "FOREST RD"
type input "NICKLESBURG RD"
type input "36 MEZABISH PL"
type input "402"
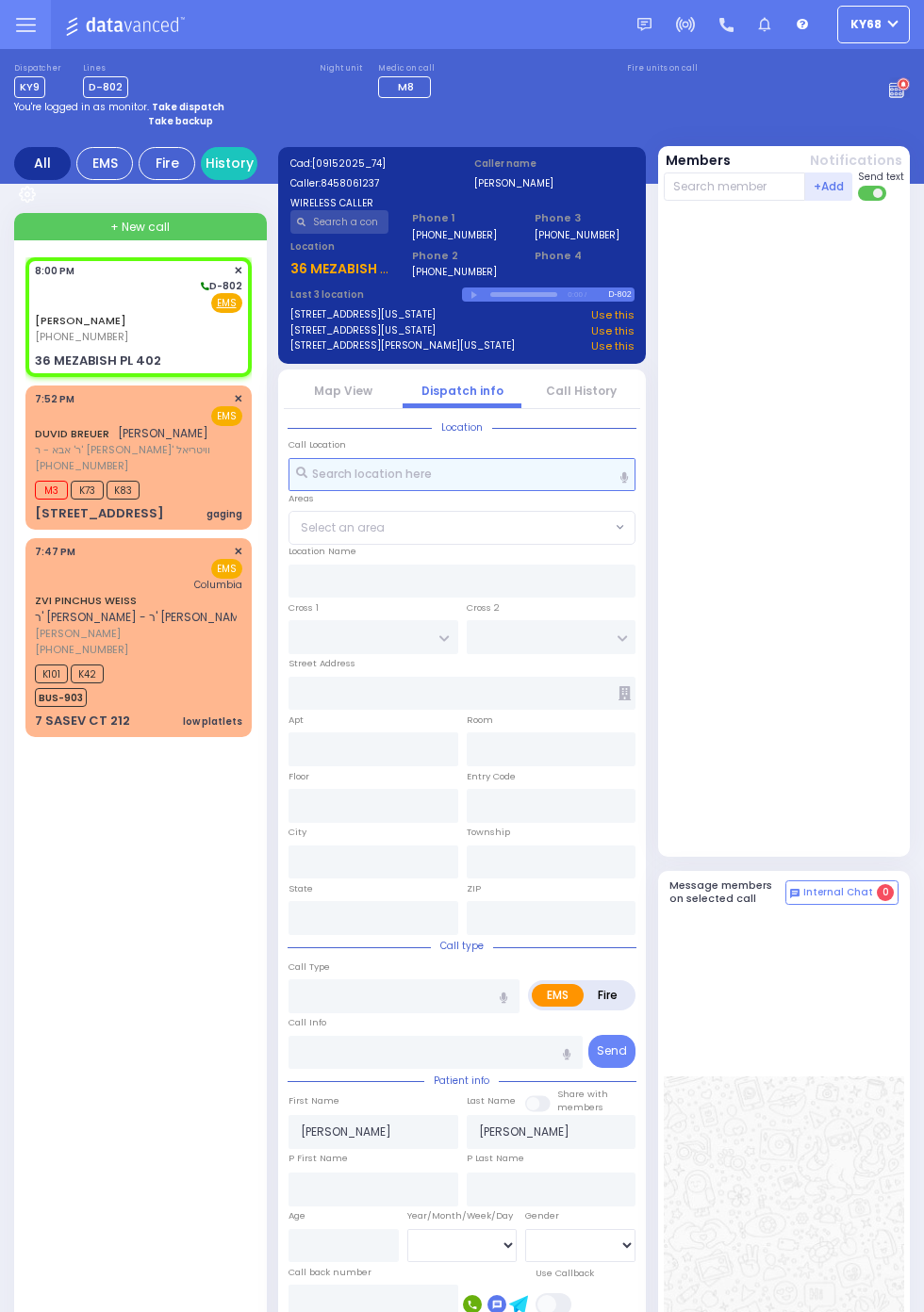
type input "Monroe"
type input "New York"
type input "10950"
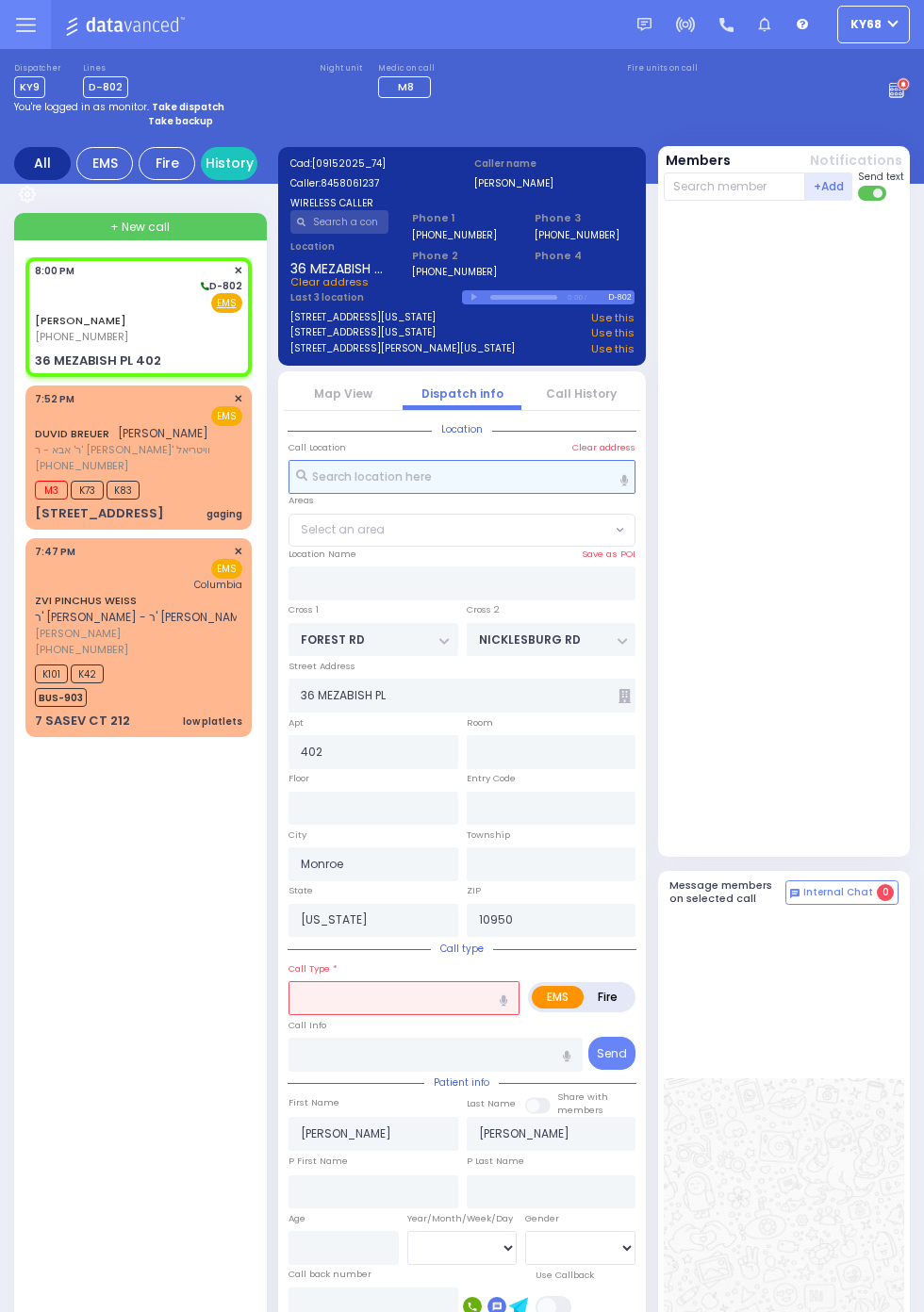
select select "MONROE"
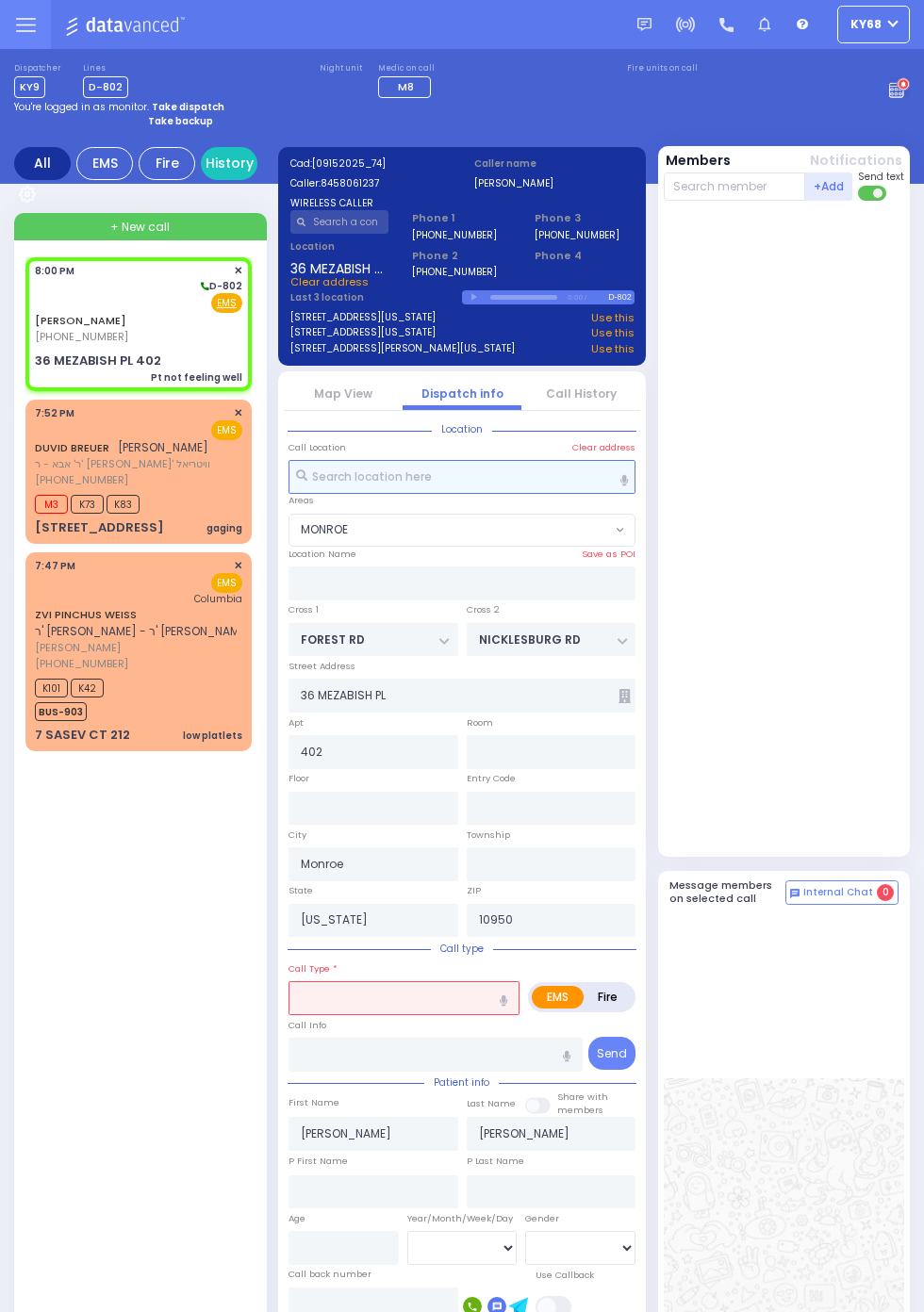
select select
type input "Pt not feeling well"
radio input "true"
select select
select select "MONROE"
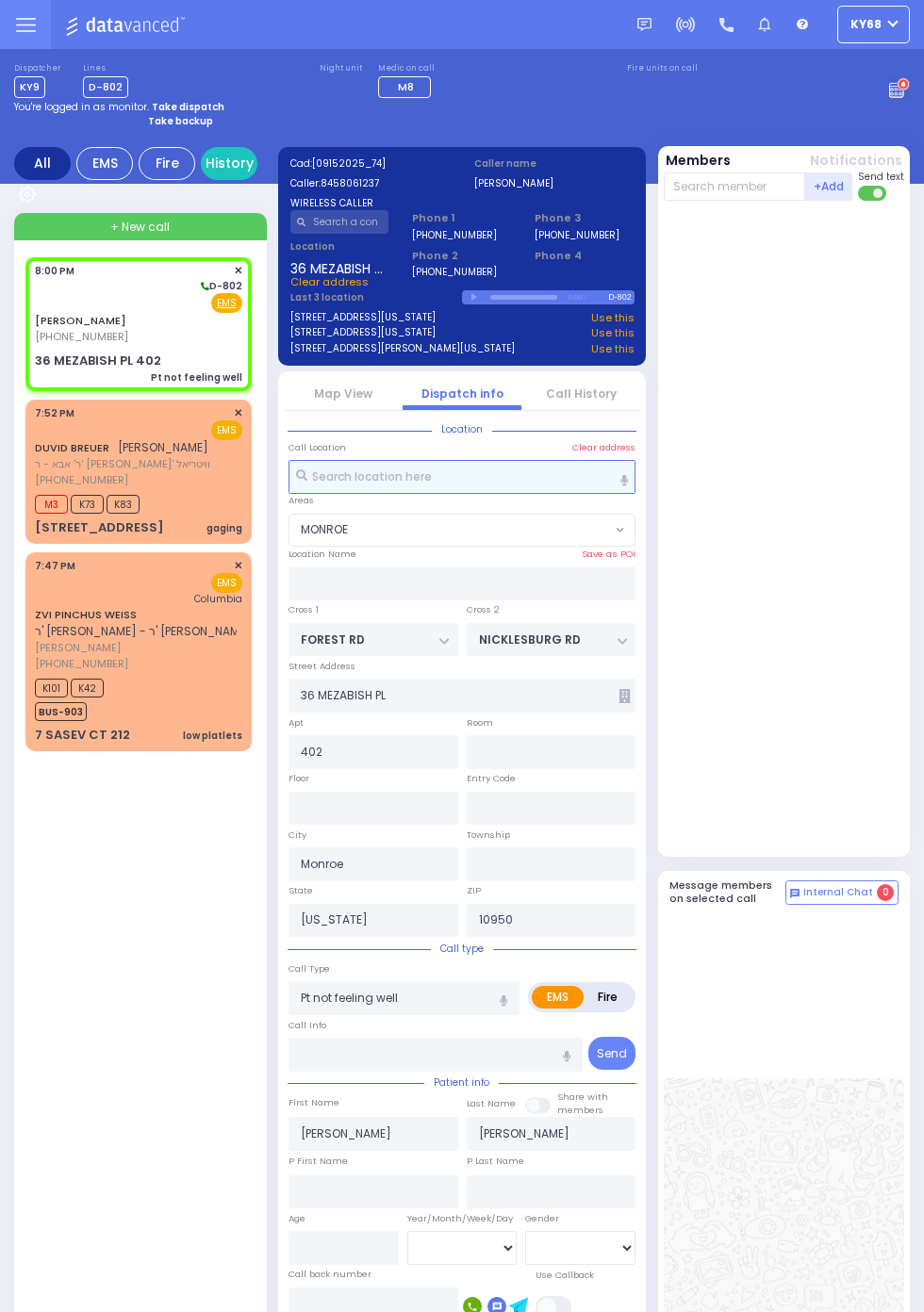
select select
radio input "true"
select select
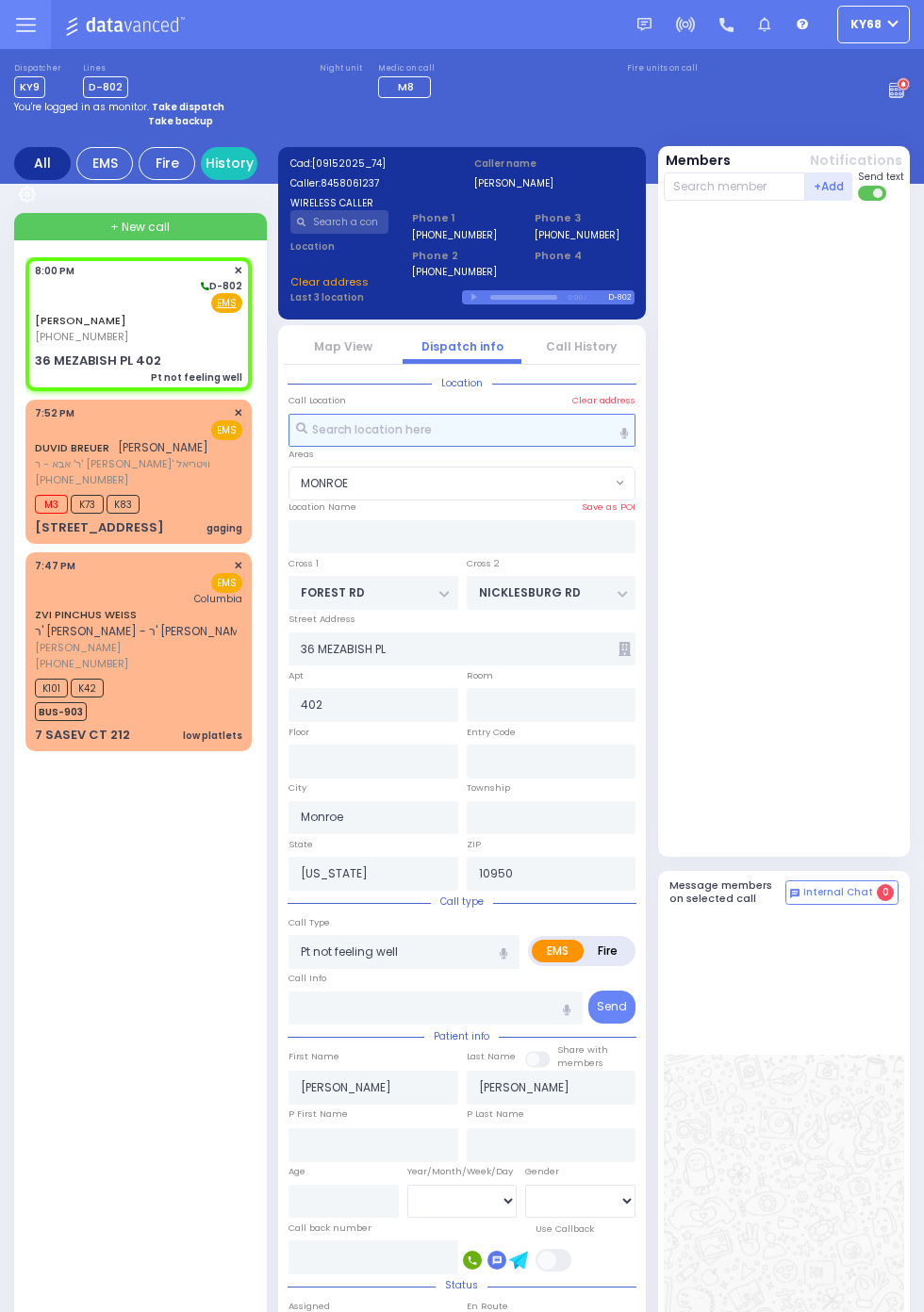
select select "MONROE"
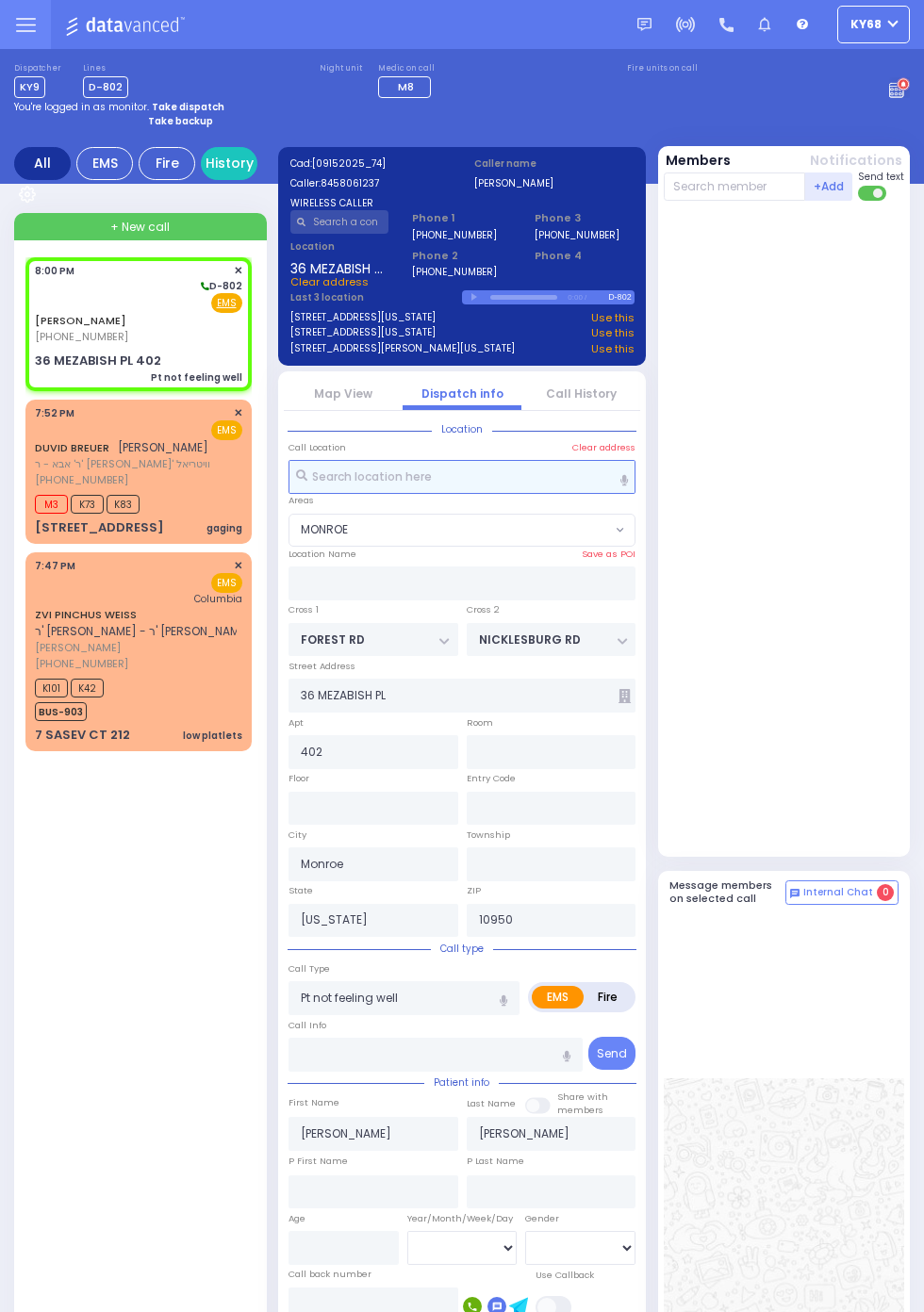
select select
radio input "true"
type input "23"
select select
select select "MONROE"
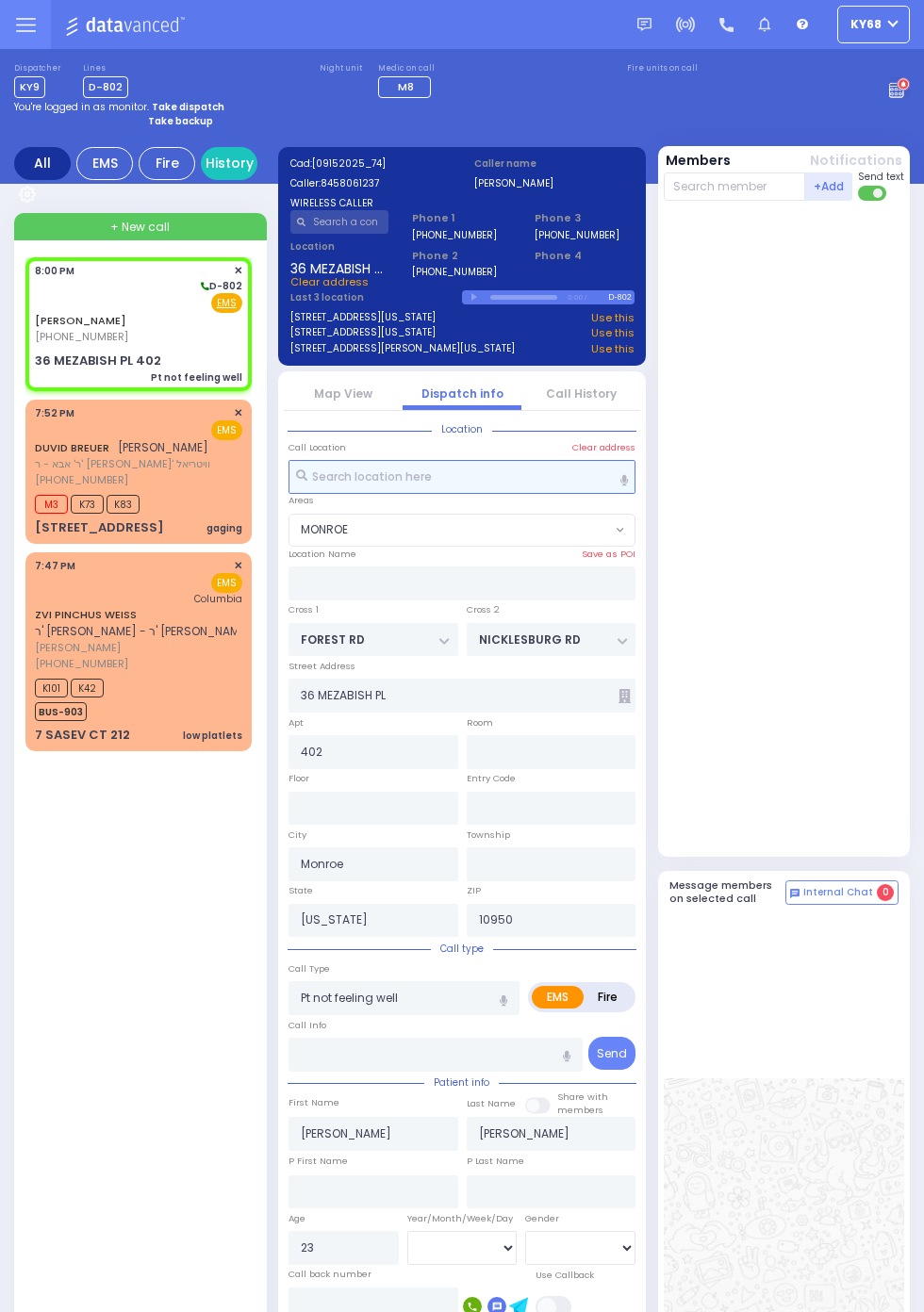
select select
radio input "true"
select select
select select "[DEMOGRAPHIC_DATA]"
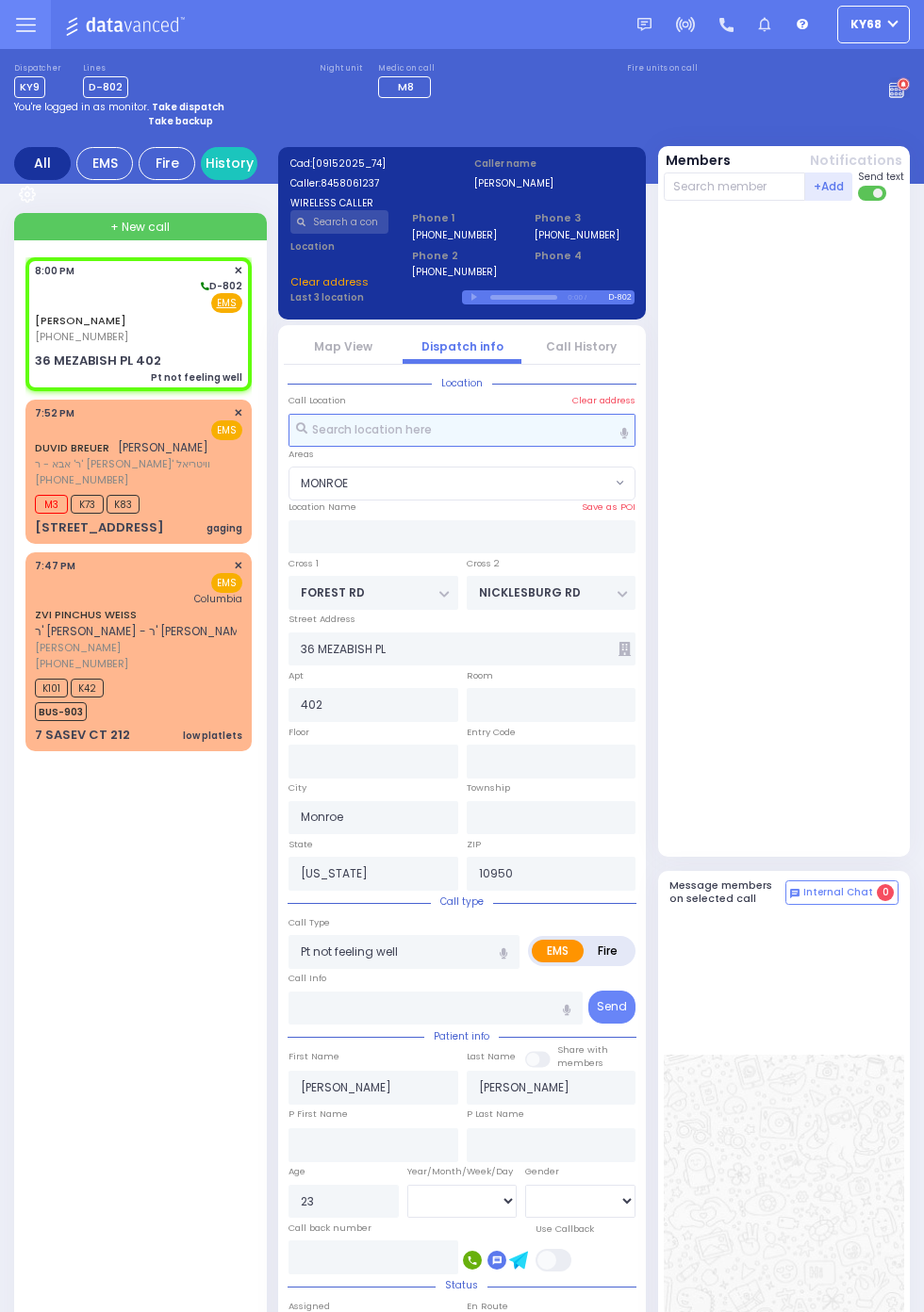
select select
radio input "true"
select select
select select "[DEMOGRAPHIC_DATA]"
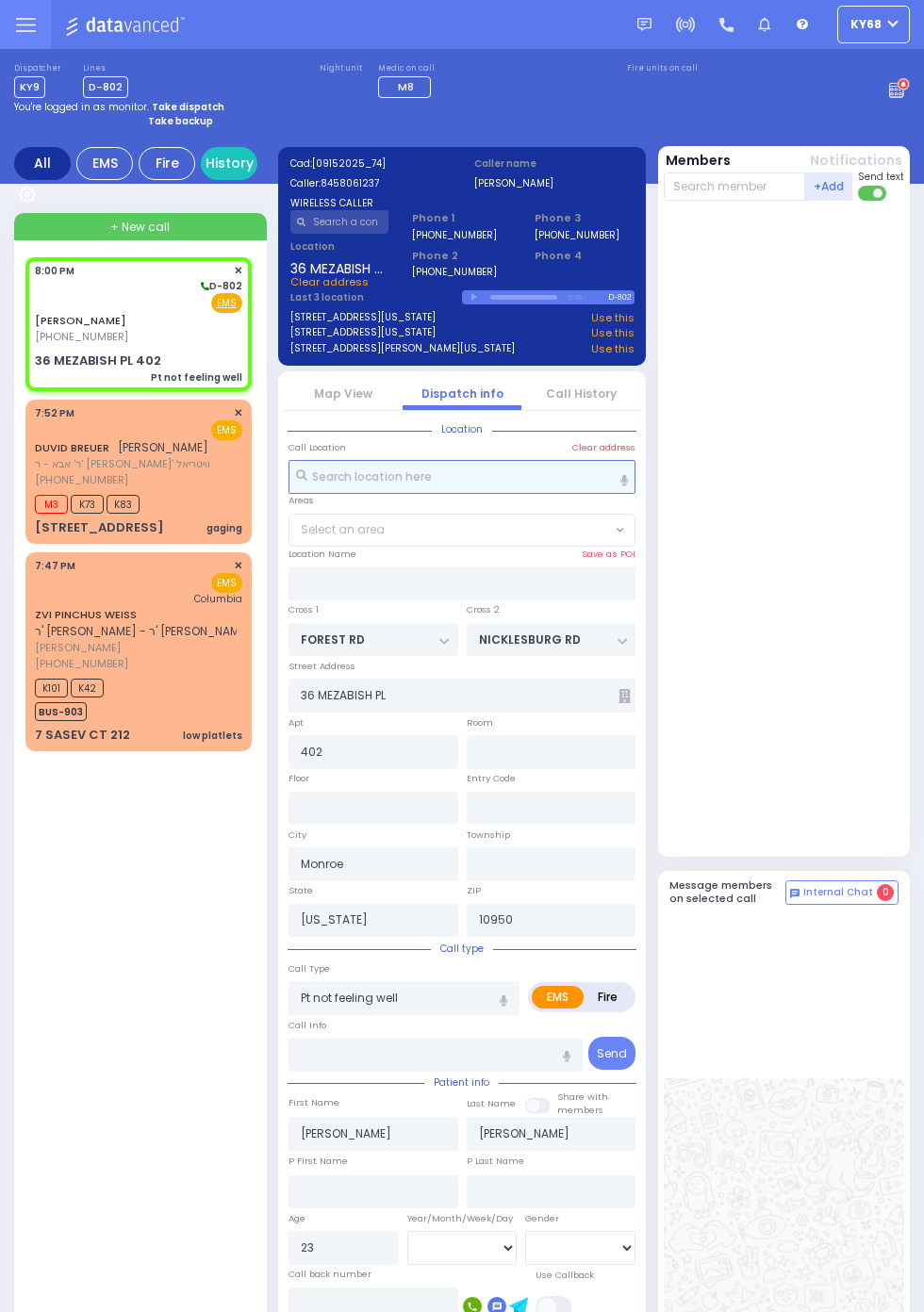
select select "MONROE"
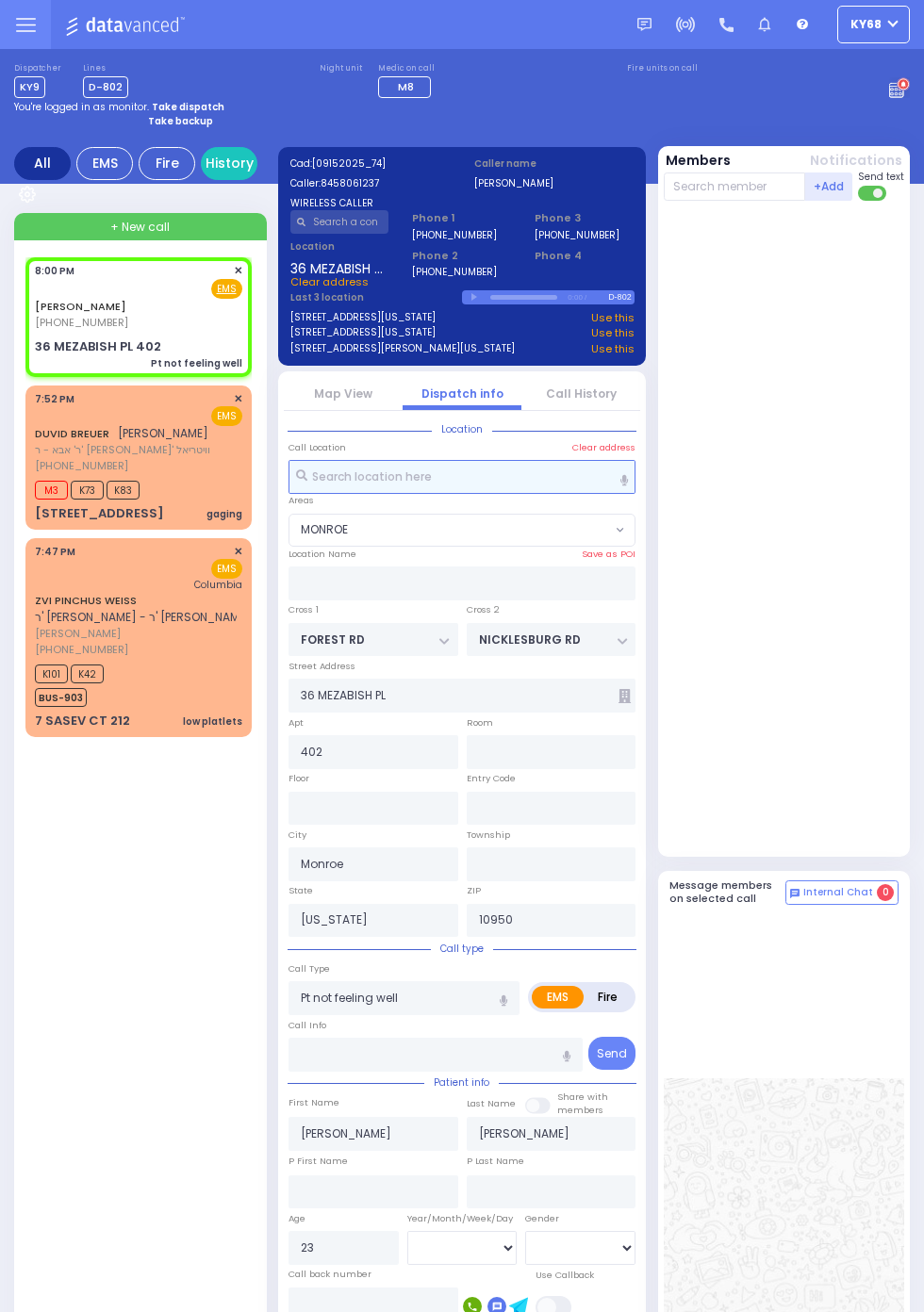
select select
radio input "true"
select select
select select "[DEMOGRAPHIC_DATA]"
select select "MONROE"
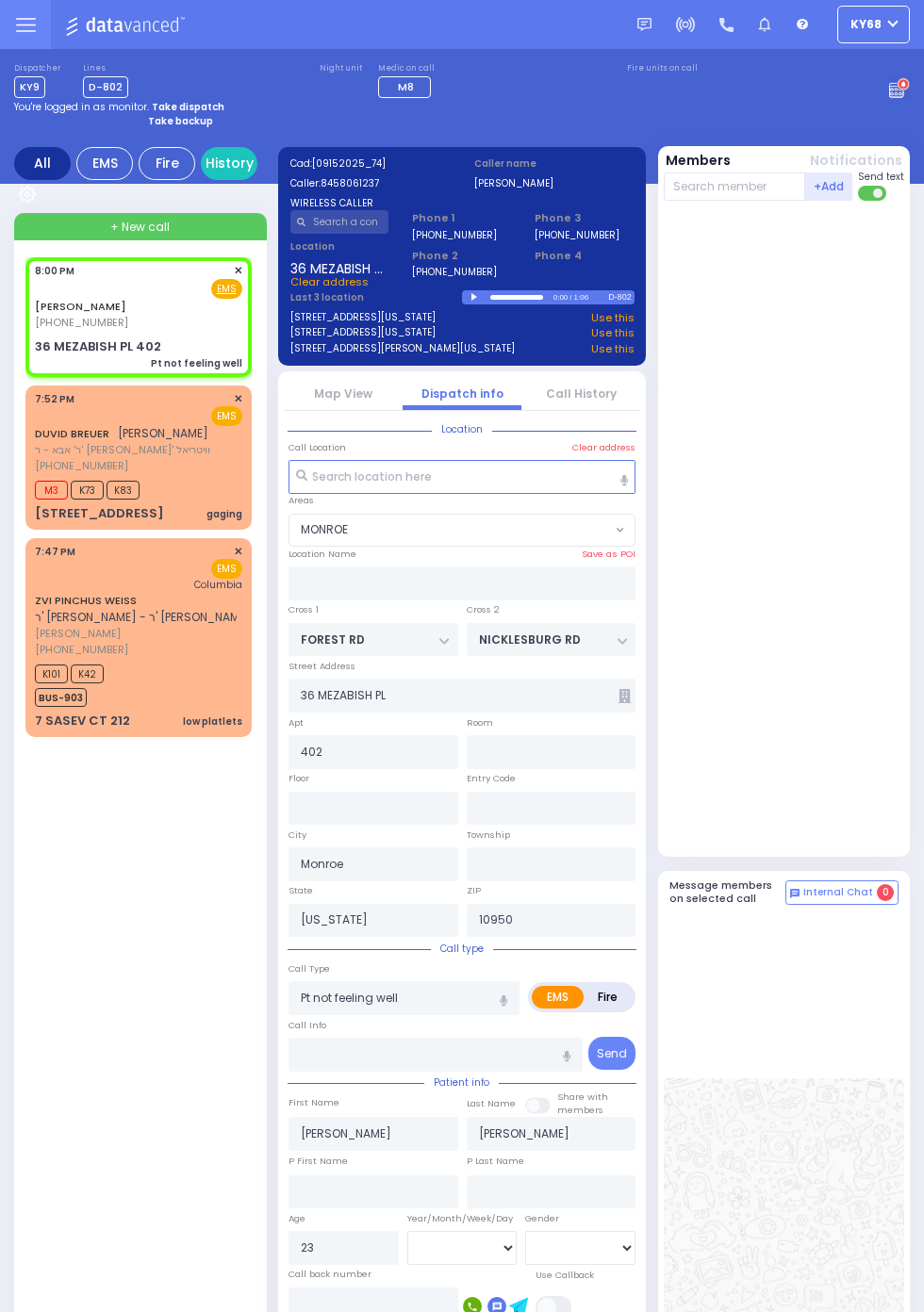
click at [21, 24] on icon at bounding box center [24, 24] width 18 height 0
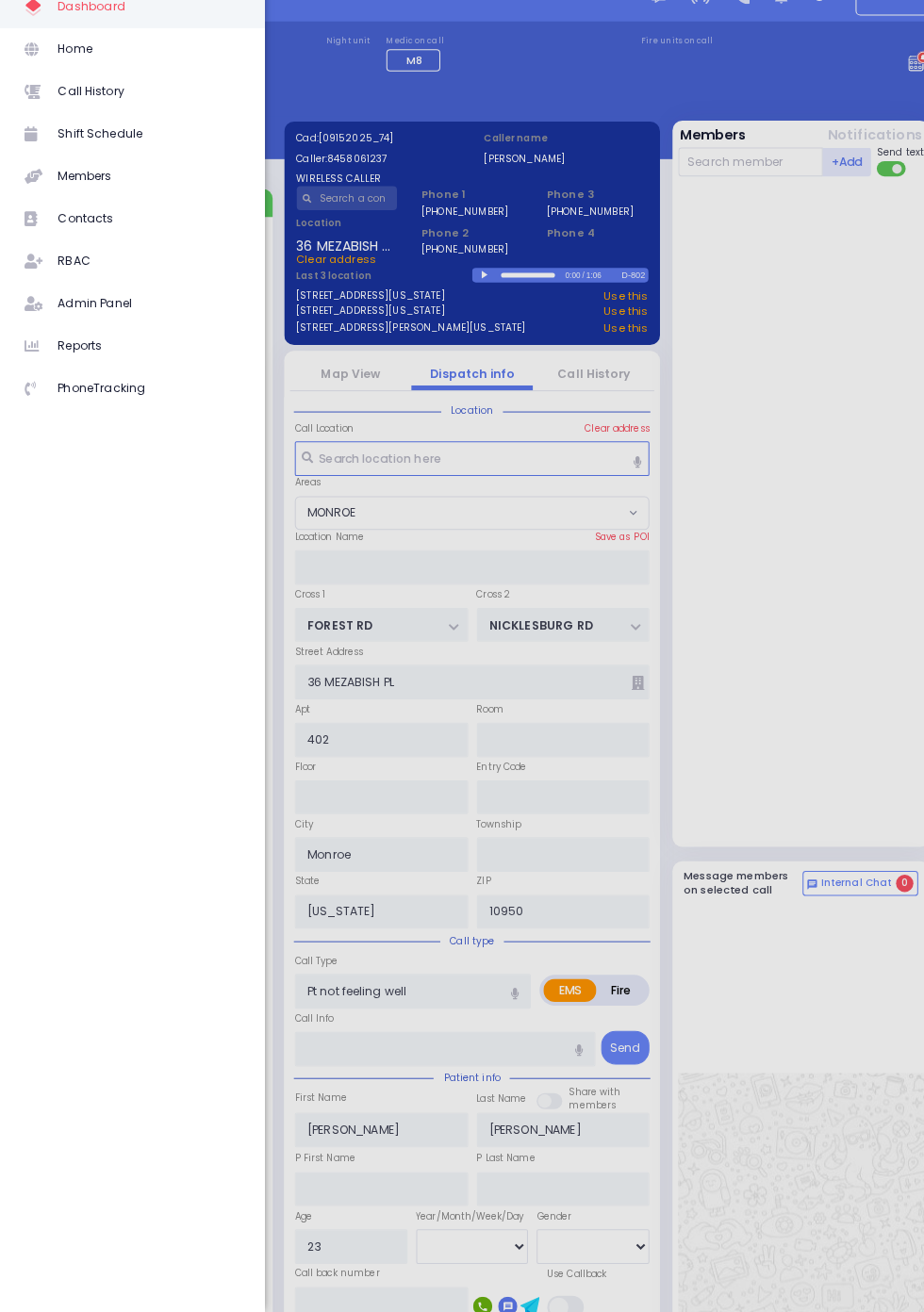
click at [784, 636] on div at bounding box center [462, 656] width 924 height 1312
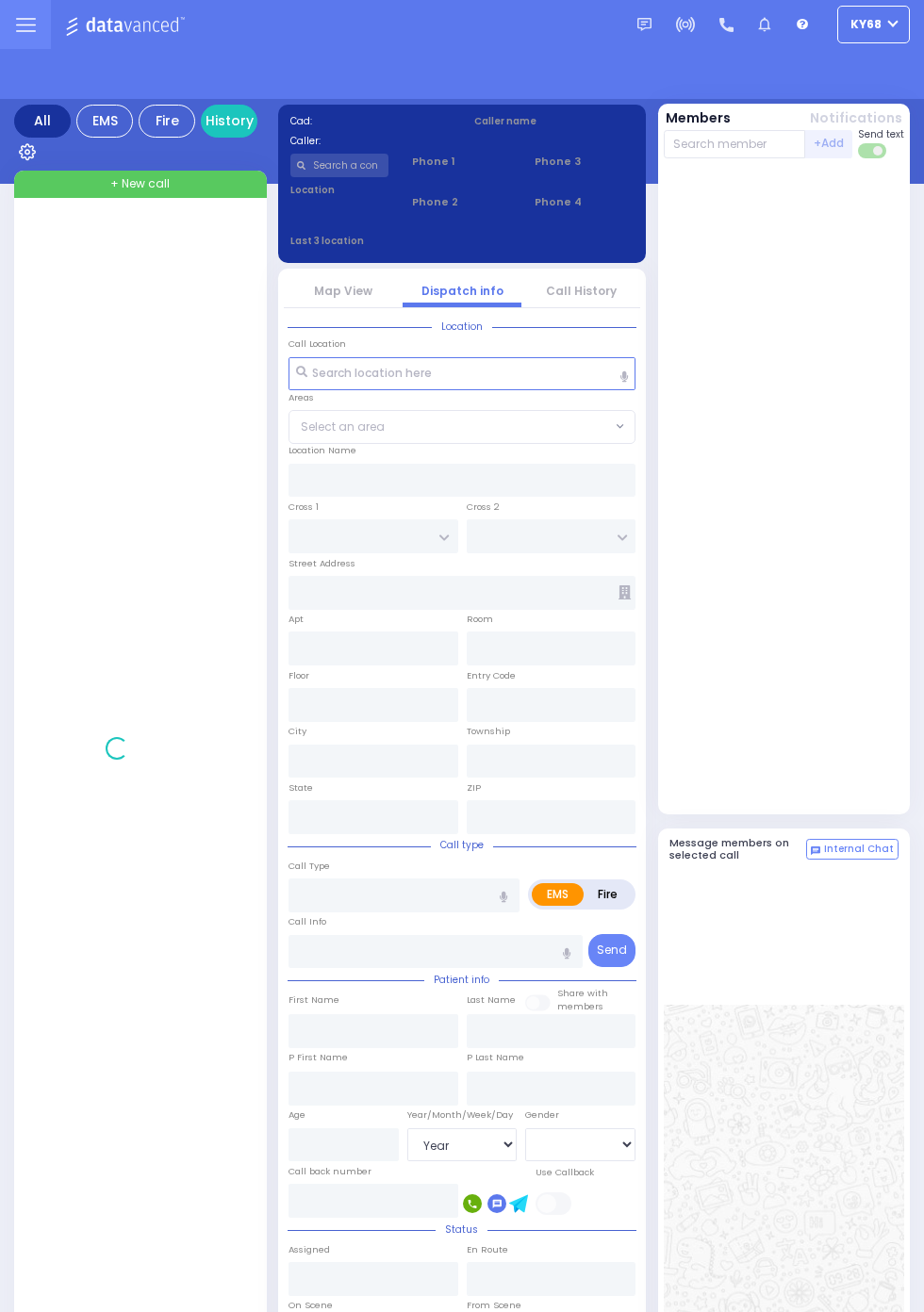
select select "Year"
select select "[DEMOGRAPHIC_DATA]"
select select "Year"
select select "[DEMOGRAPHIC_DATA]"
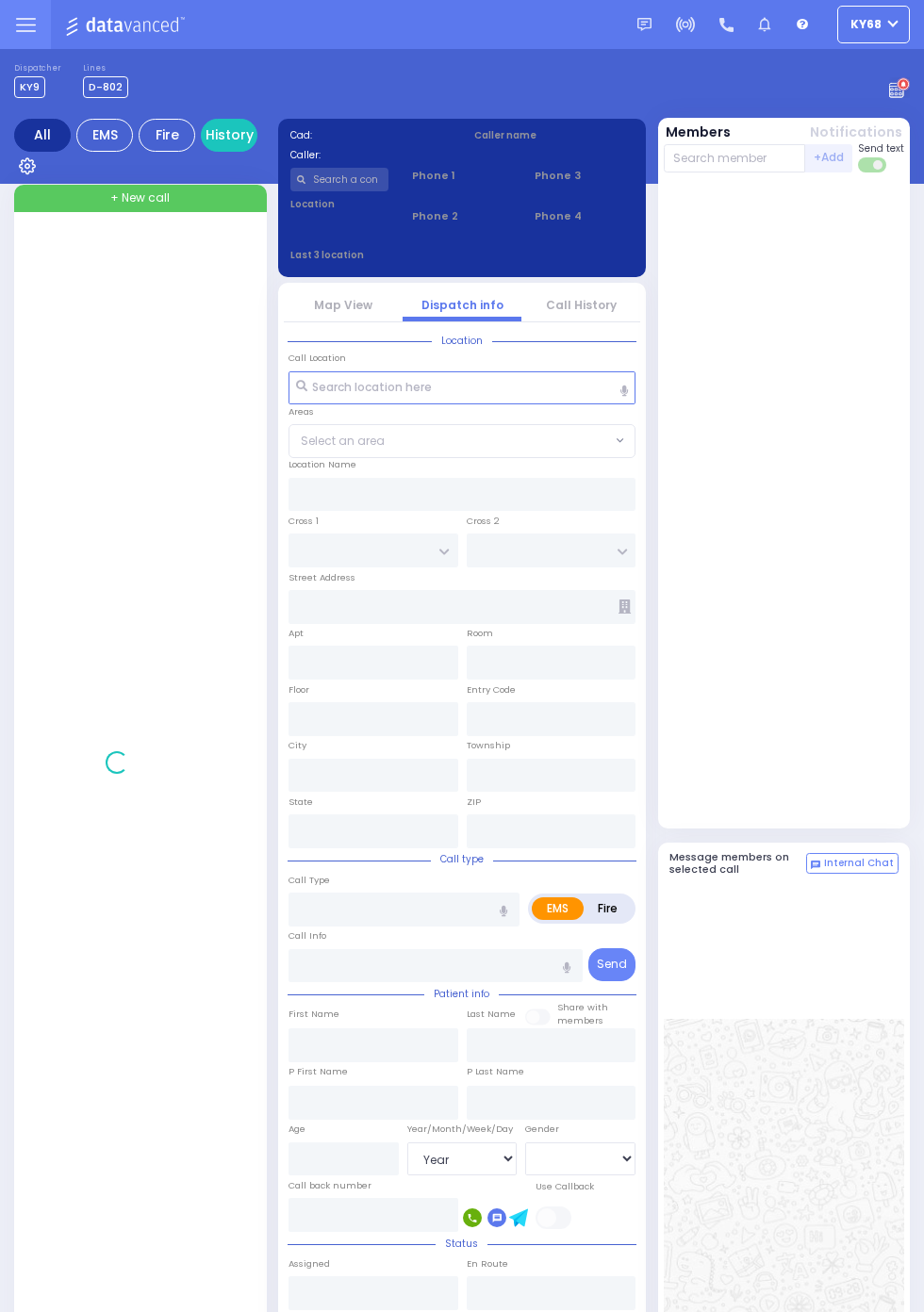
select select "Year"
select select "[DEMOGRAPHIC_DATA]"
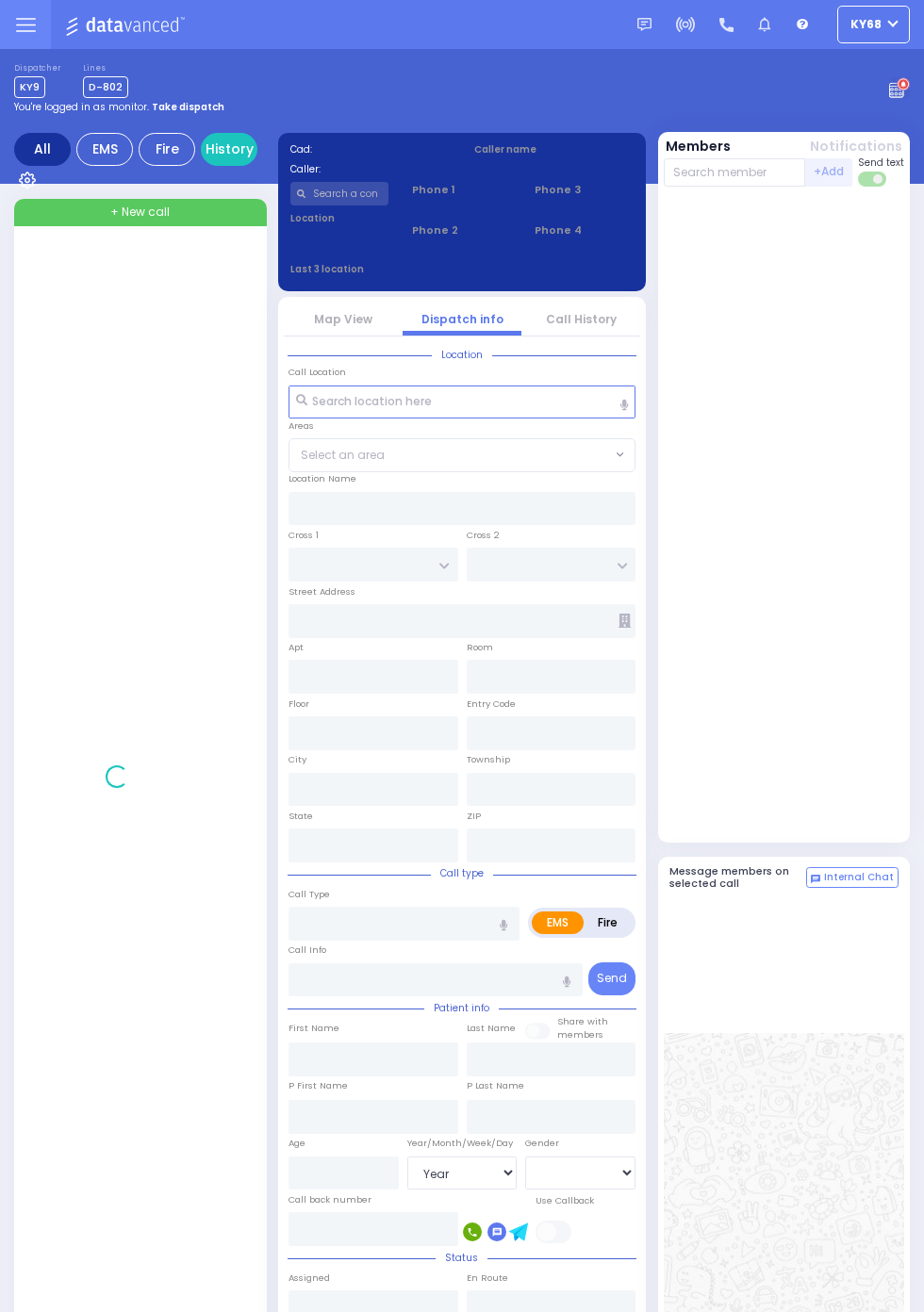
select select "Year"
select select "[DEMOGRAPHIC_DATA]"
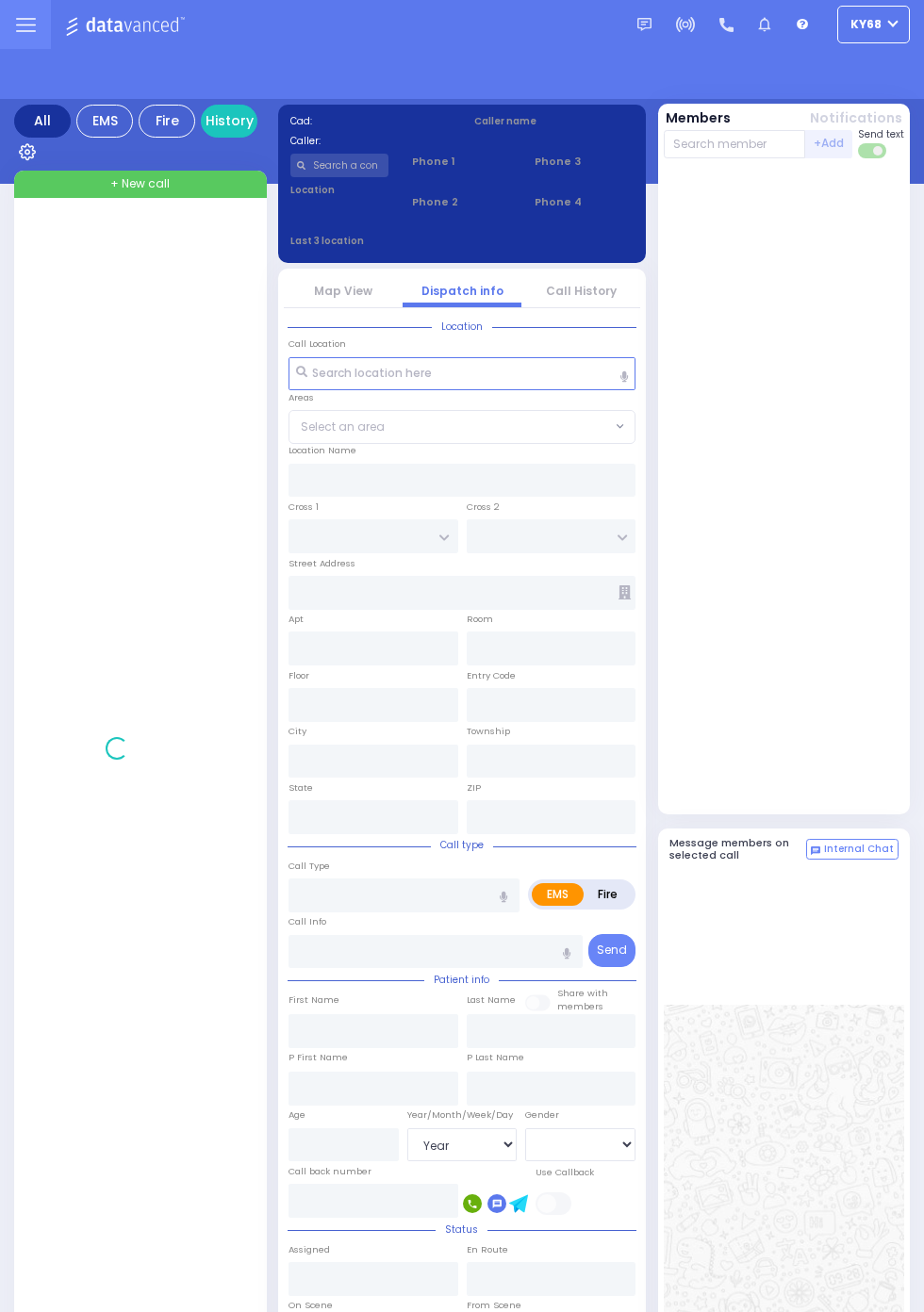
select select "Year"
select select "[DEMOGRAPHIC_DATA]"
select select "Year"
select select "[DEMOGRAPHIC_DATA]"
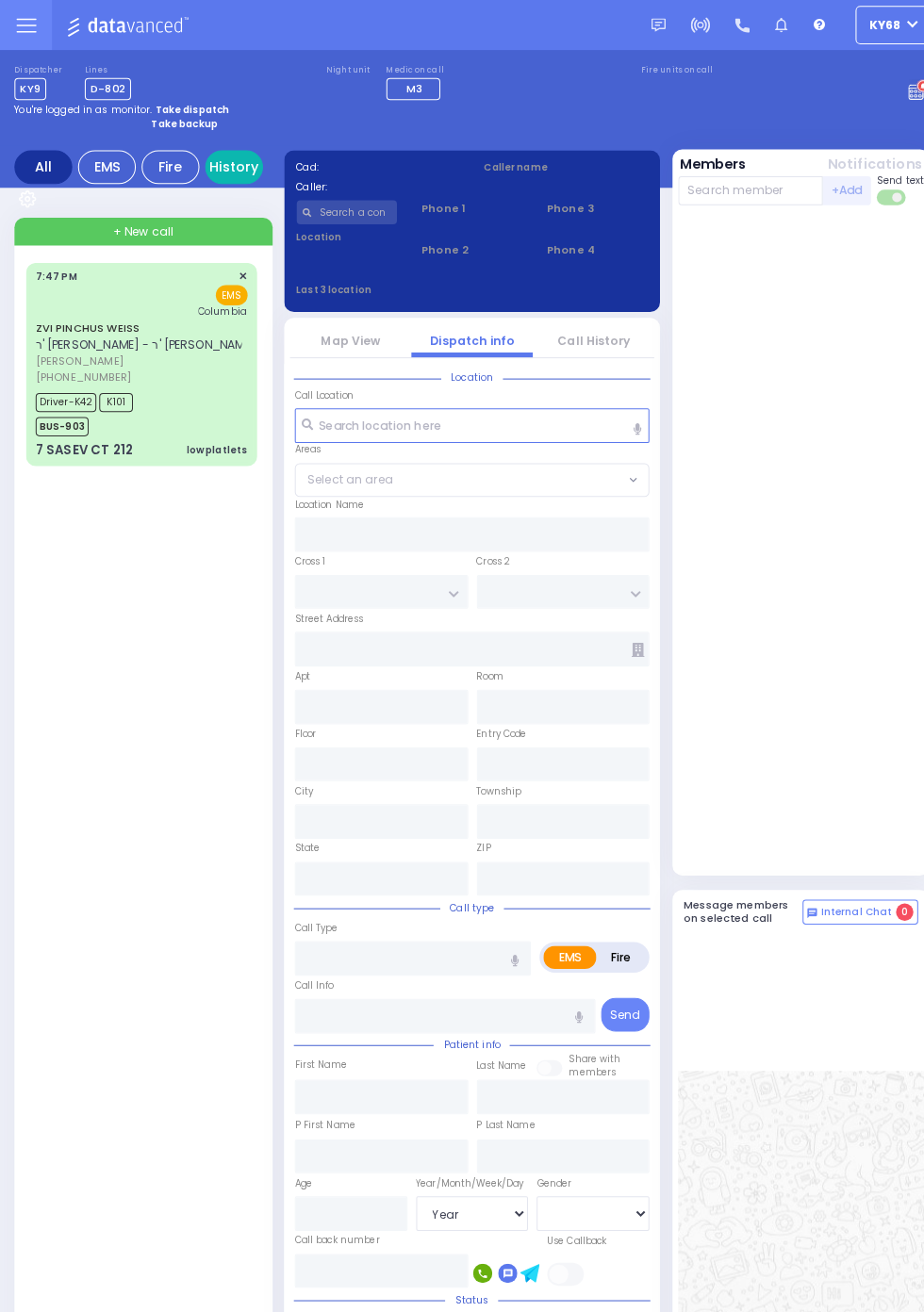
click at [237, 162] on link "History" at bounding box center [229, 163] width 56 height 33
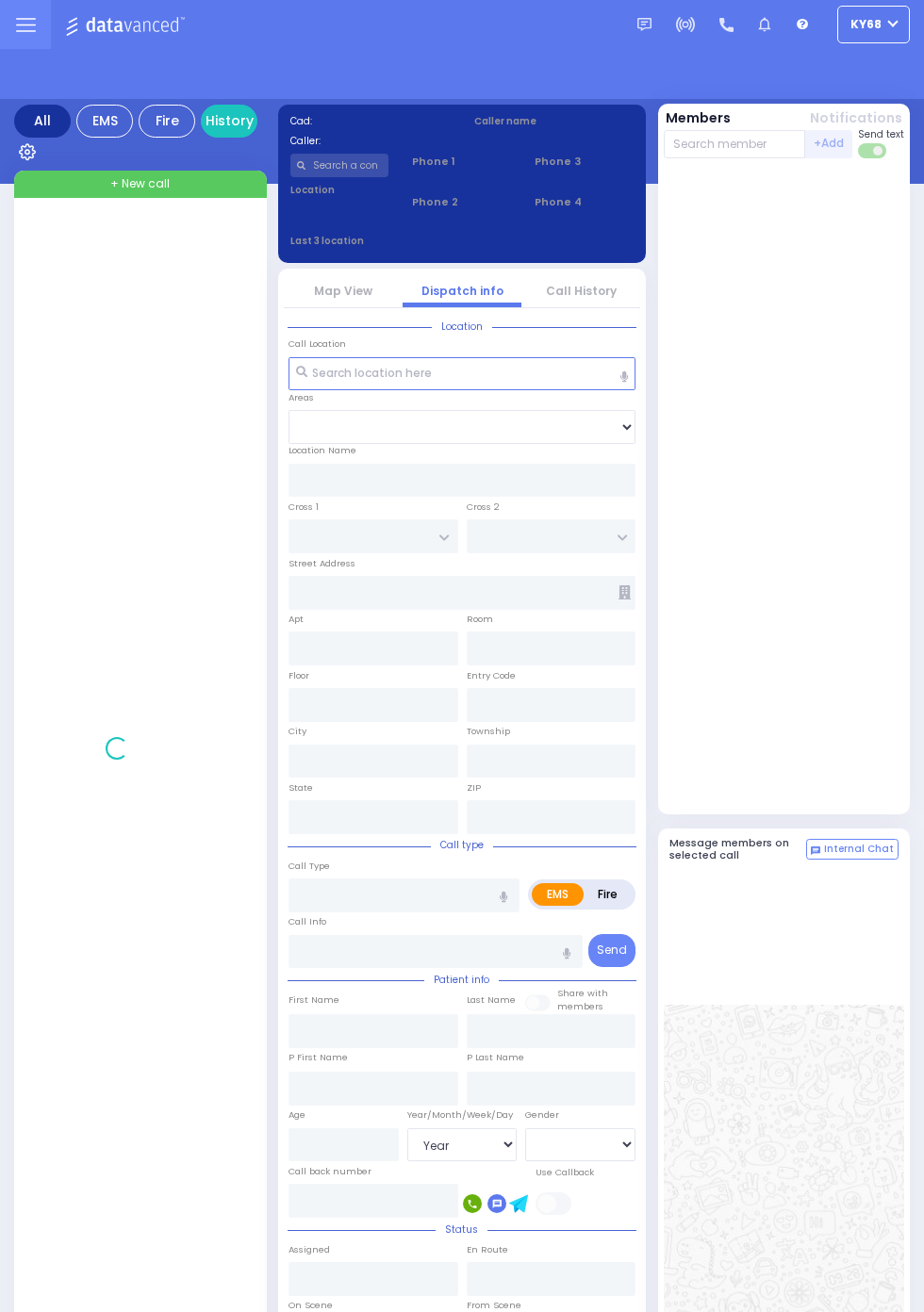
select select "Year"
select select "[DEMOGRAPHIC_DATA]"
select select "Year"
select select "[DEMOGRAPHIC_DATA]"
select select "Year"
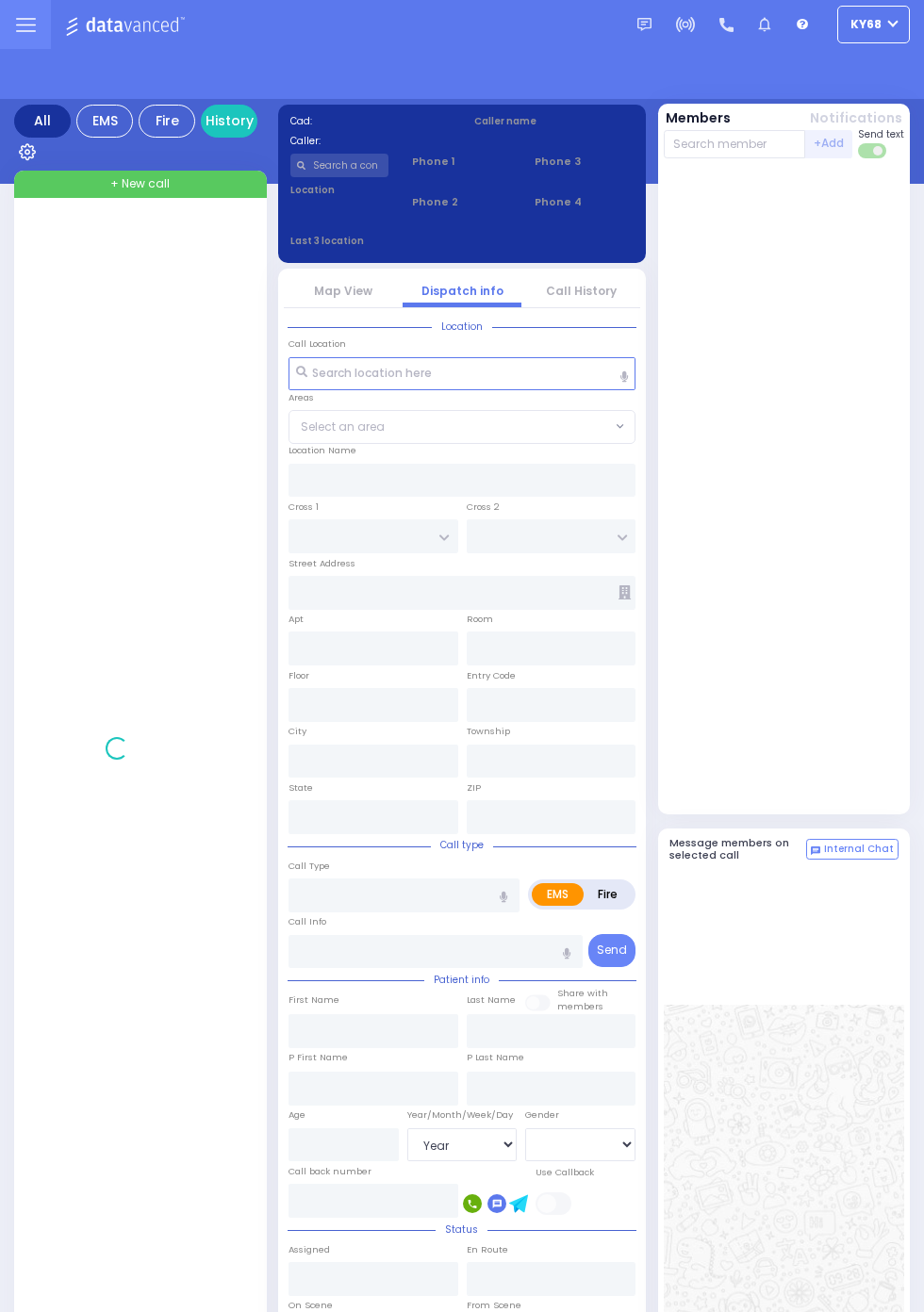
select select "[DEMOGRAPHIC_DATA]"
select select "Year"
select select "[DEMOGRAPHIC_DATA]"
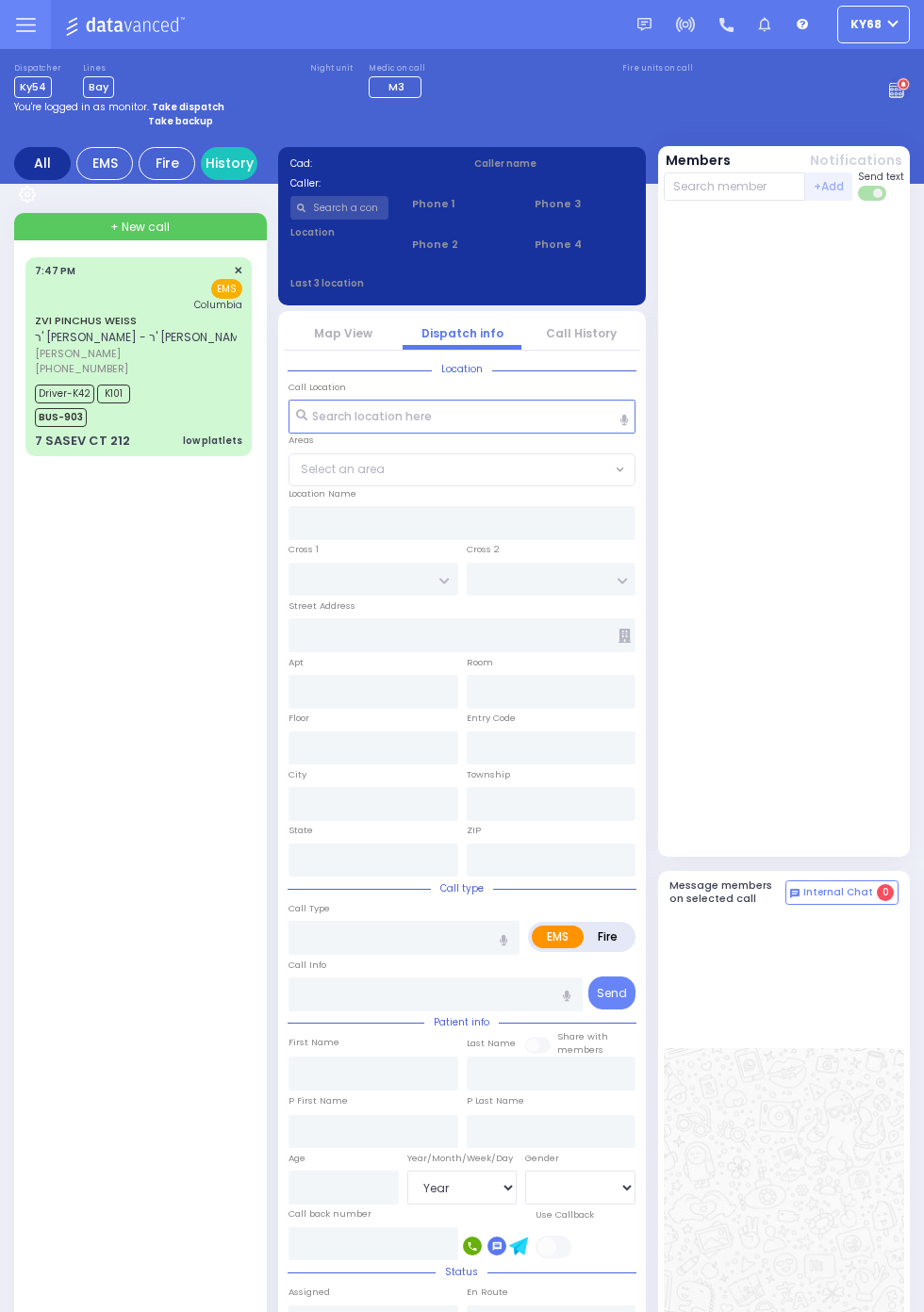
select select "Year"
select select "[DEMOGRAPHIC_DATA]"
select select "Year"
select select "[DEMOGRAPHIC_DATA]"
select select "Year"
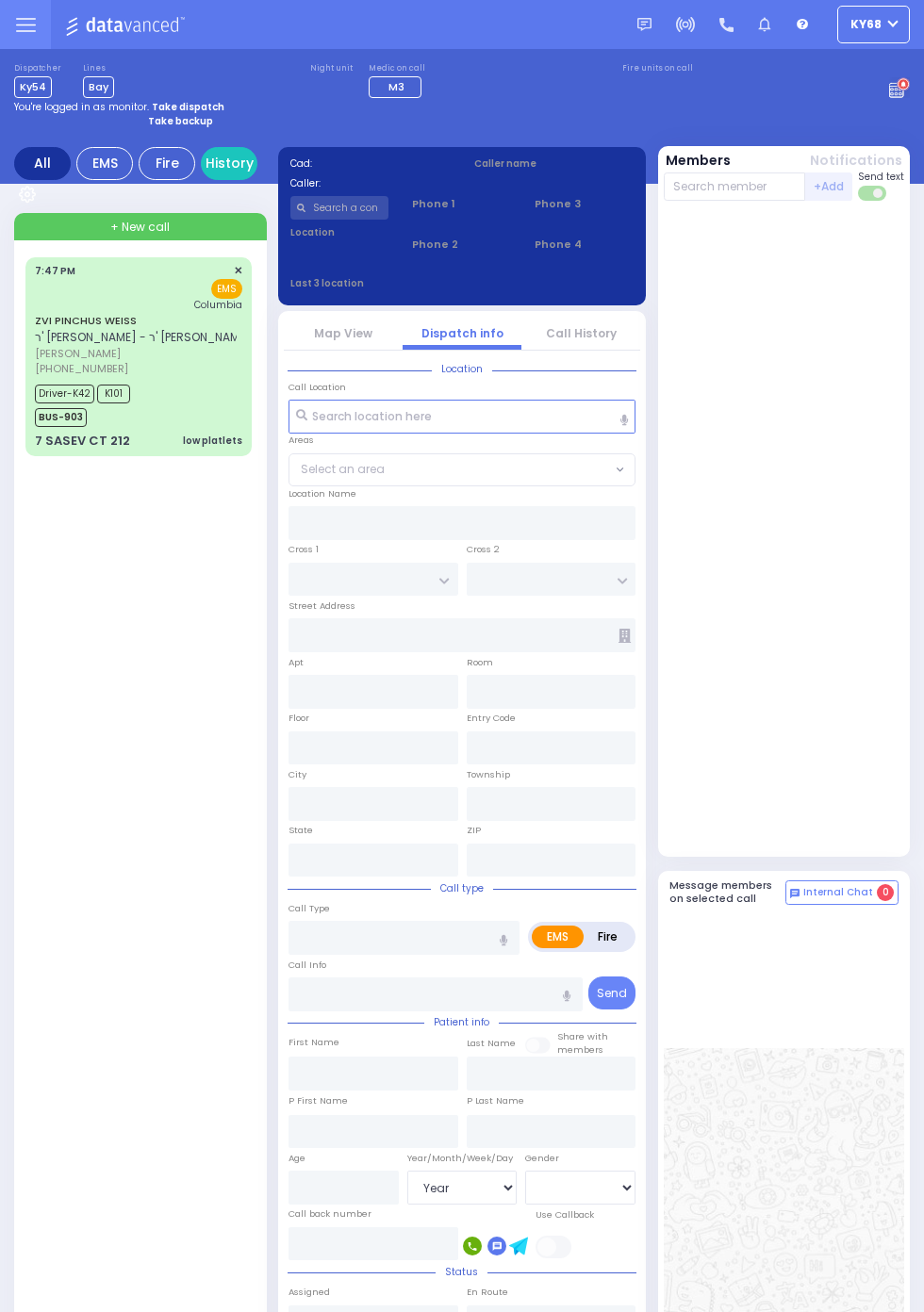
select select "[DEMOGRAPHIC_DATA]"
